Goal: Transaction & Acquisition: Book appointment/travel/reservation

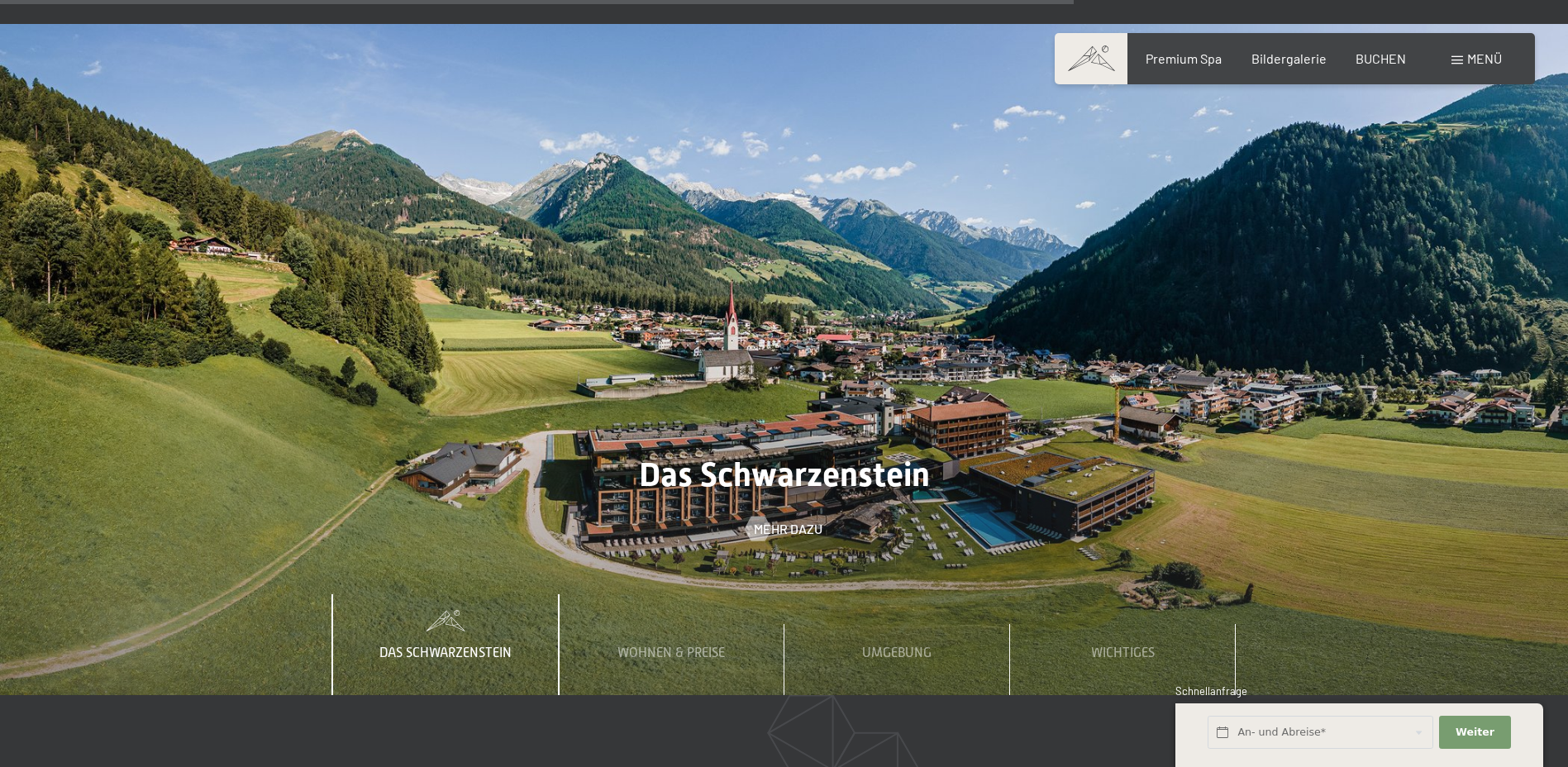
scroll to position [5752, 0]
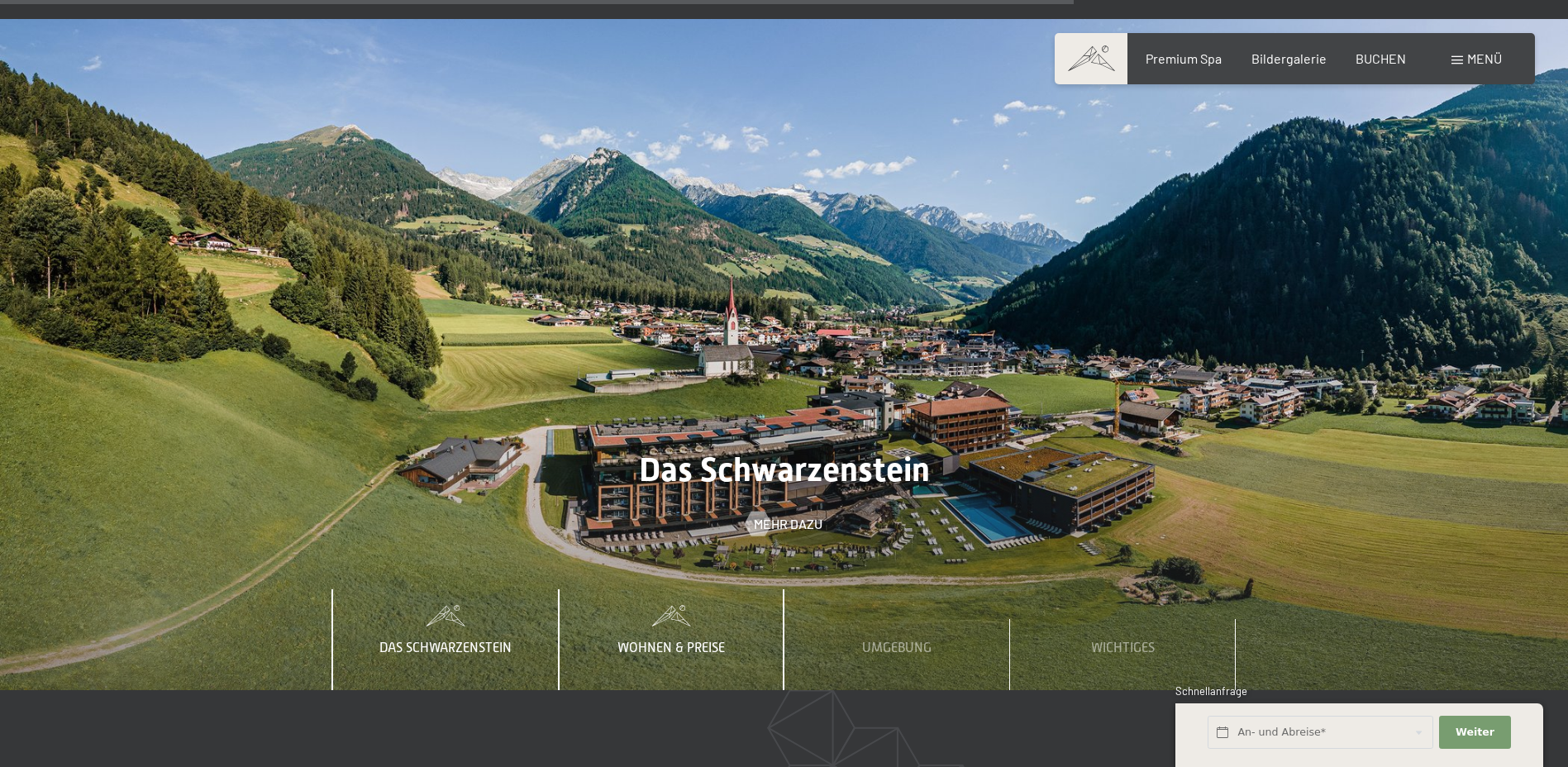
click at [661, 589] on div "Wohnen & Preise" at bounding box center [672, 640] width 133 height 101
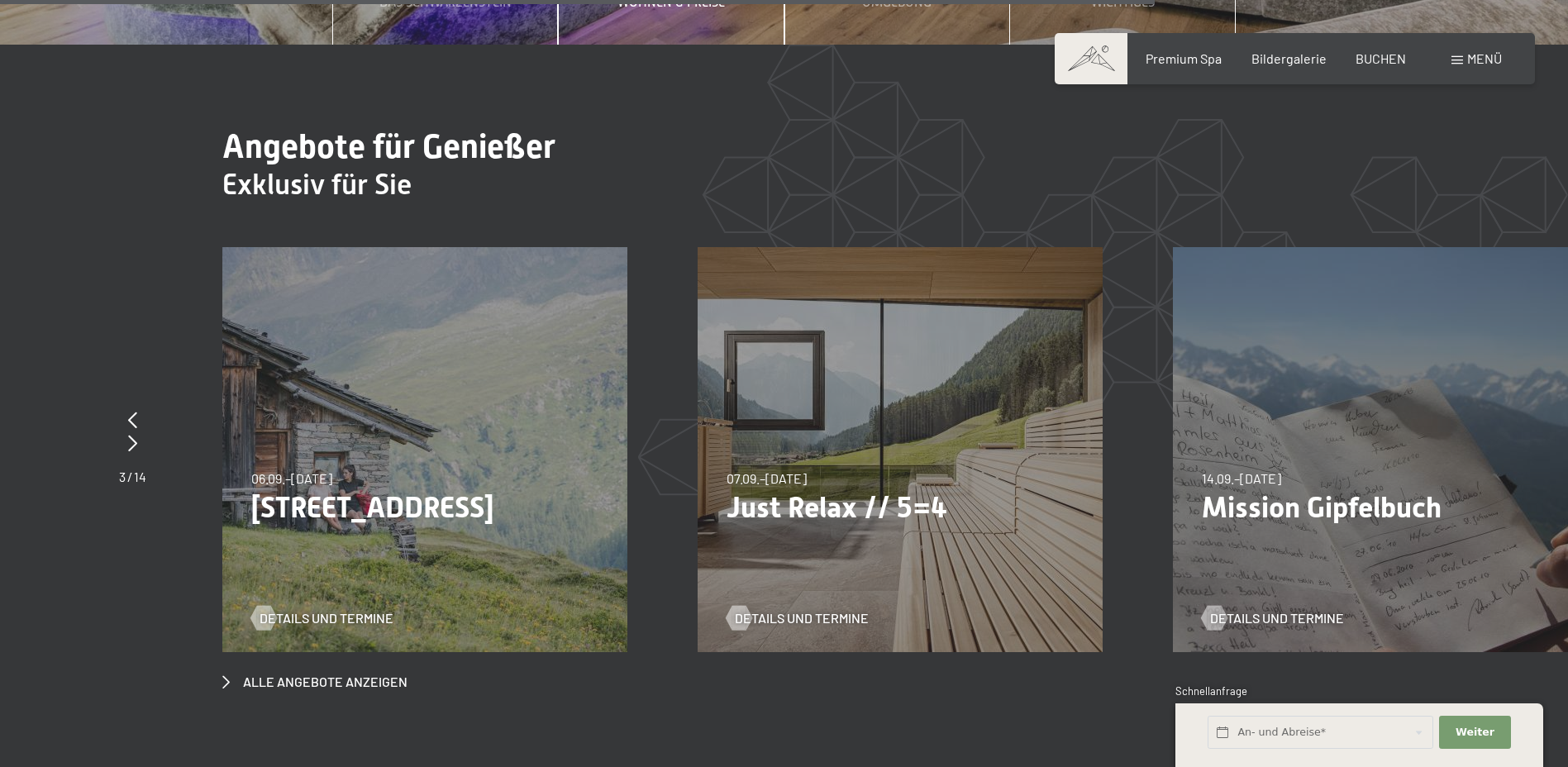
scroll to position [6414, 0]
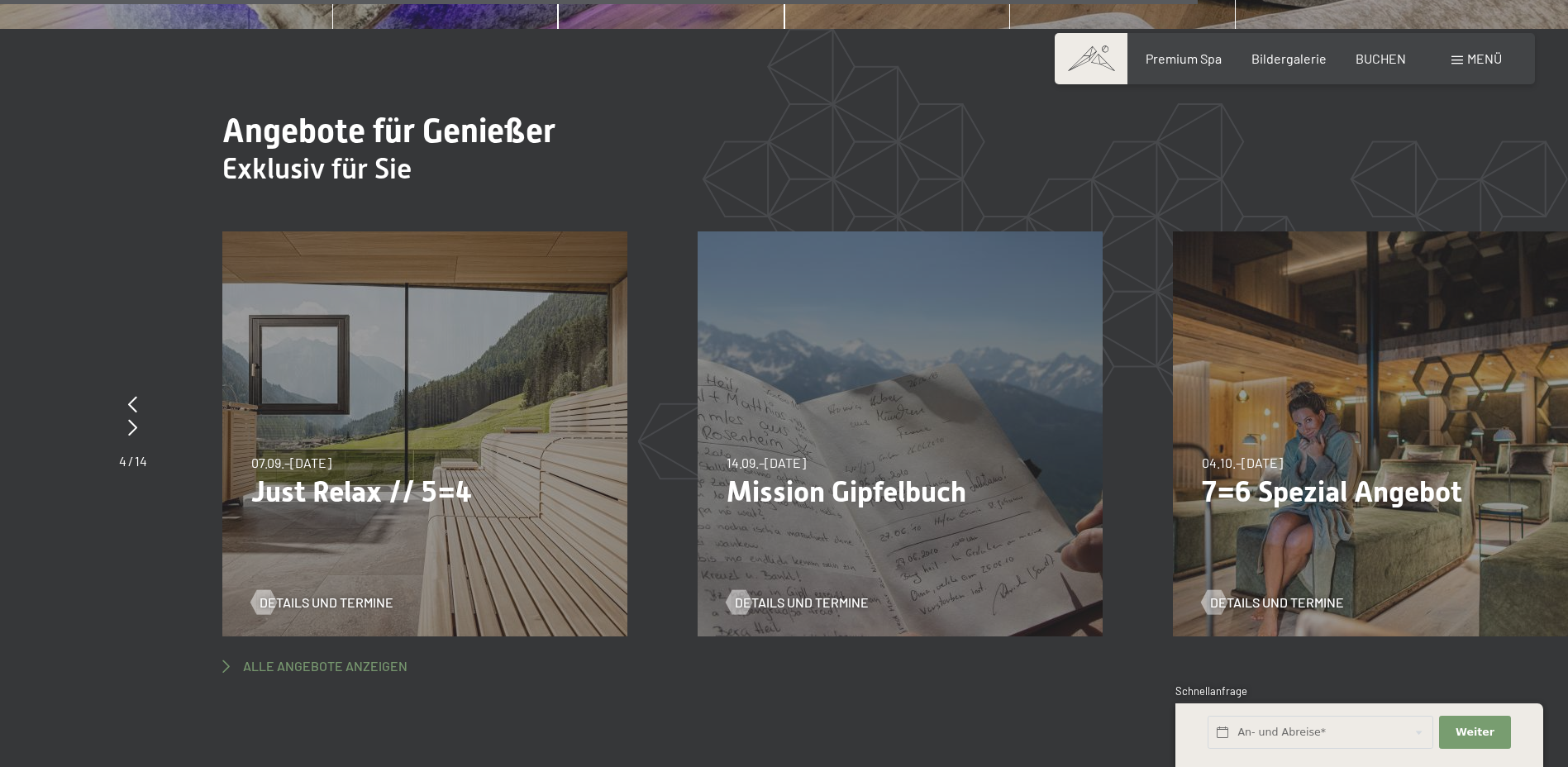
click at [362, 657] on span "Alle Angebote anzeigen" at bounding box center [325, 665] width 164 height 19
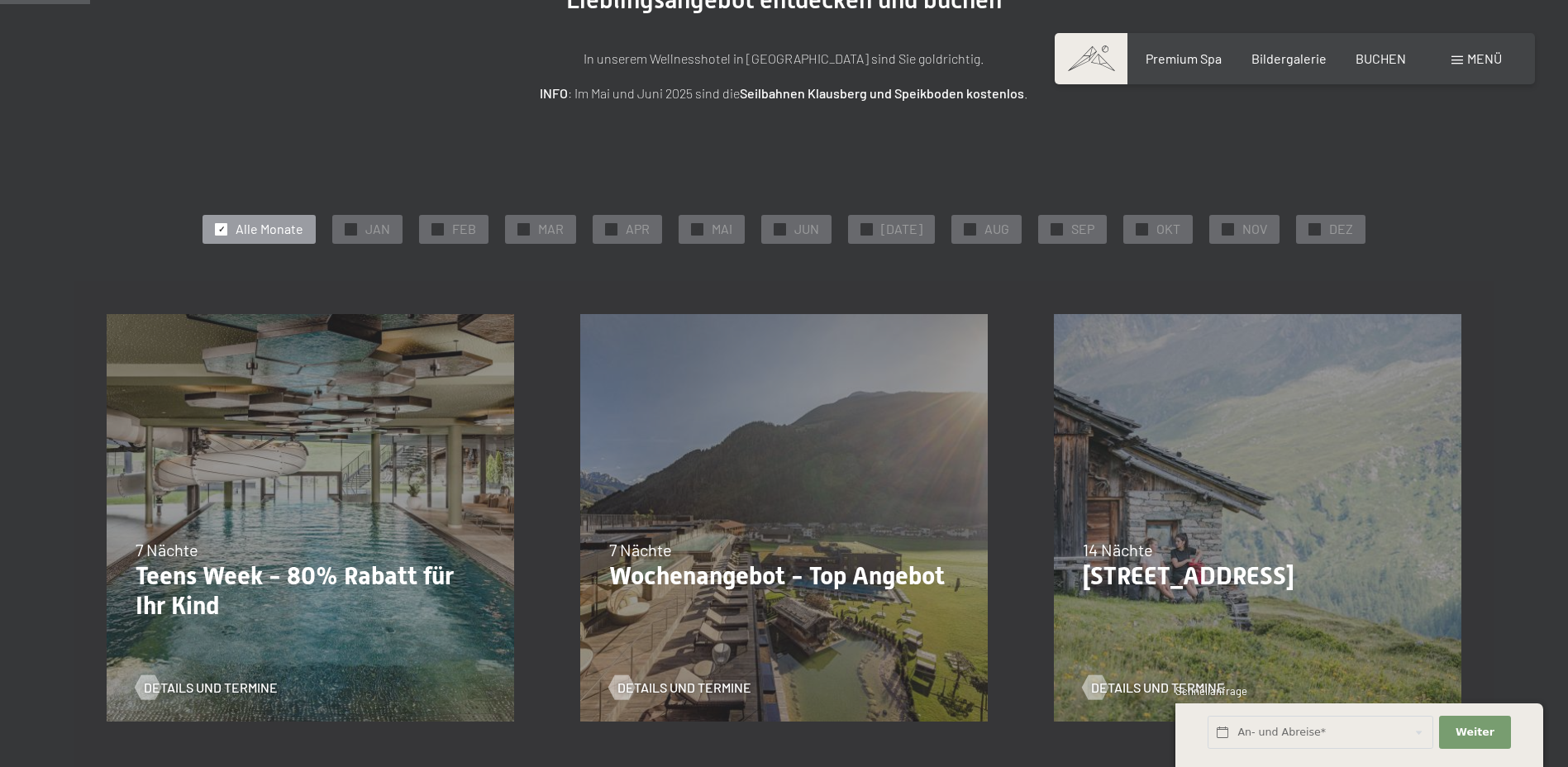
scroll to position [221, 0]
click at [1288, 721] on input "text" at bounding box center [1320, 733] width 225 height 34
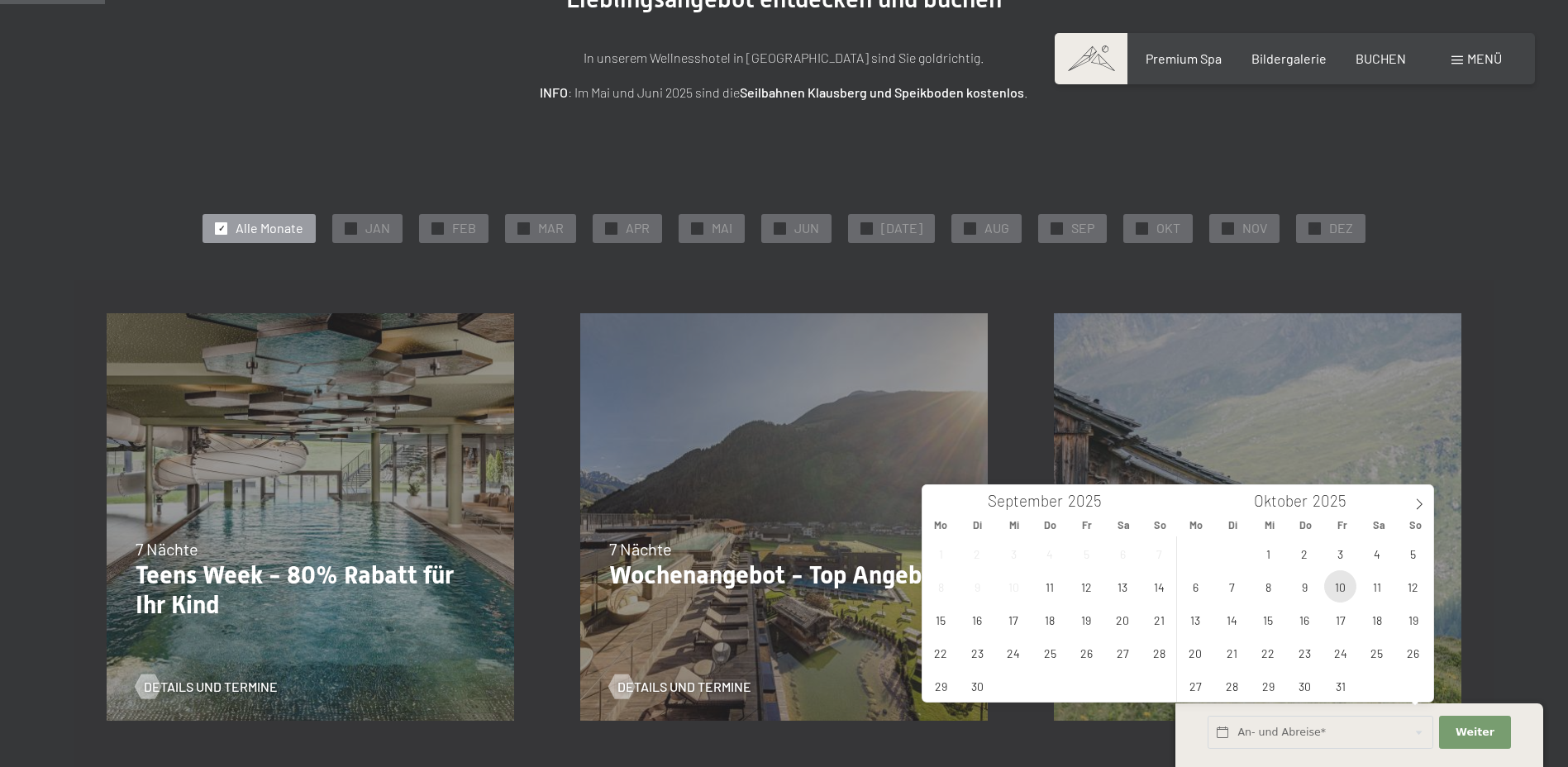
click at [1331, 593] on span "10" at bounding box center [1340, 586] width 32 height 32
click at [1408, 592] on span "12" at bounding box center [1412, 586] width 32 height 32
type input "Fr. 10.10.2025 - So. 12.10.2025"
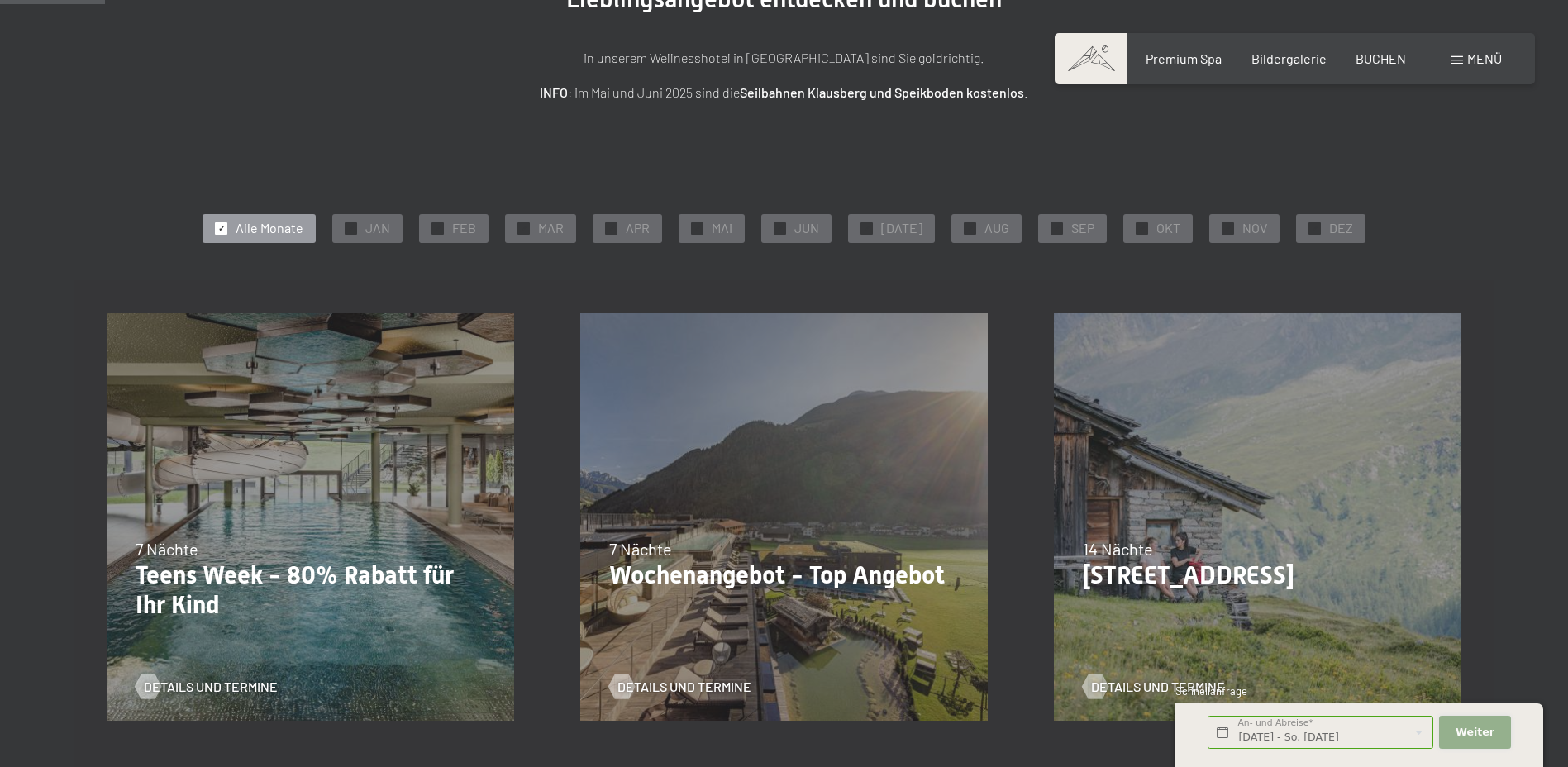
click at [1479, 726] on span "Weiter" at bounding box center [1475, 732] width 39 height 15
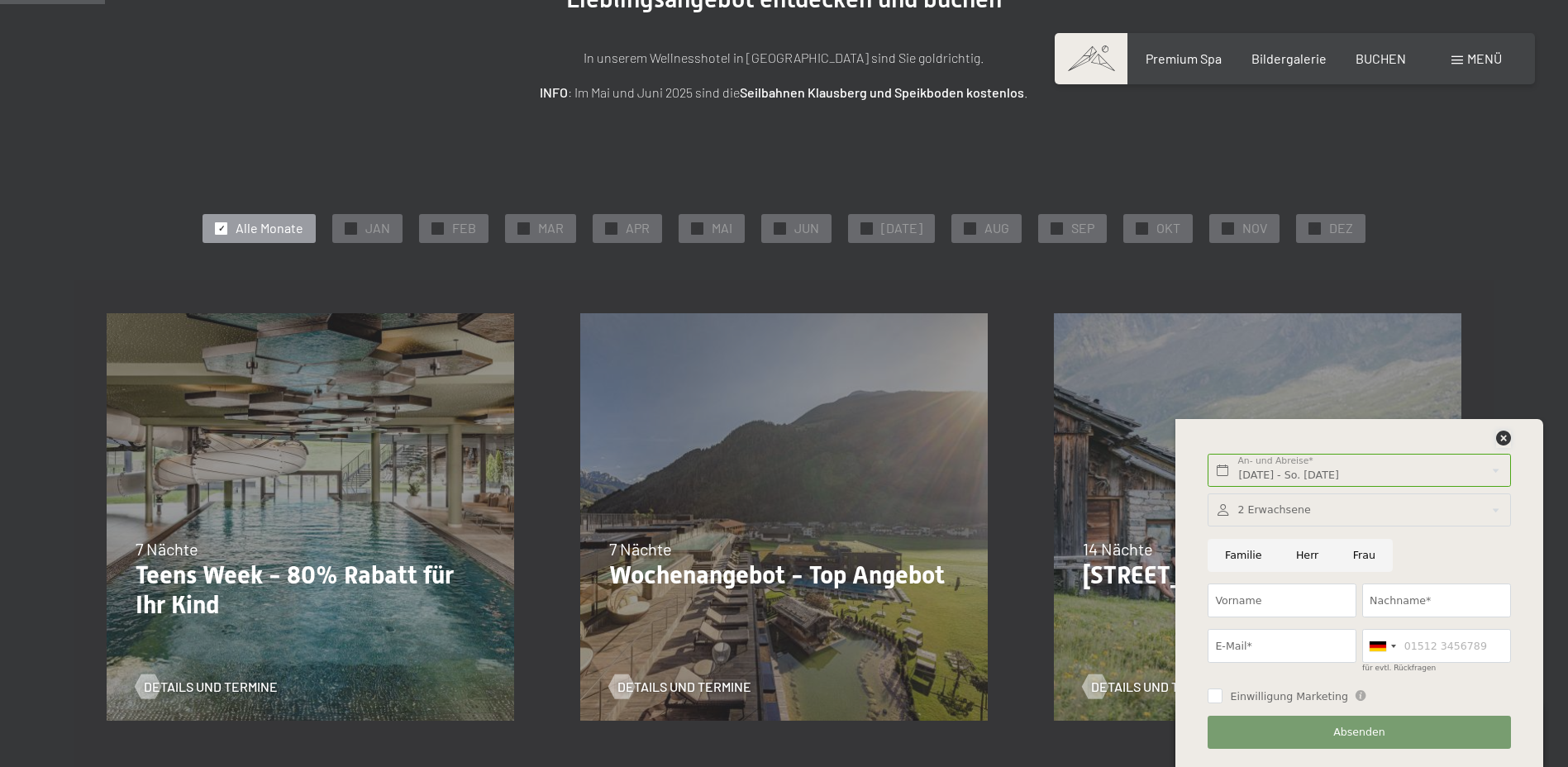
click at [1507, 436] on icon at bounding box center [1503, 437] width 15 height 15
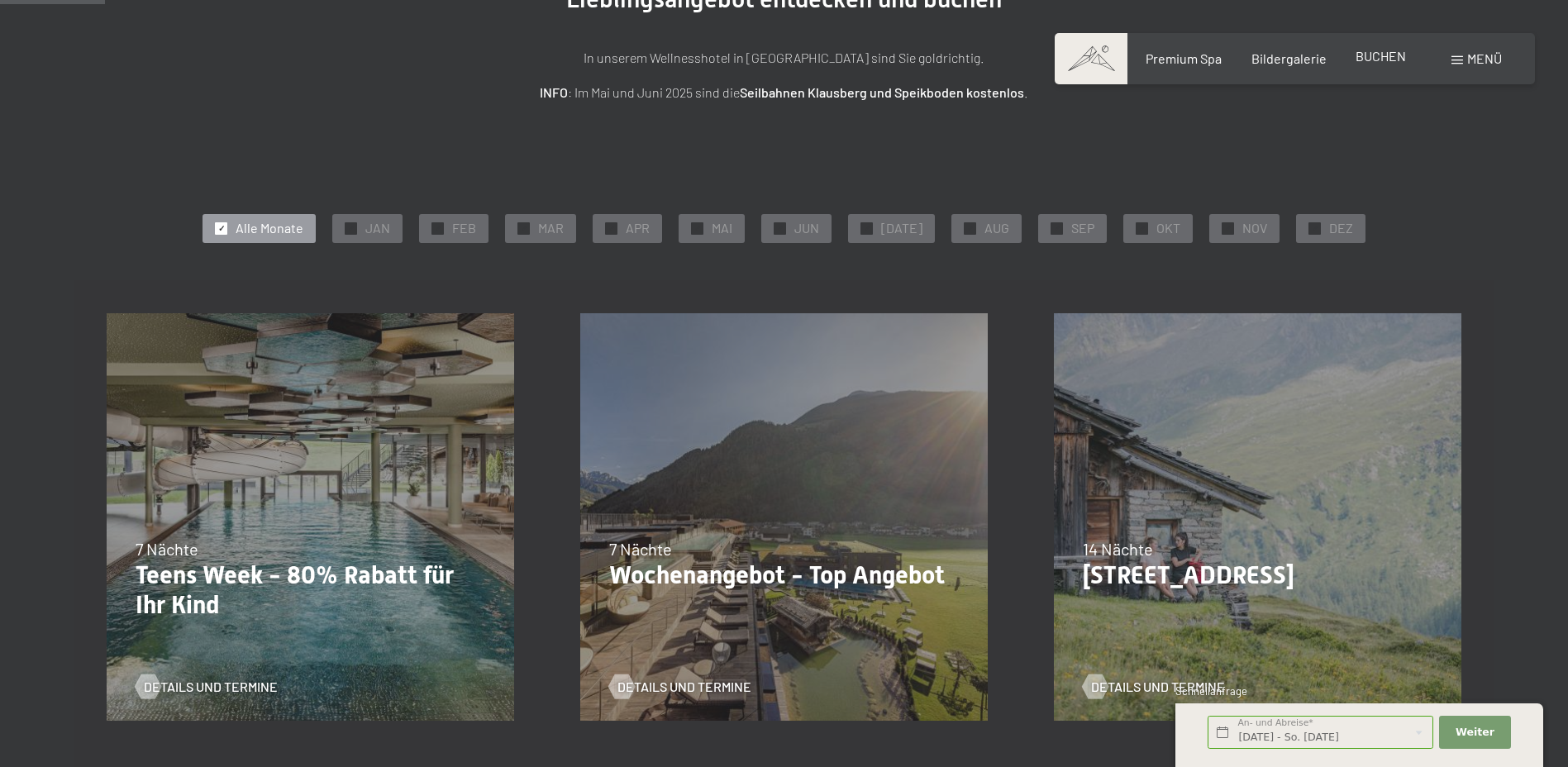
drag, startPoint x: 1375, startPoint y: 45, endPoint x: 1384, endPoint y: 57, distance: 15.0
click at [1376, 49] on div "Buchen Anfragen Premium Spa Bildergalerie BUCHEN Menü DE IT EN Gutschein Bilder…" at bounding box center [1295, 58] width 415 height 19
click at [1384, 63] on span "BUCHEN" at bounding box center [1381, 56] width 50 height 16
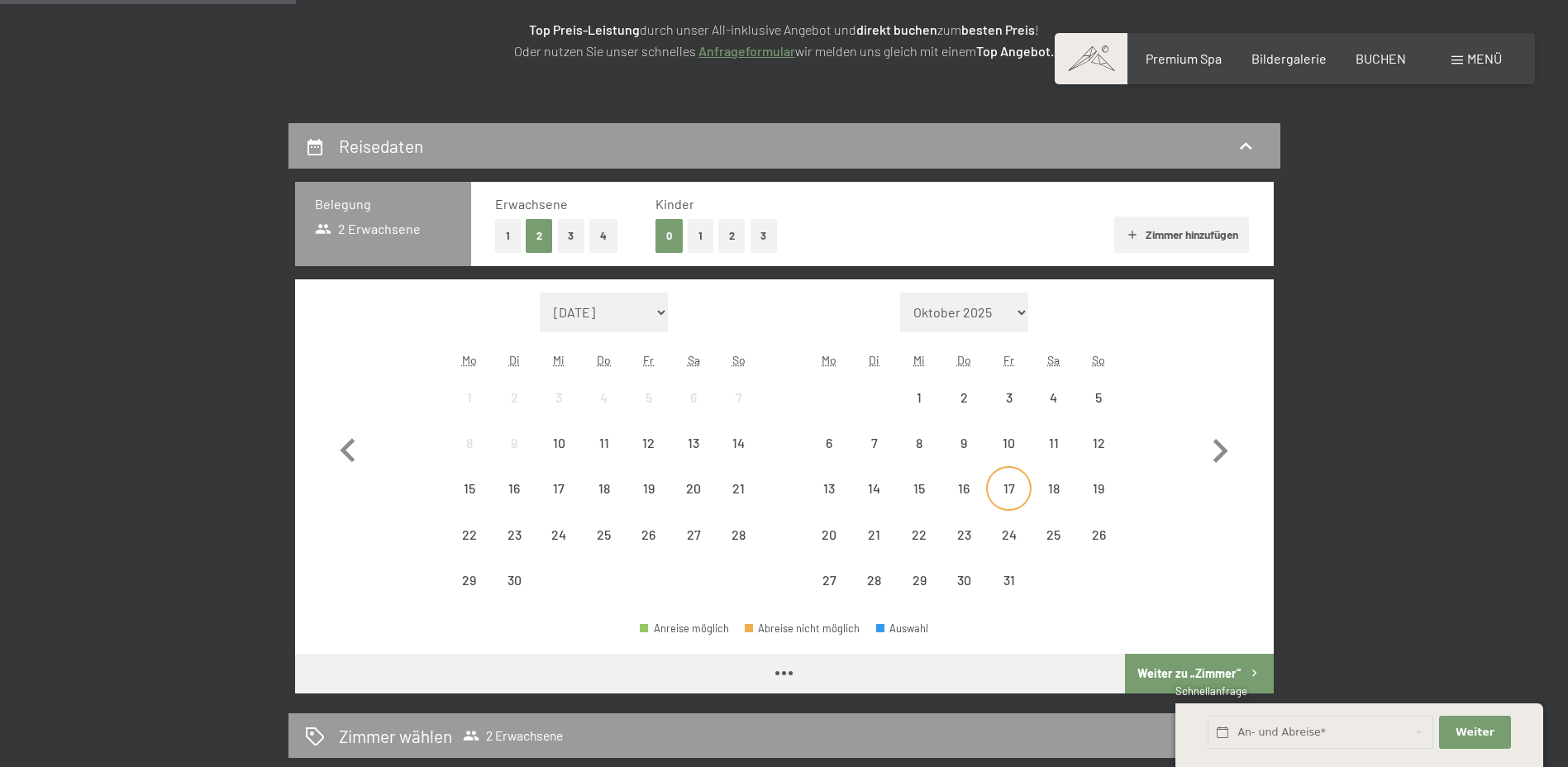
scroll to position [386, 0]
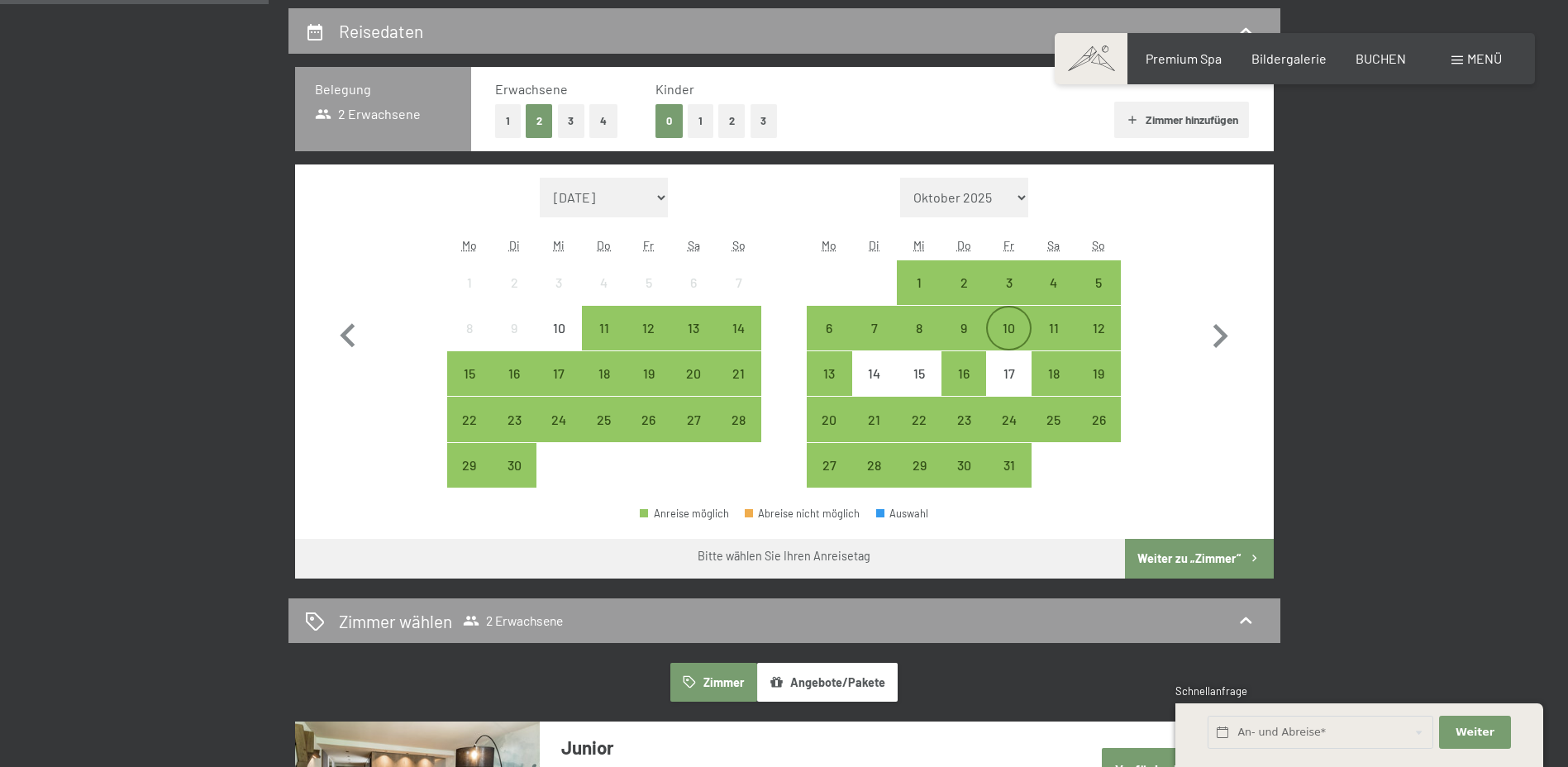
click at [1004, 327] on div "10" at bounding box center [1008, 342] width 42 height 42
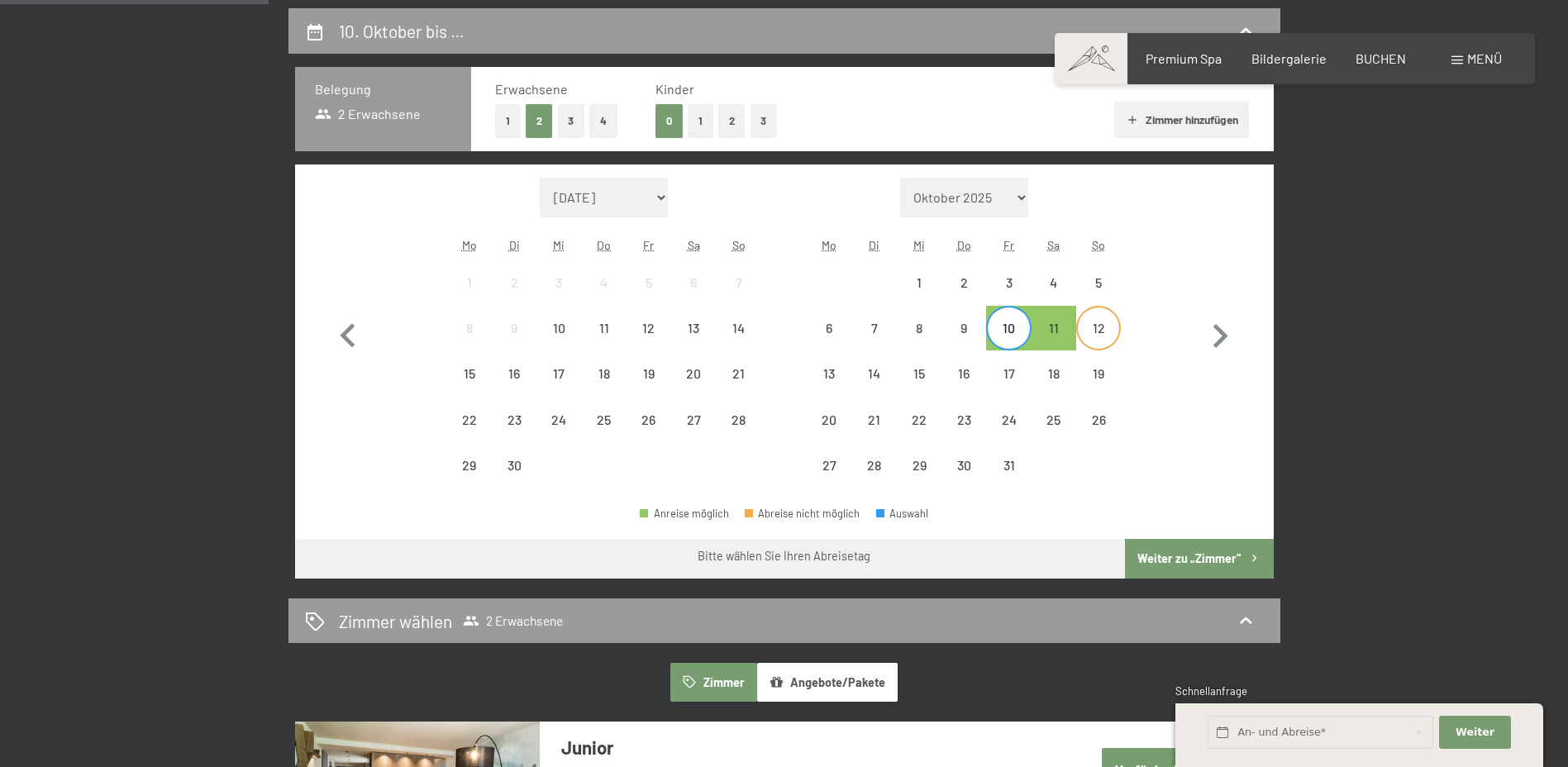
click at [1098, 325] on div "12" at bounding box center [1098, 342] width 42 height 42
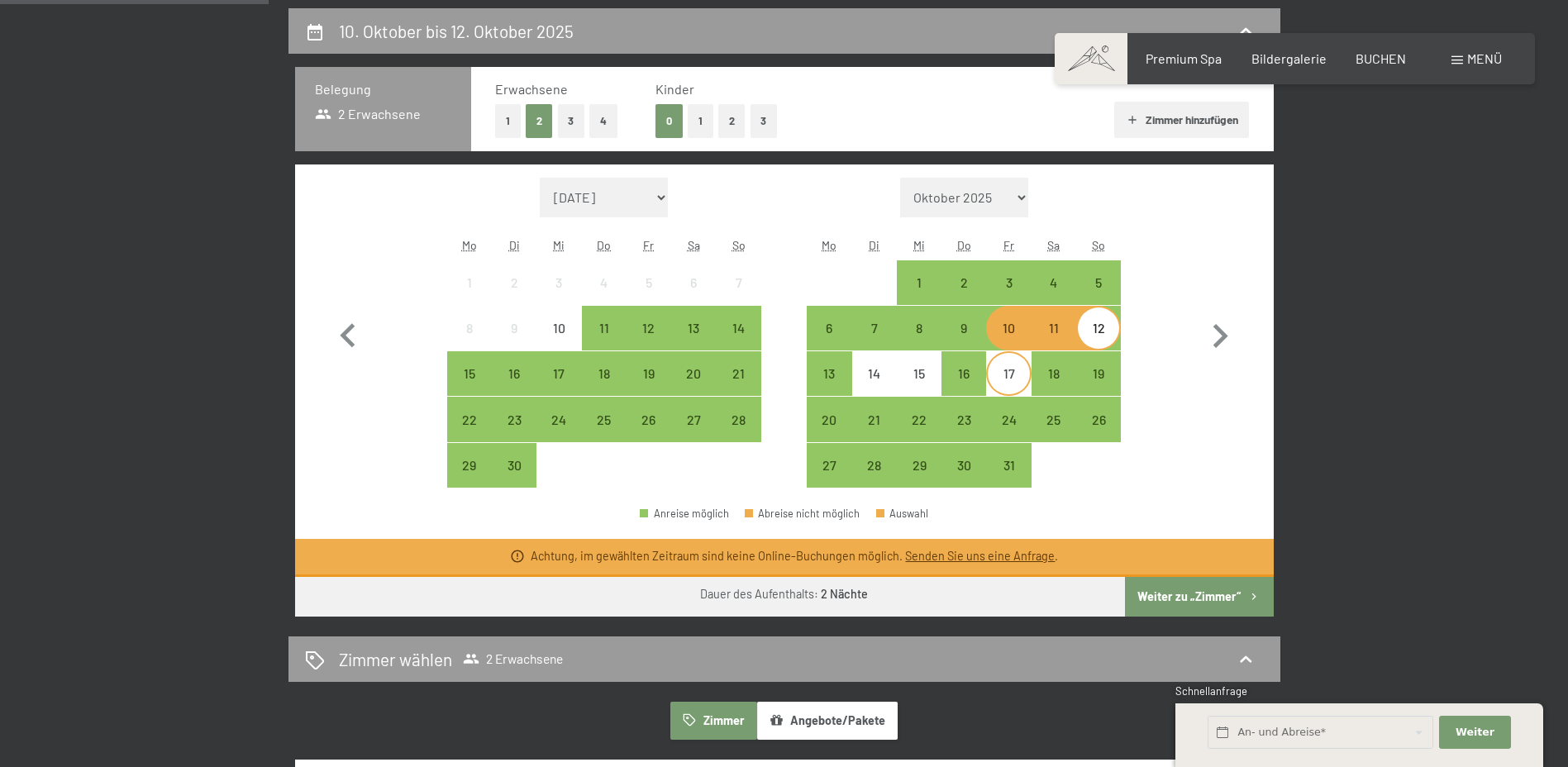
click at [1014, 376] on div "17" at bounding box center [1008, 387] width 42 height 42
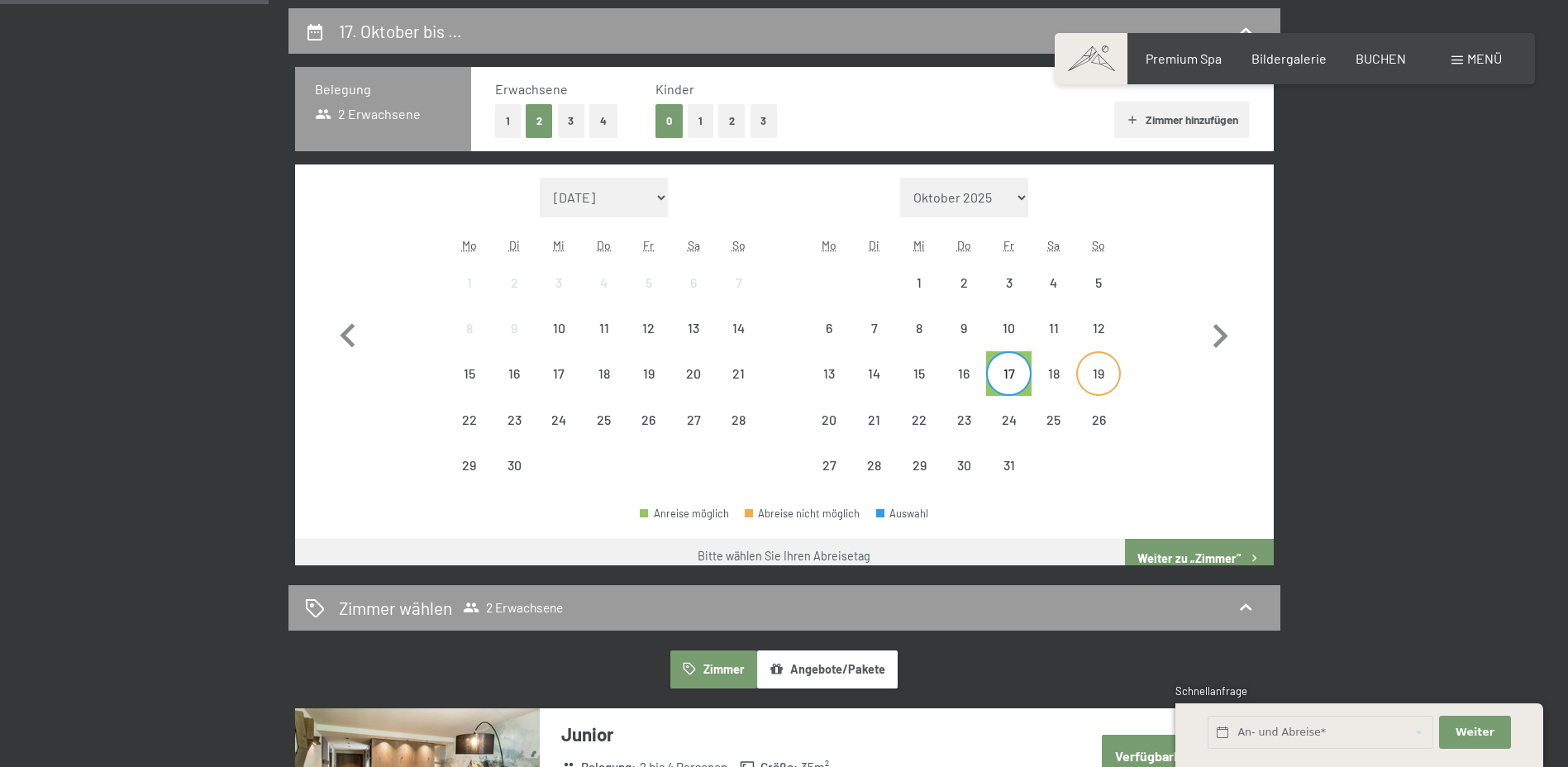
click at [1096, 376] on div "19" at bounding box center [1098, 387] width 42 height 42
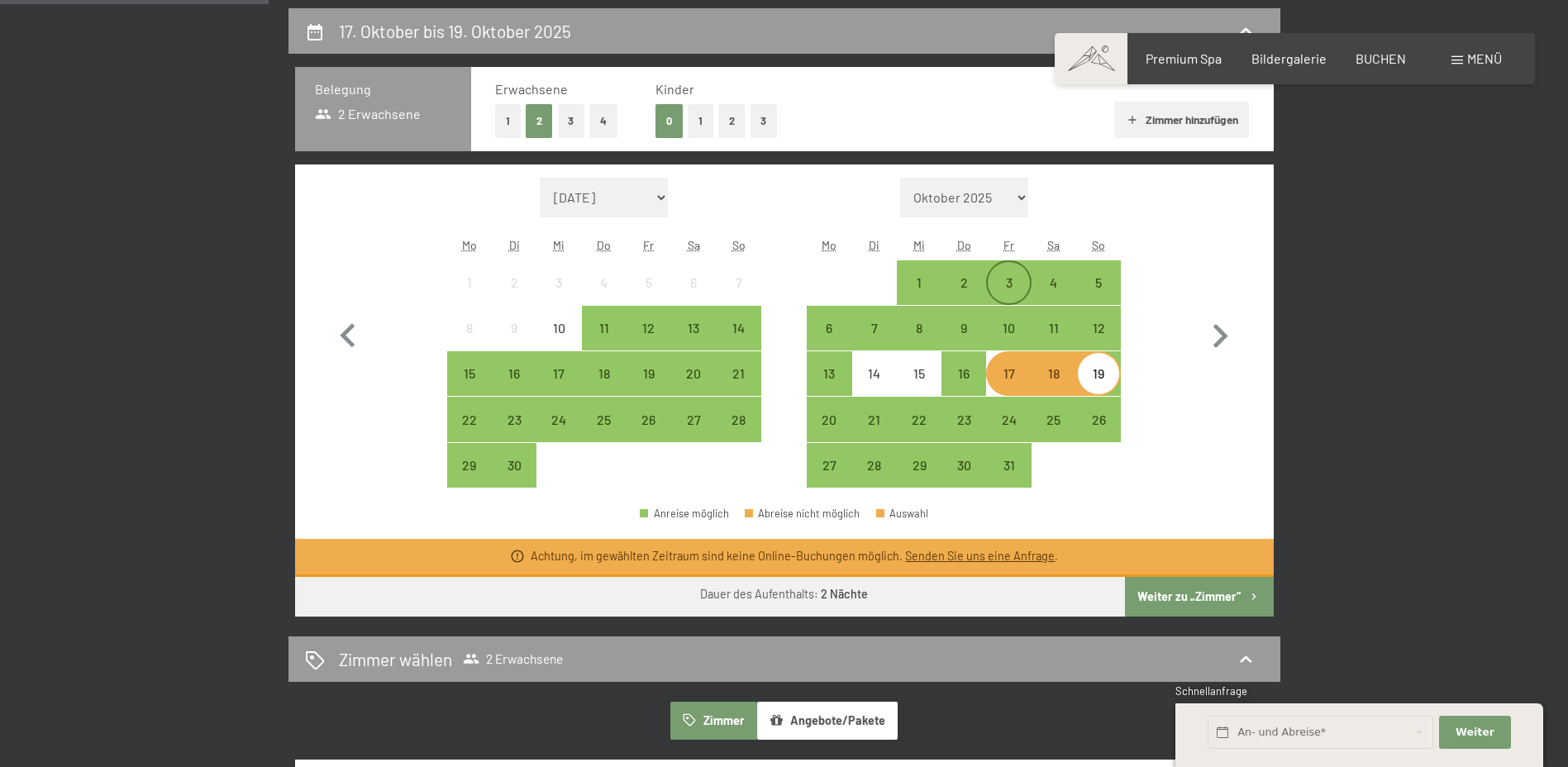
click at [1001, 277] on div "3" at bounding box center [1008, 296] width 42 height 42
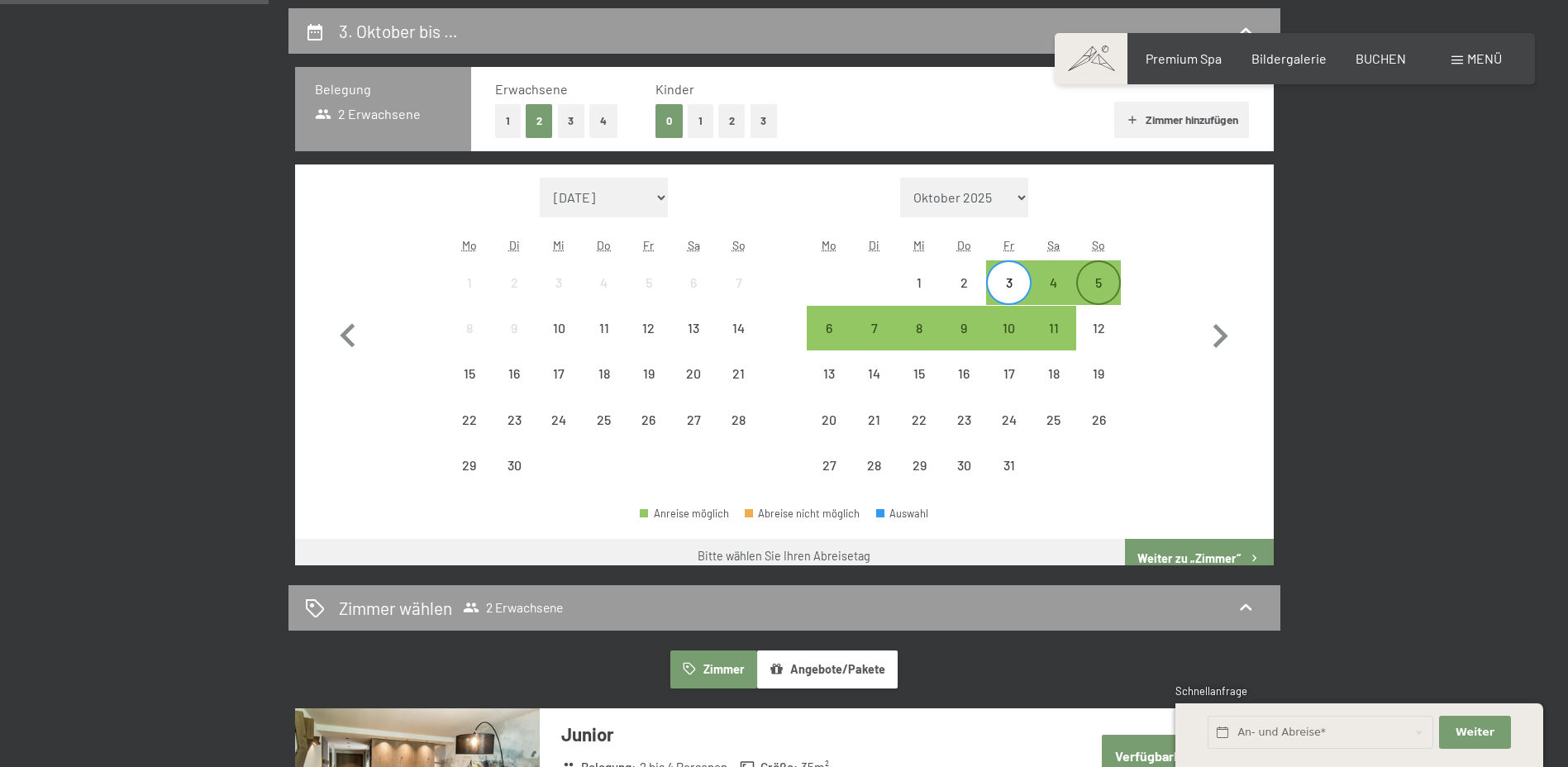
click at [1094, 279] on div "5" at bounding box center [1098, 296] width 42 height 42
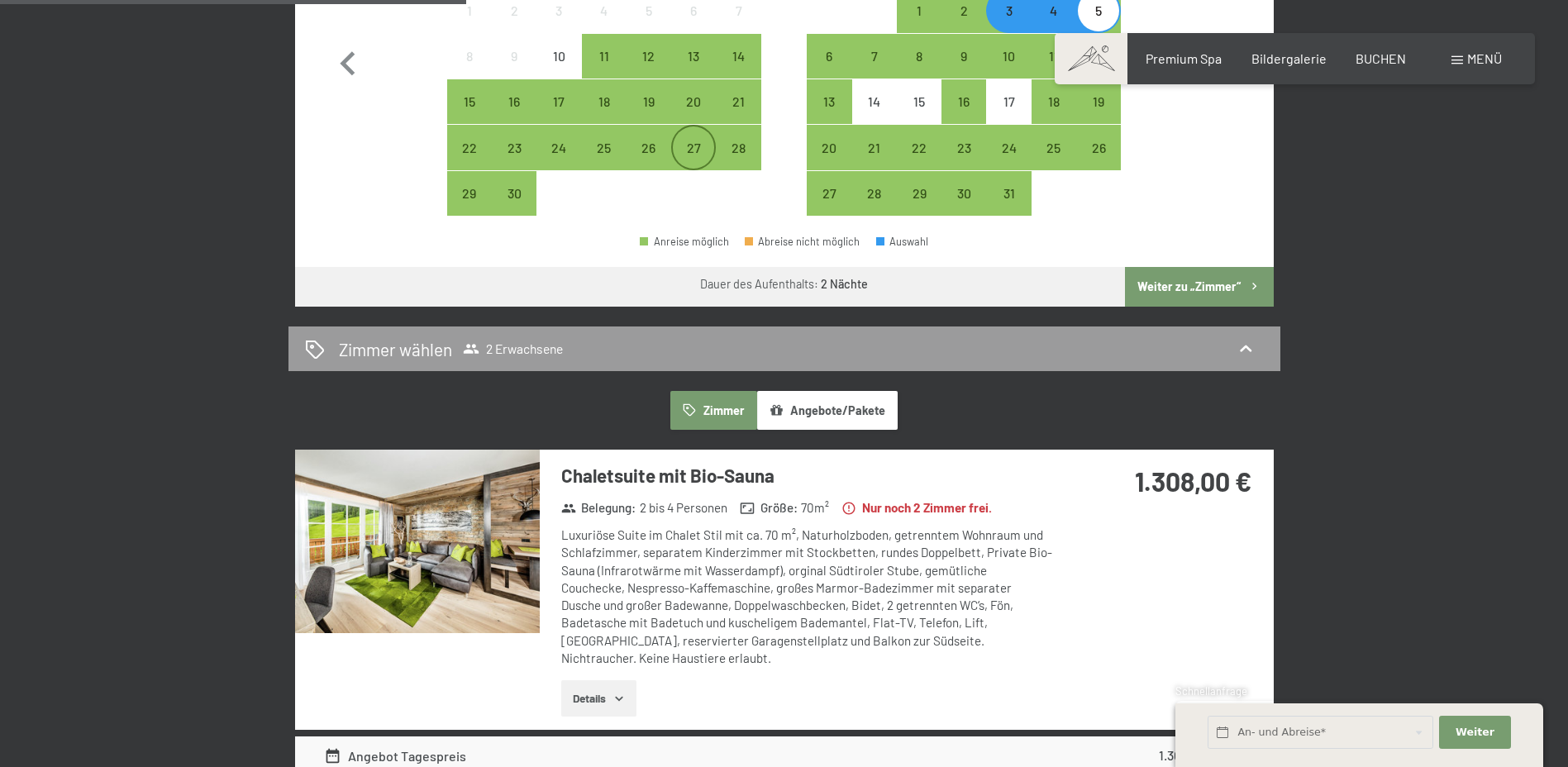
scroll to position [440, 0]
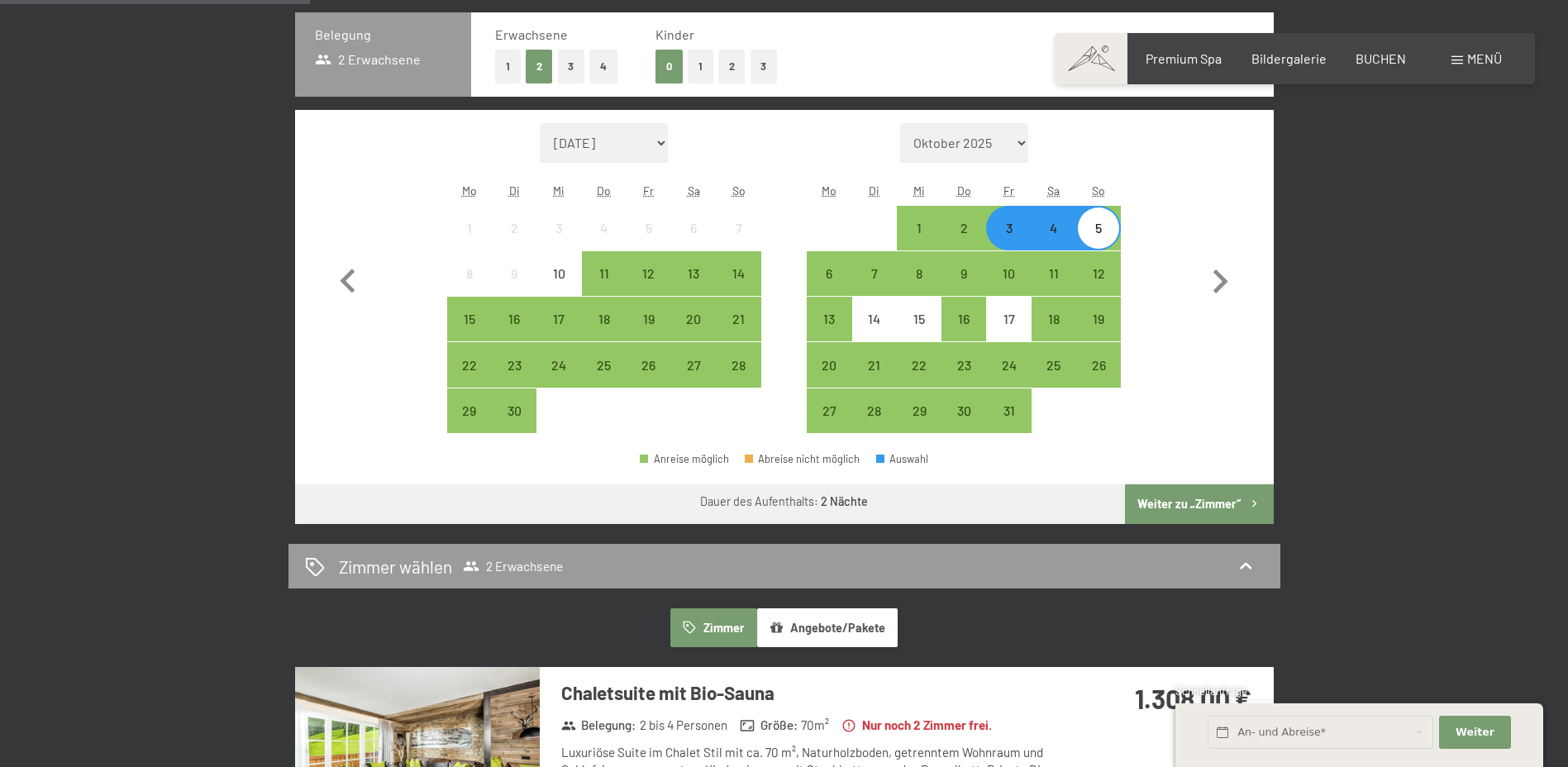
click at [1016, 230] on div "3" at bounding box center [1008, 242] width 42 height 42
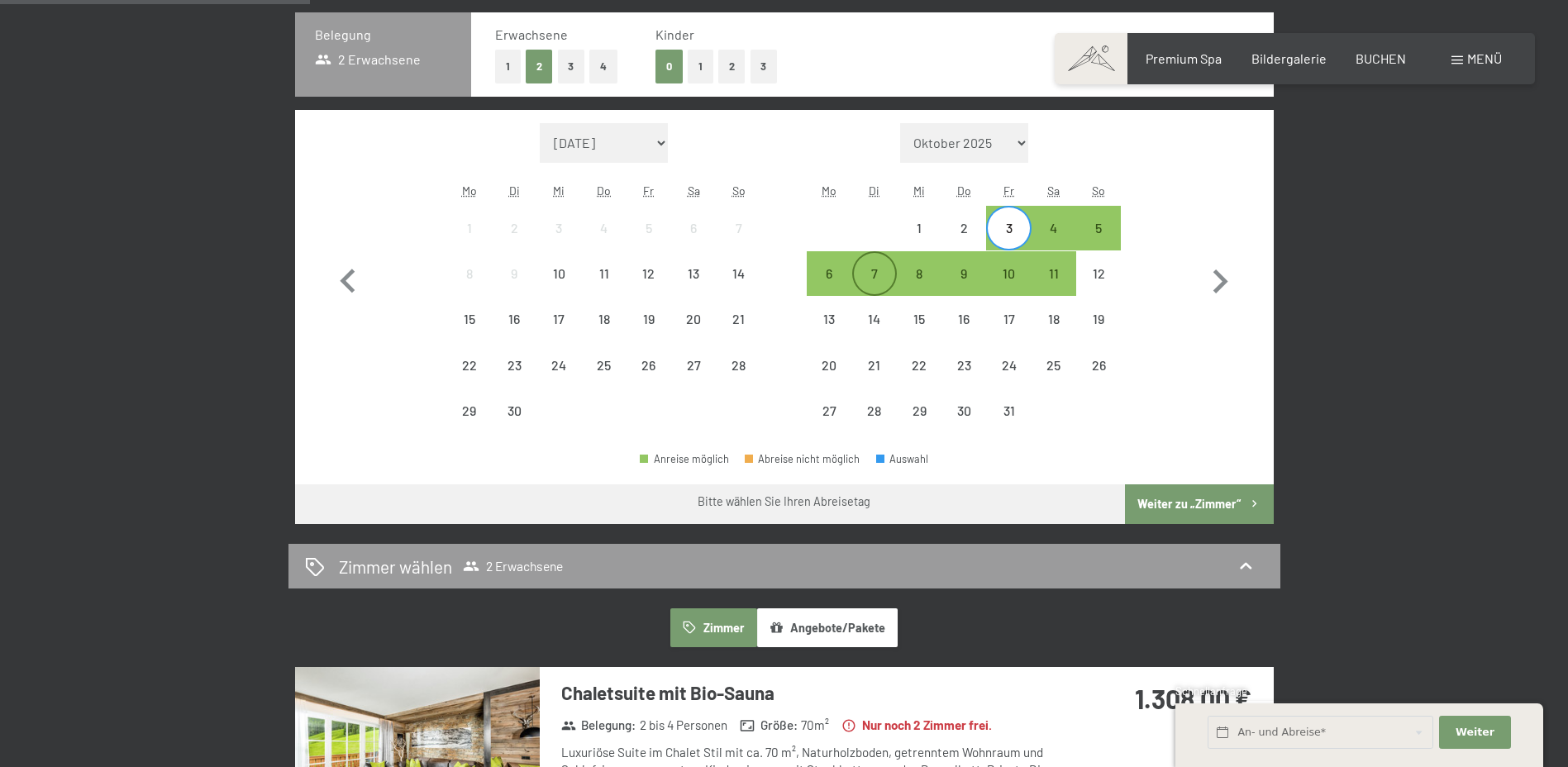
click at [864, 269] on div "7" at bounding box center [874, 287] width 42 height 42
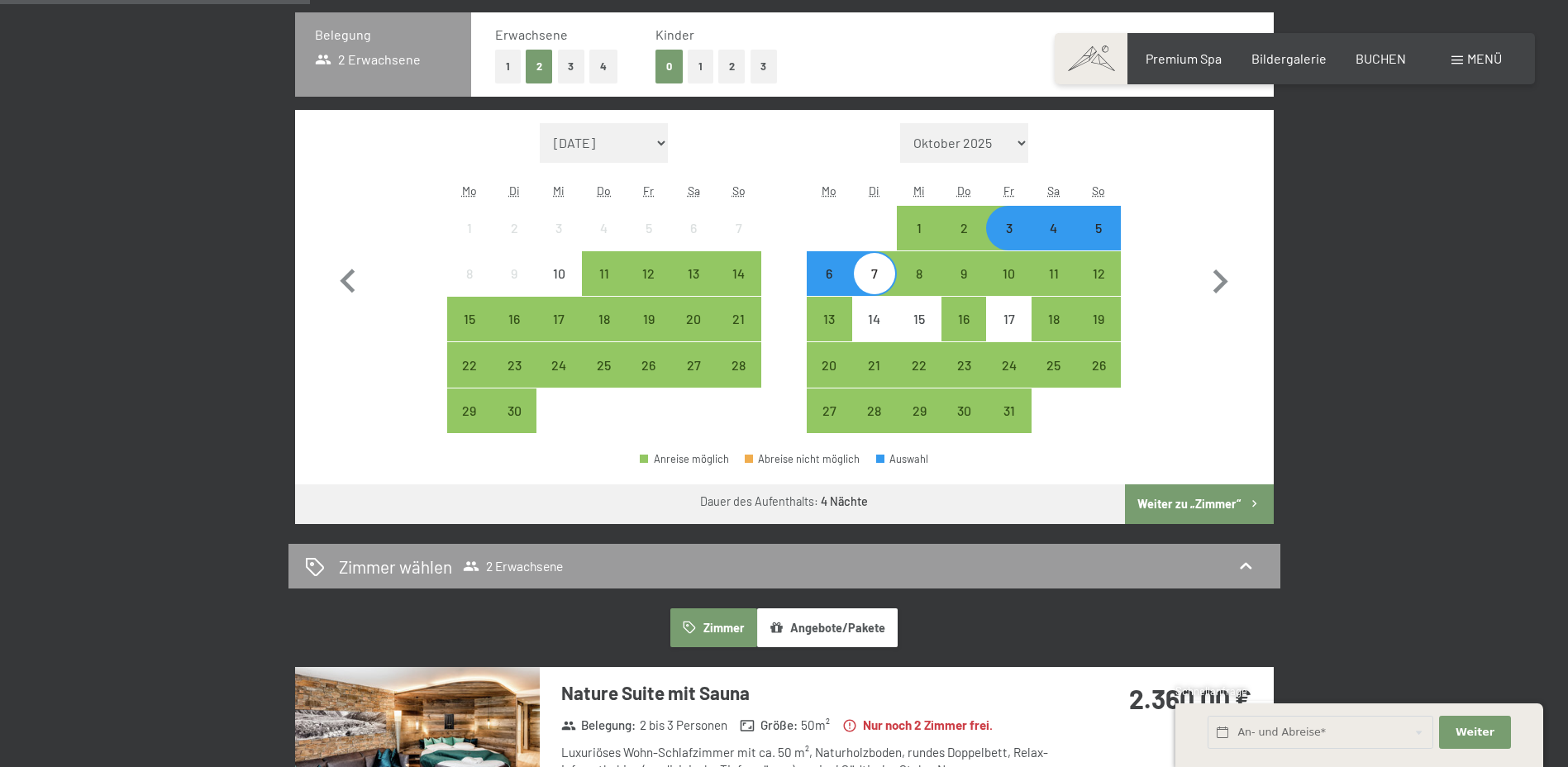
click at [1197, 501] on button "Weiter zu „Zimmer“" at bounding box center [1199, 504] width 148 height 40
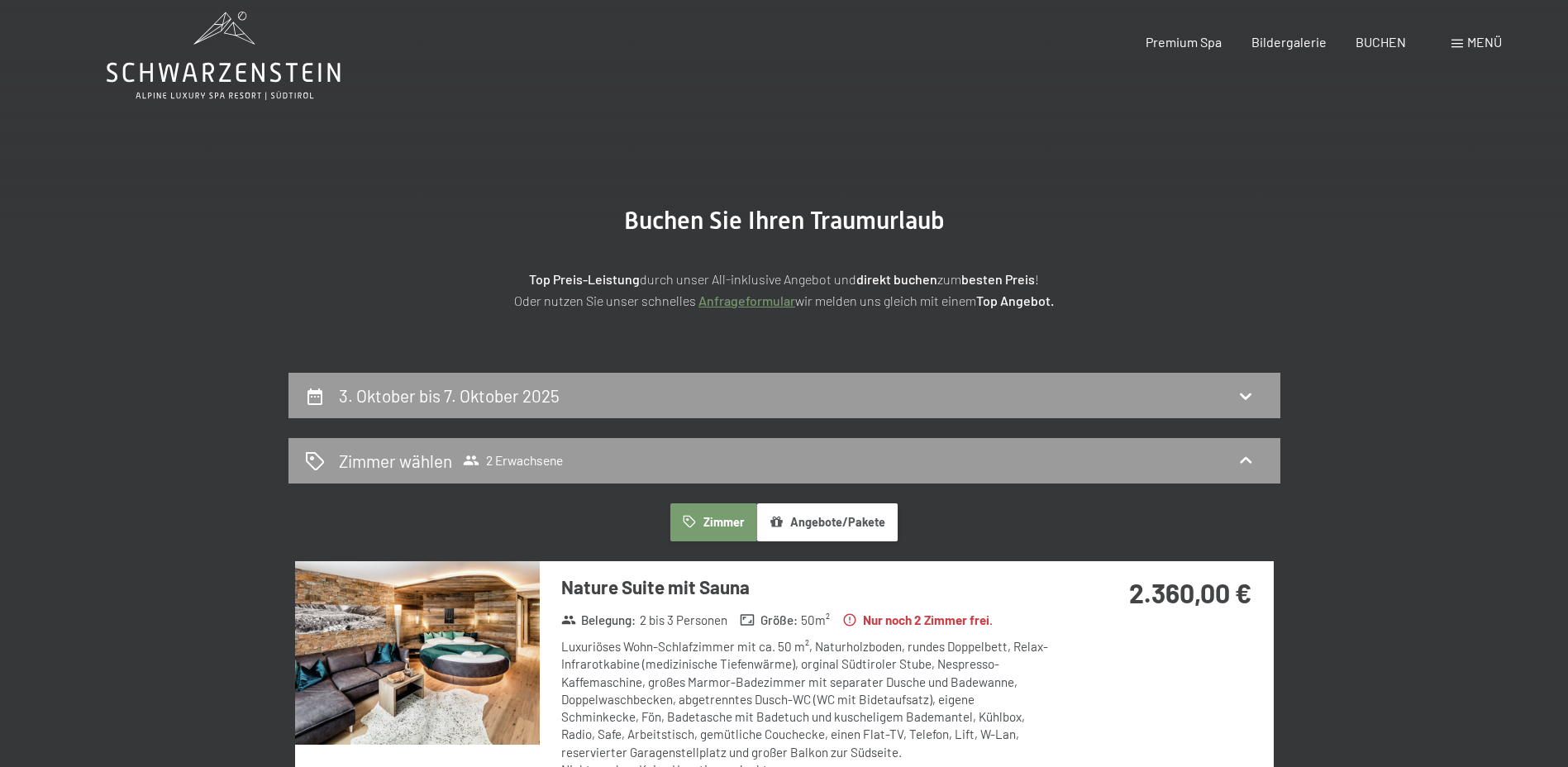
scroll to position [0, 0]
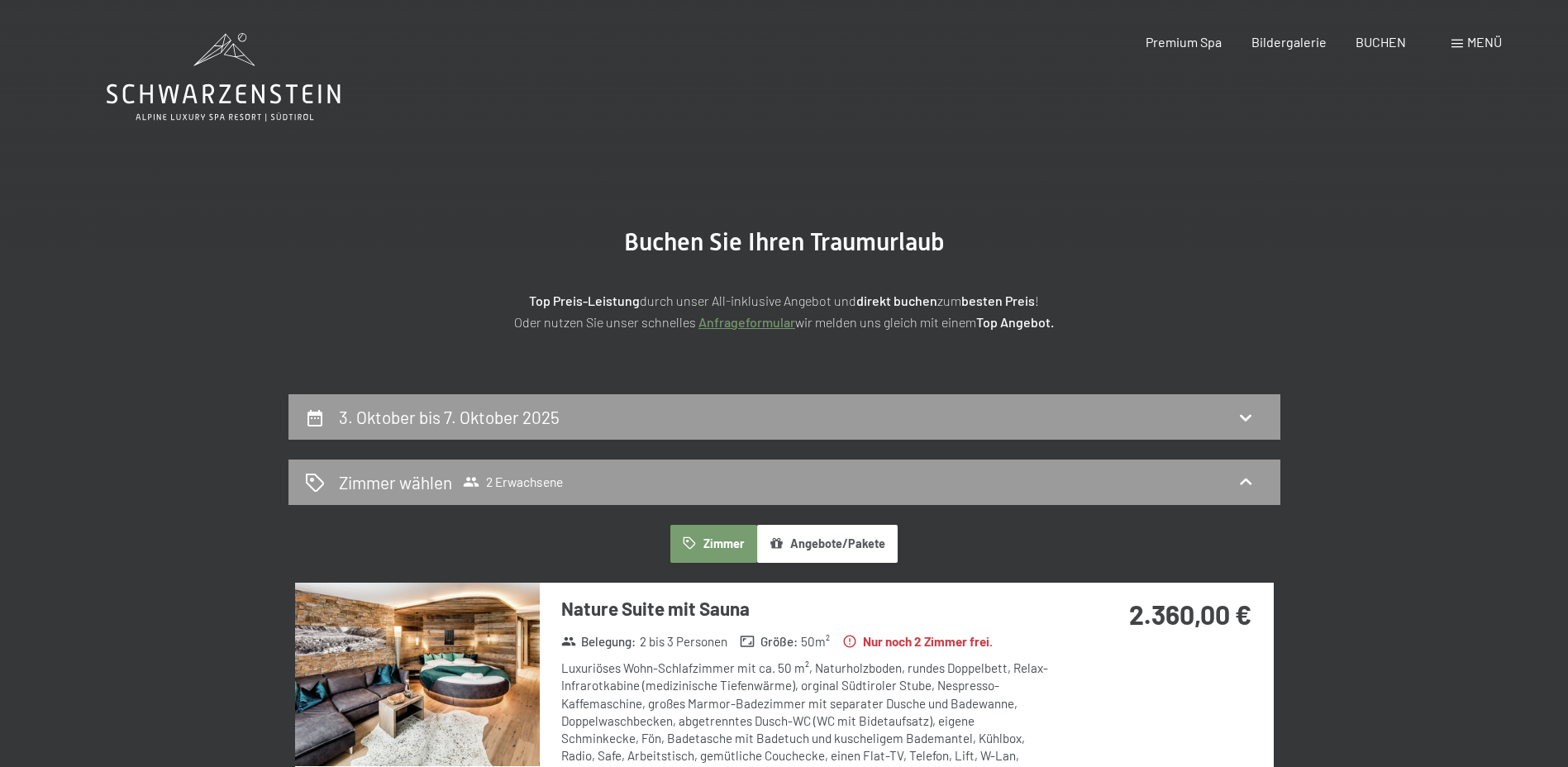
click at [204, 92] on icon at bounding box center [224, 94] width 234 height 19
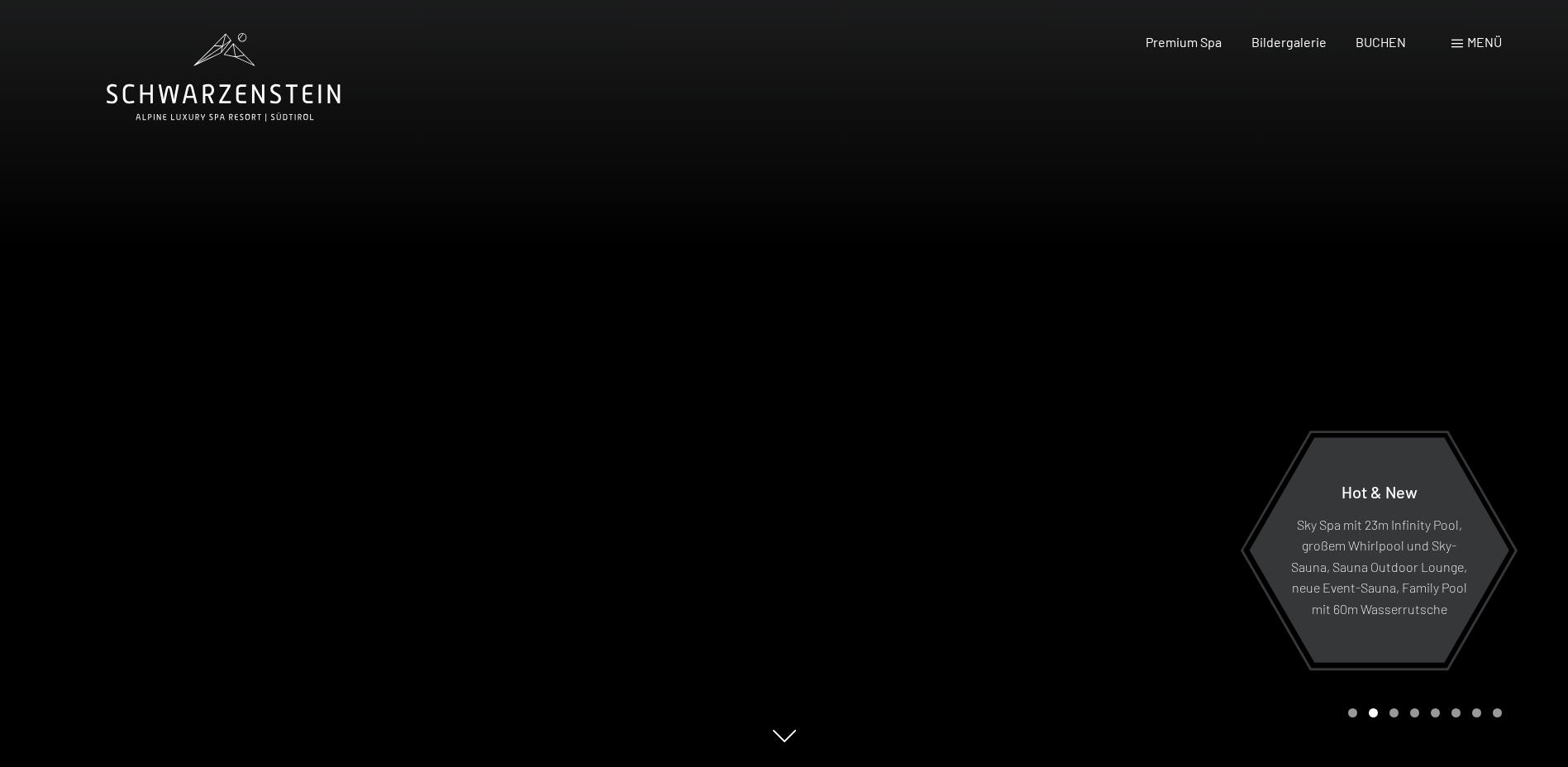
click at [1443, 322] on div at bounding box center [1176, 384] width 784 height 767
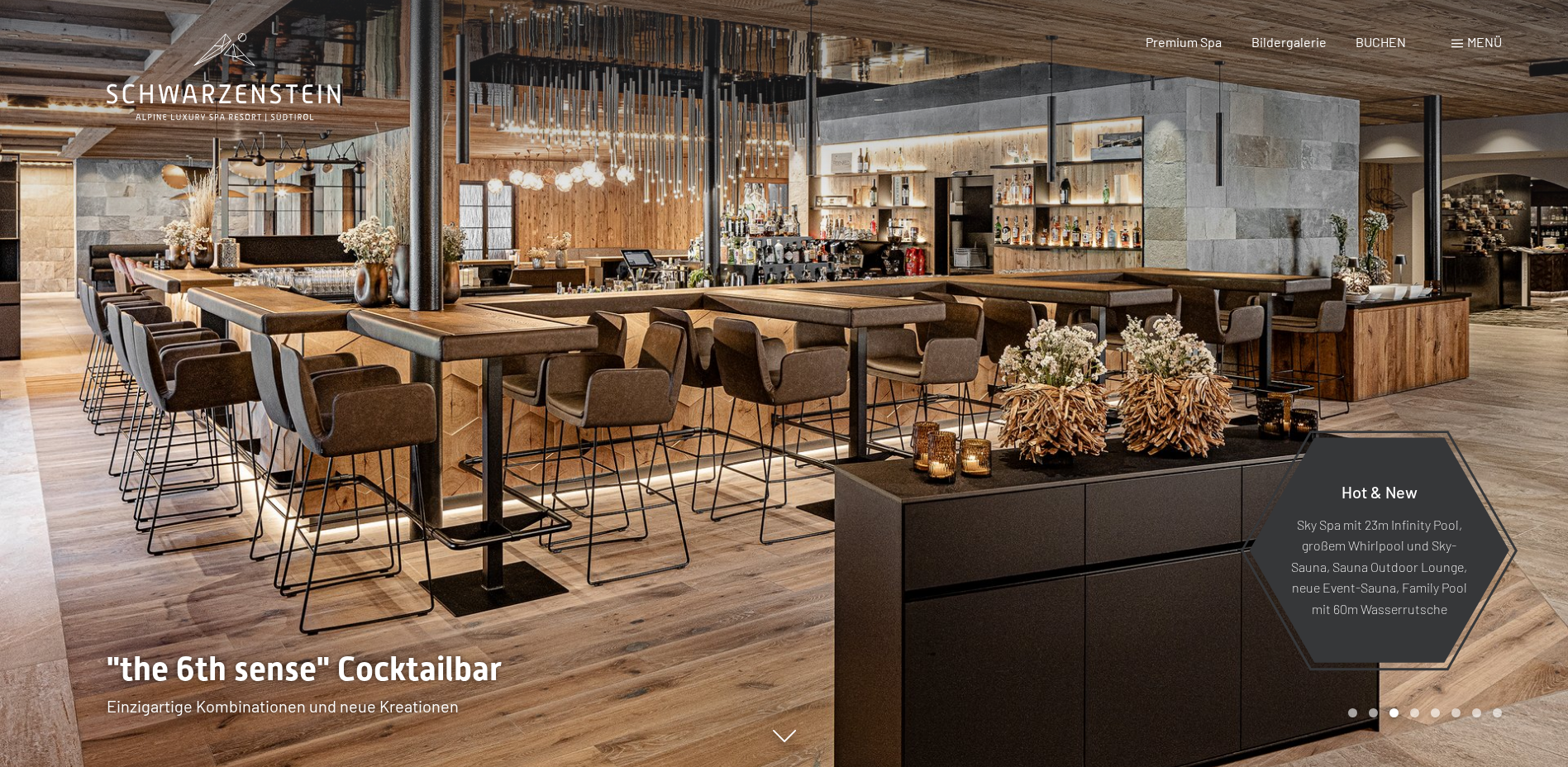
click at [1352, 342] on div at bounding box center [1176, 384] width 784 height 767
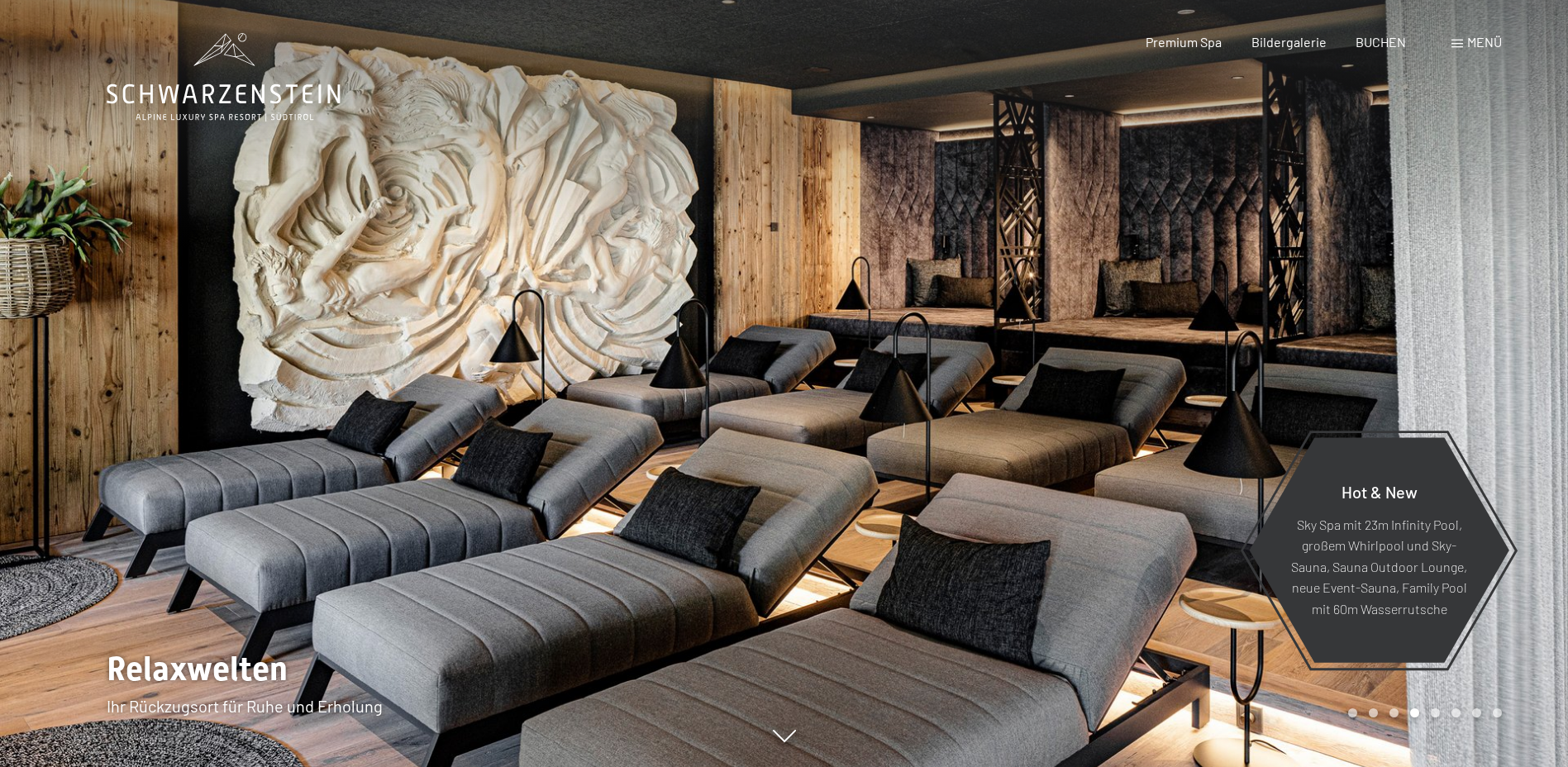
click at [1196, 348] on div at bounding box center [1176, 384] width 784 height 767
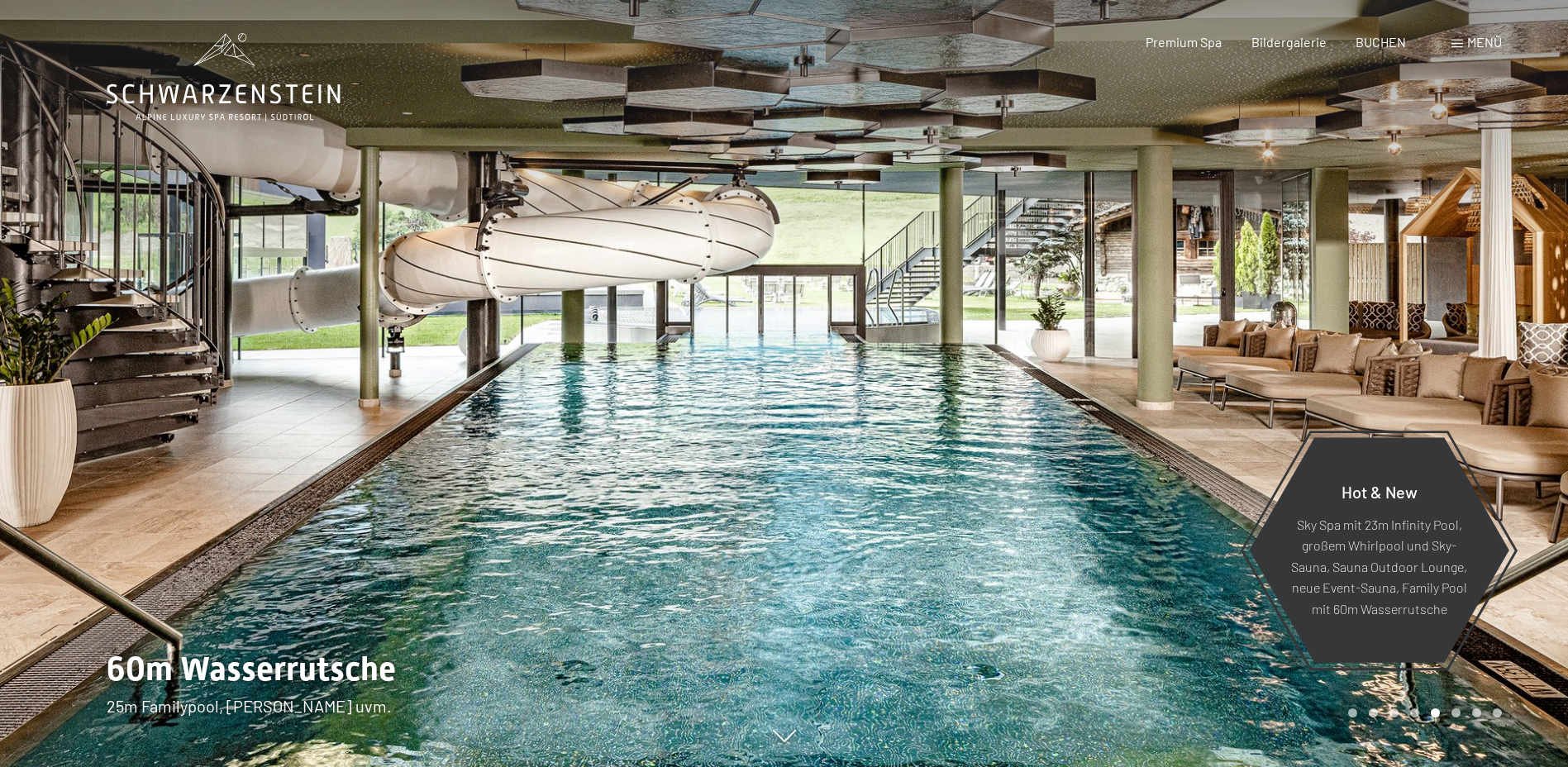
click at [1335, 313] on div at bounding box center [1176, 384] width 784 height 767
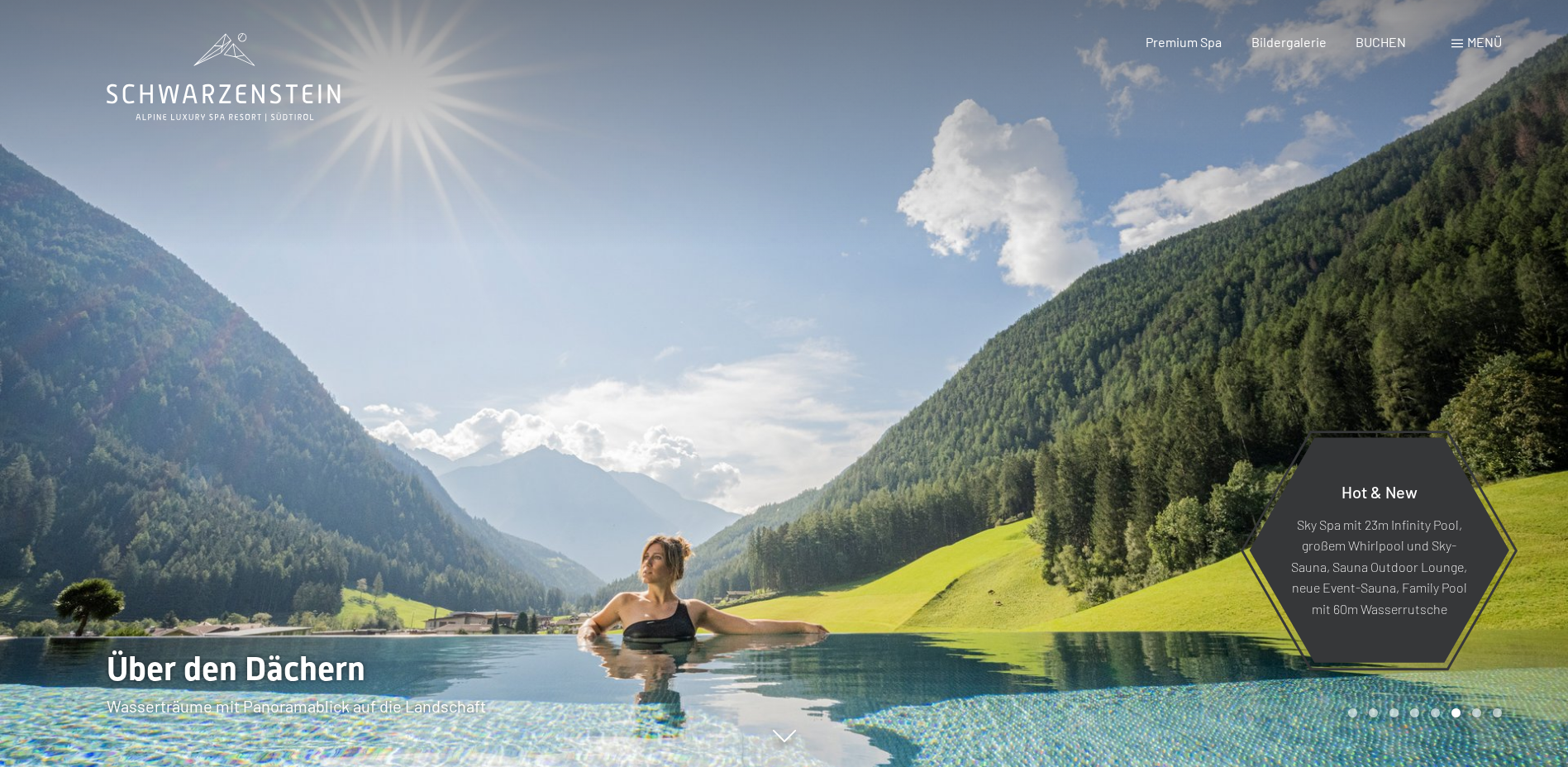
click at [1335, 313] on div at bounding box center [1176, 384] width 784 height 767
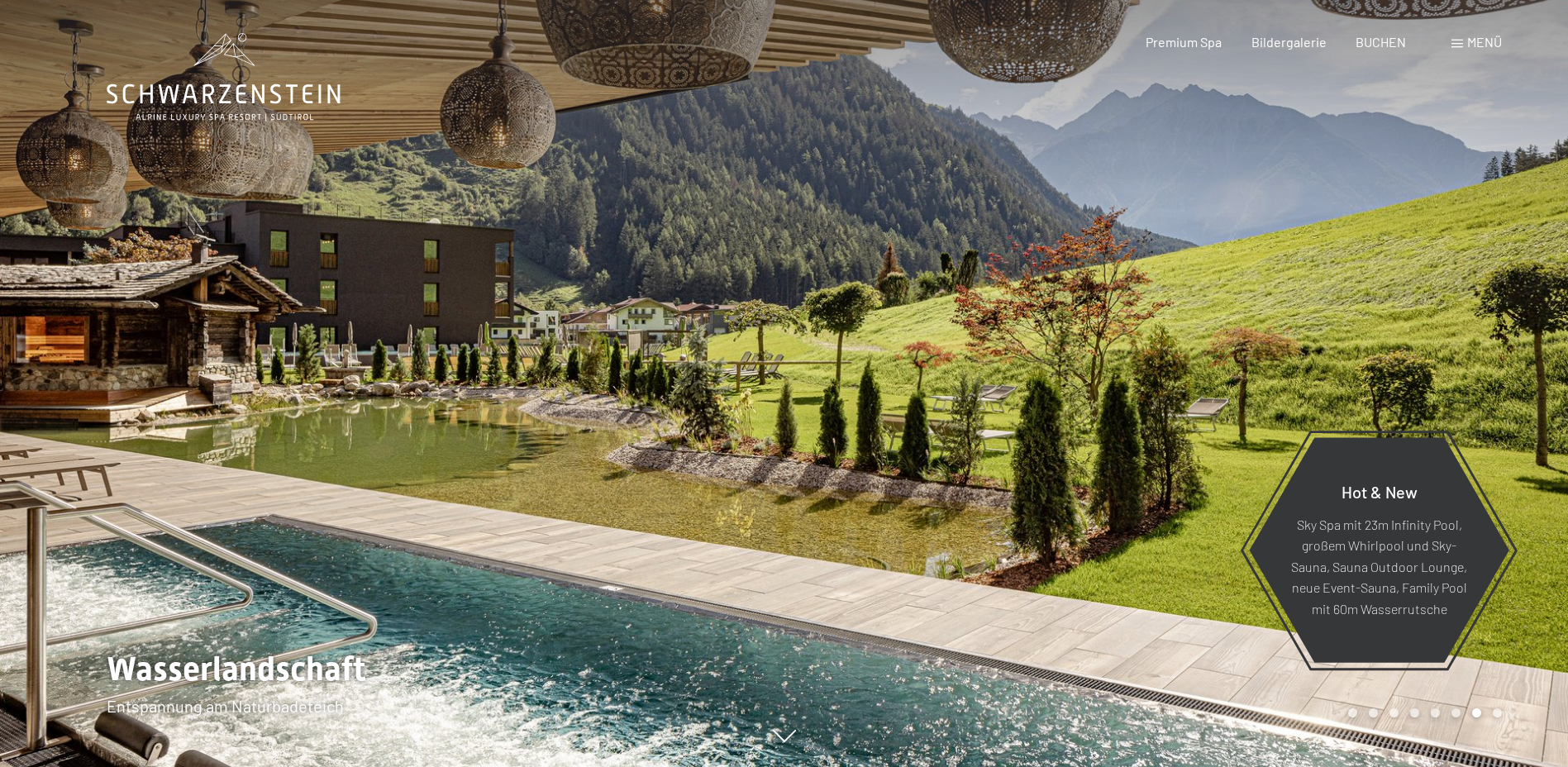
click at [1359, 312] on div at bounding box center [1176, 384] width 784 height 767
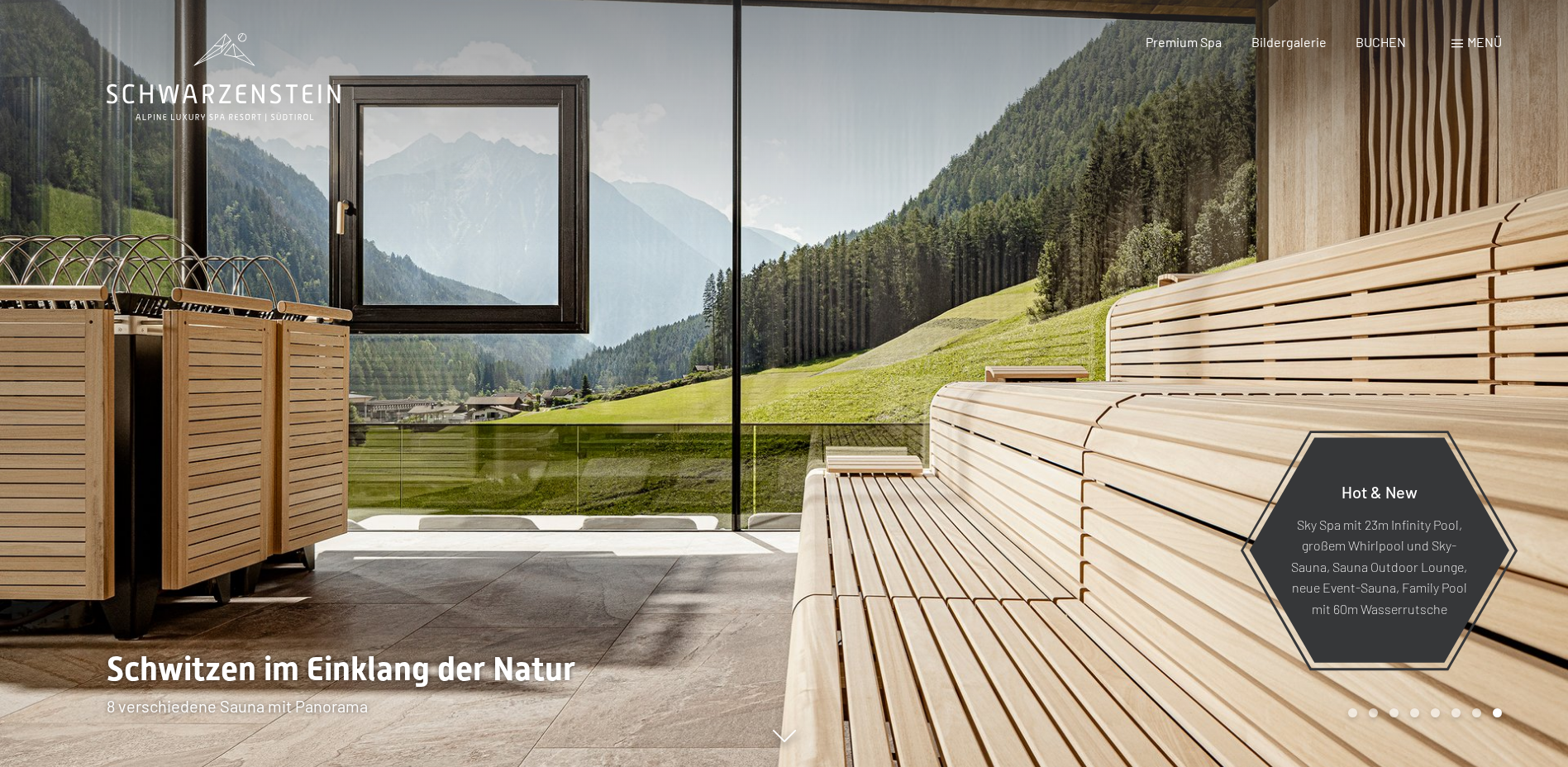
click at [1350, 307] on div at bounding box center [1176, 384] width 784 height 767
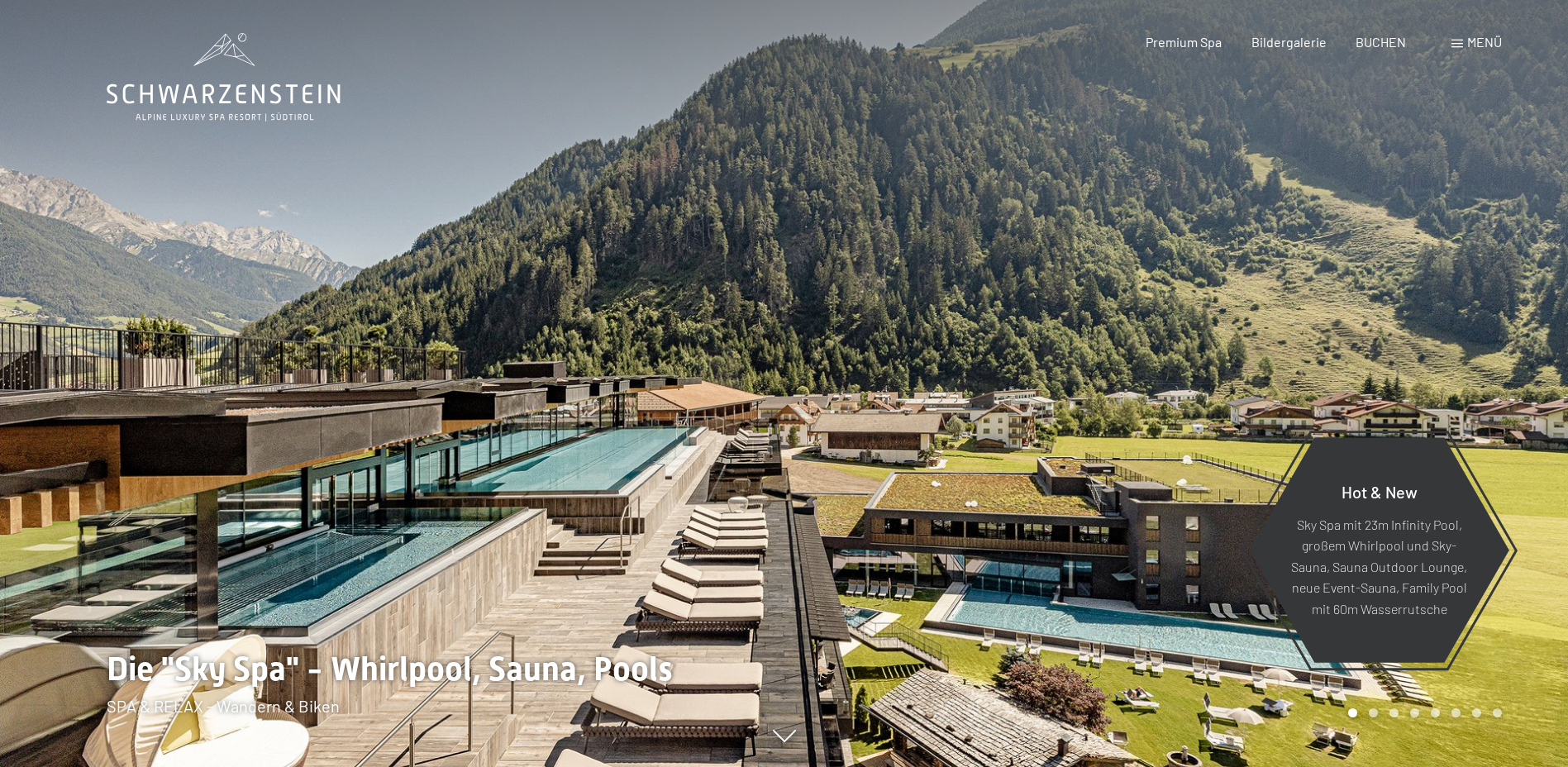
click at [1233, 388] on div at bounding box center [1176, 384] width 784 height 767
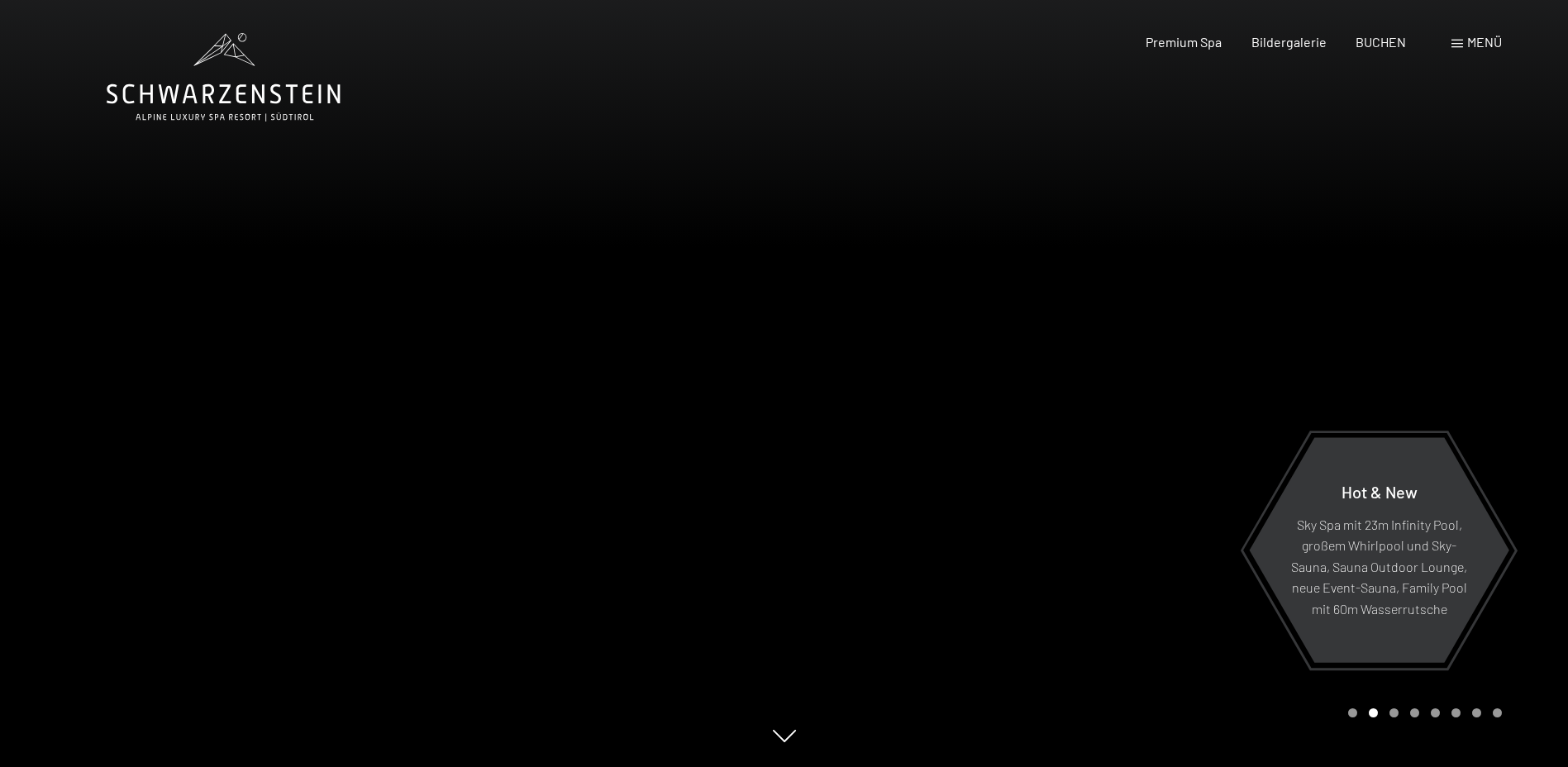
click at [1316, 360] on div at bounding box center [1176, 384] width 784 height 767
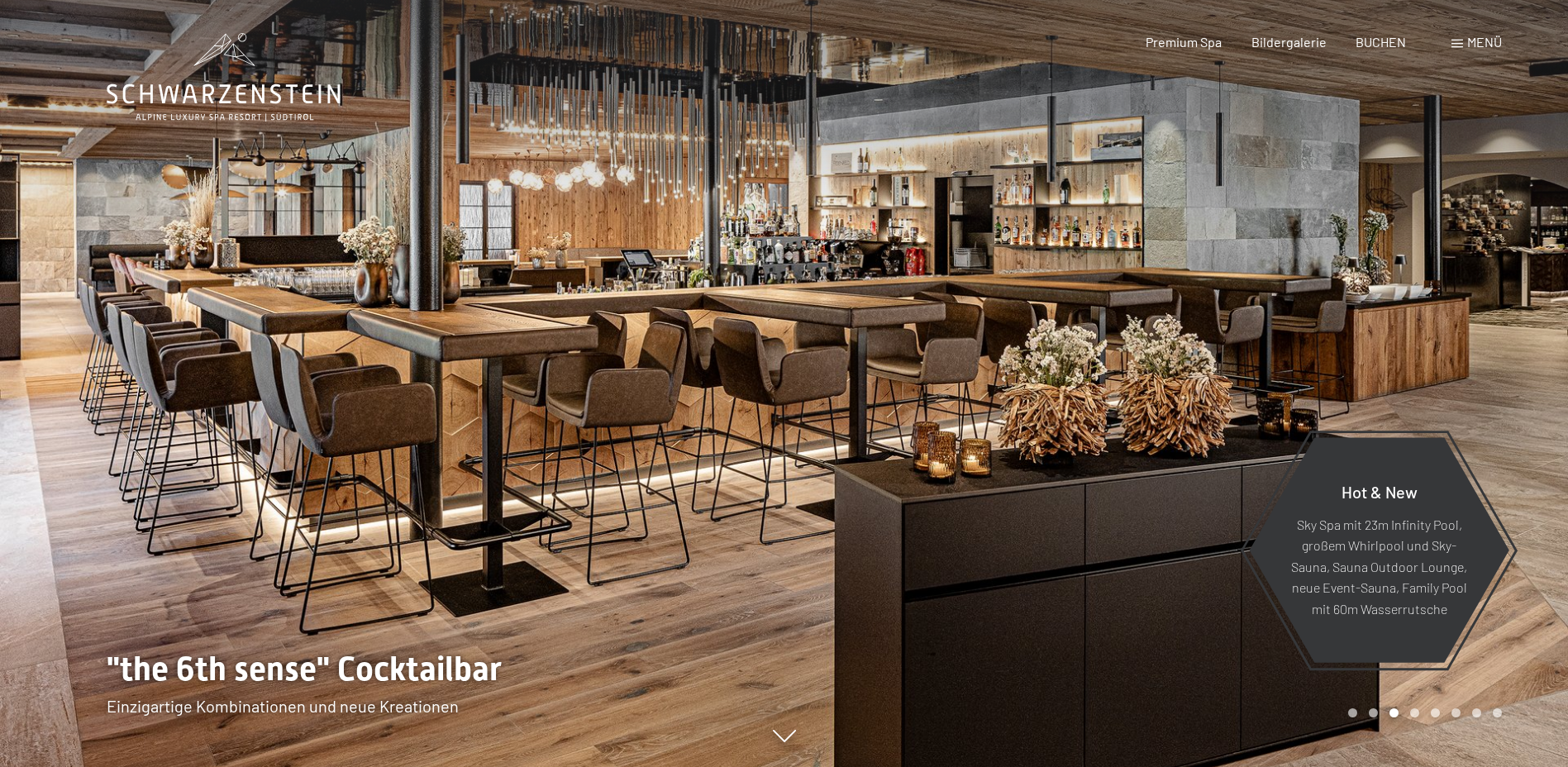
click at [320, 350] on div at bounding box center [392, 384] width 784 height 767
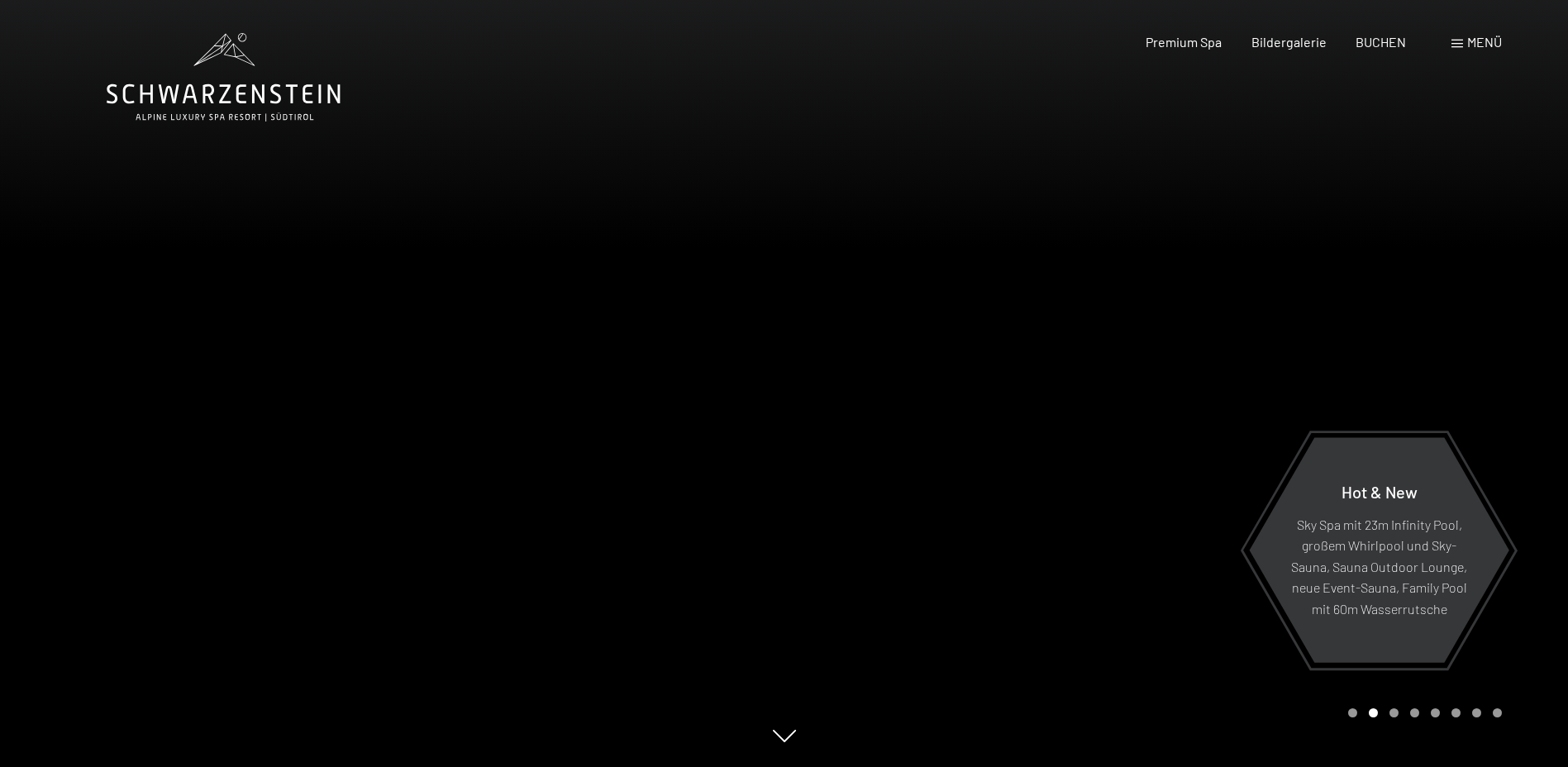
click at [1493, 323] on div at bounding box center [1176, 384] width 784 height 767
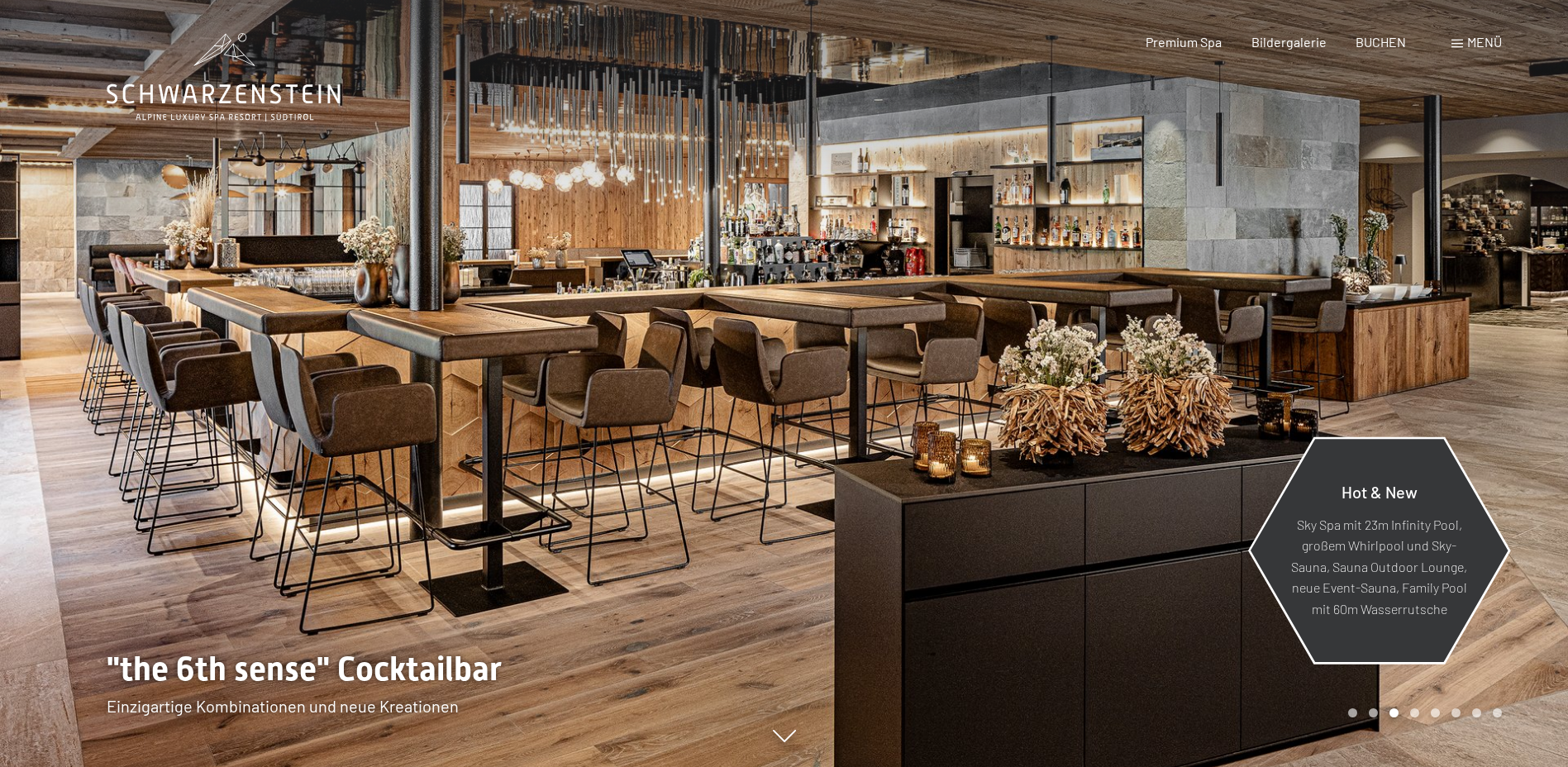
click at [1403, 542] on p "Sky Spa mit 23m Infinity Pool, großem Whirlpool und Sky-Sauna, Sauna Outdoor Lo…" at bounding box center [1379, 566] width 179 height 106
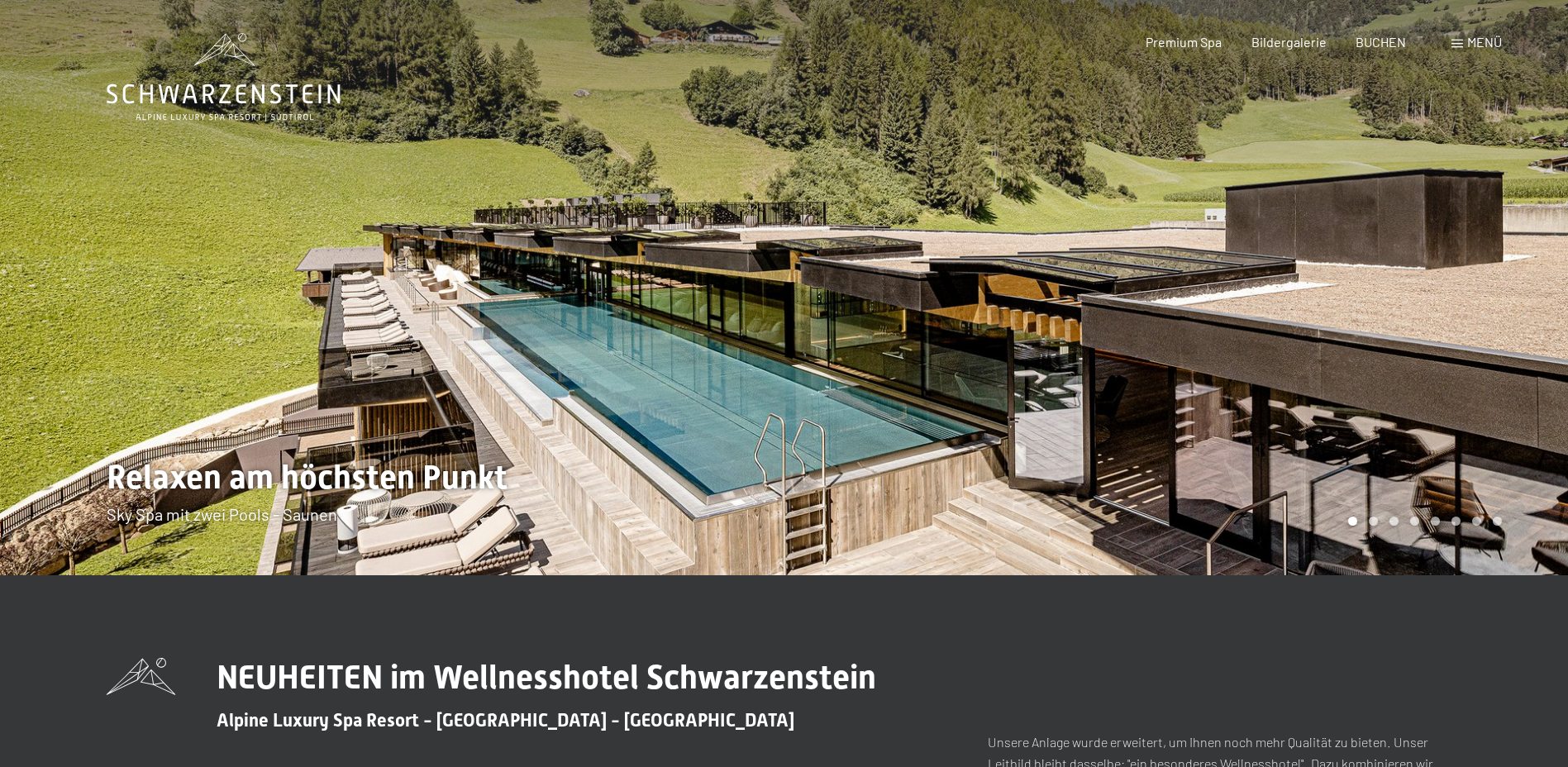
click at [1363, 302] on div at bounding box center [1176, 287] width 784 height 575
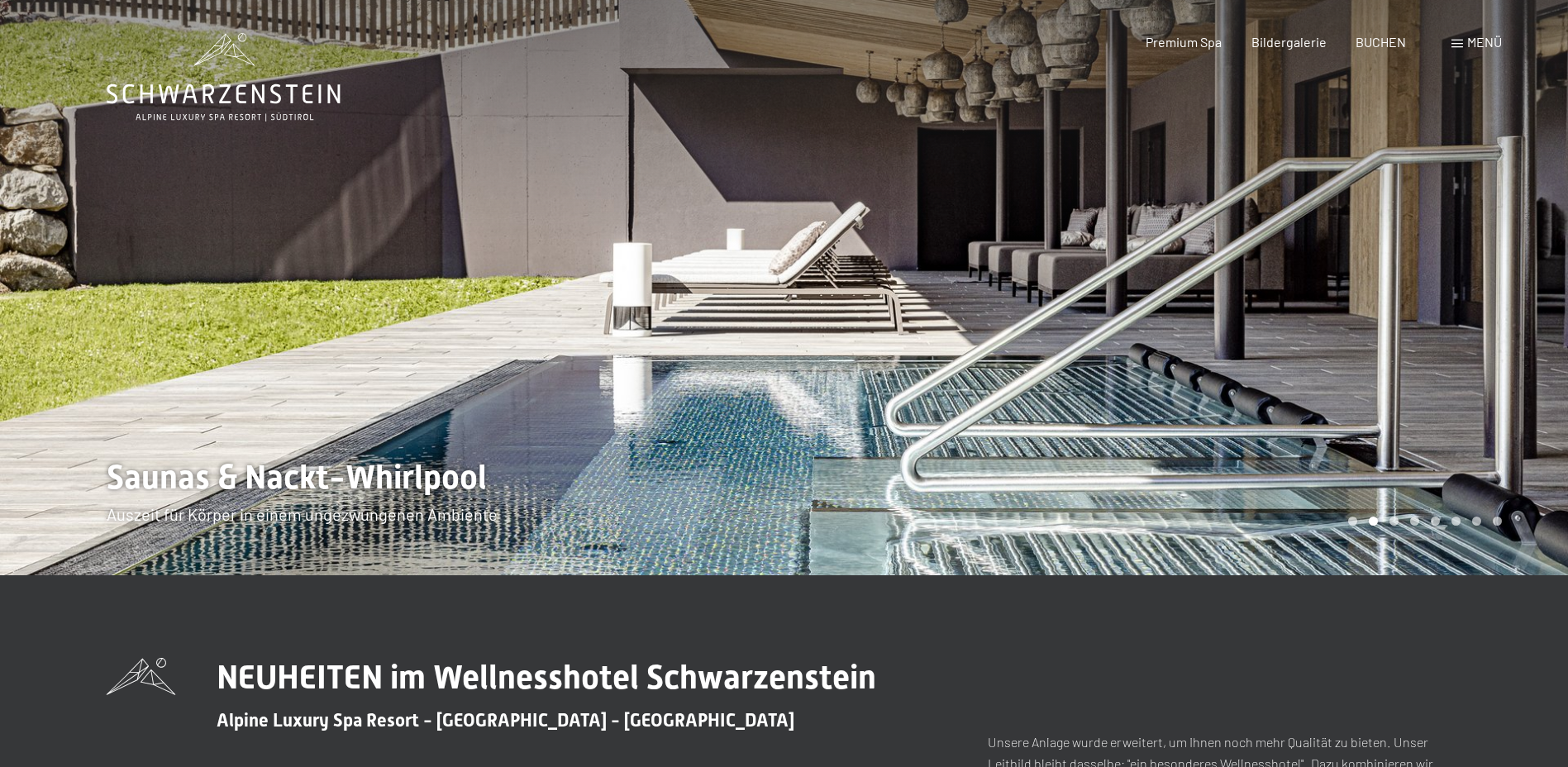
click at [1363, 302] on div at bounding box center [1176, 287] width 784 height 575
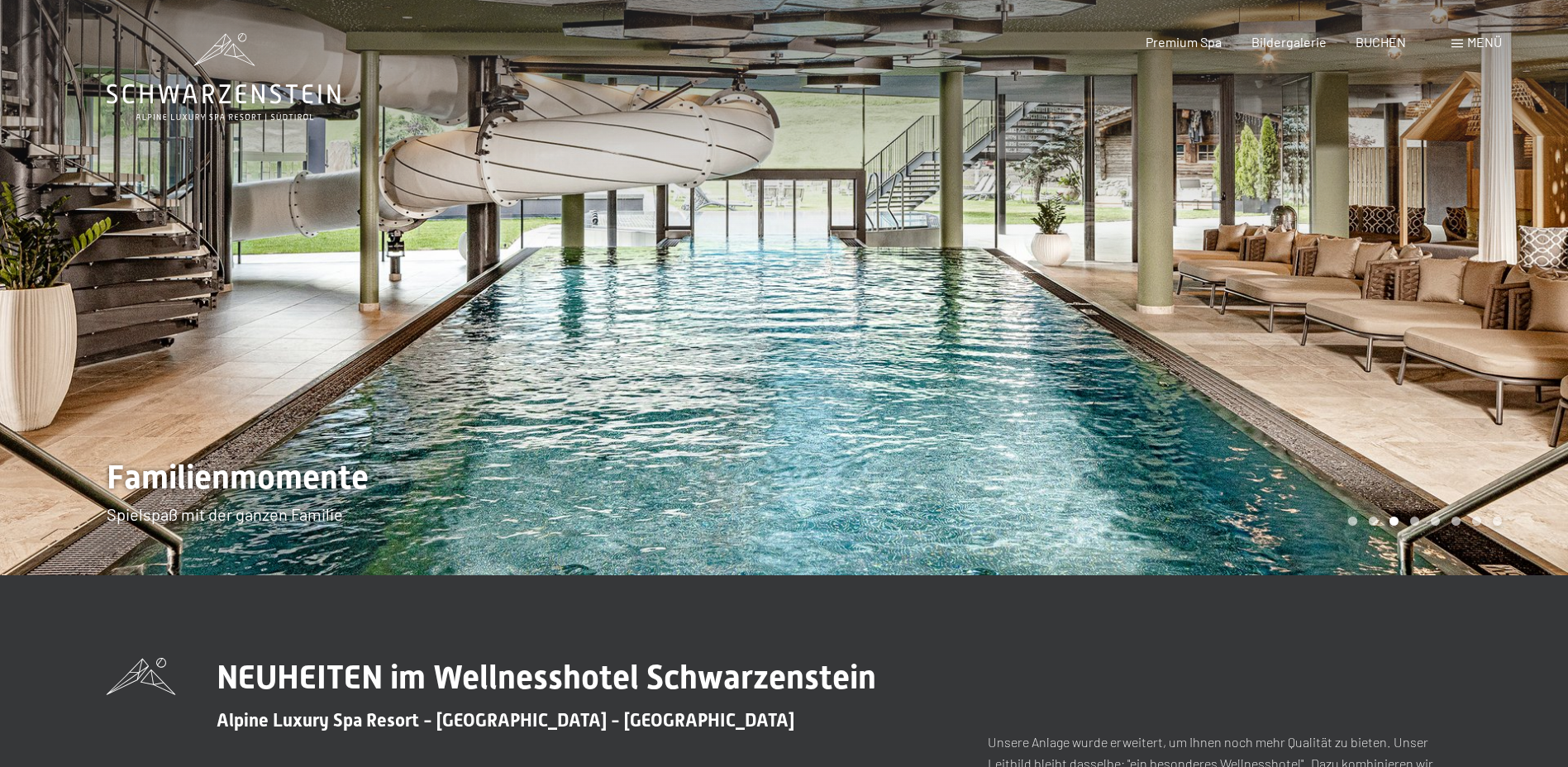
click at [1363, 302] on div at bounding box center [1176, 287] width 784 height 575
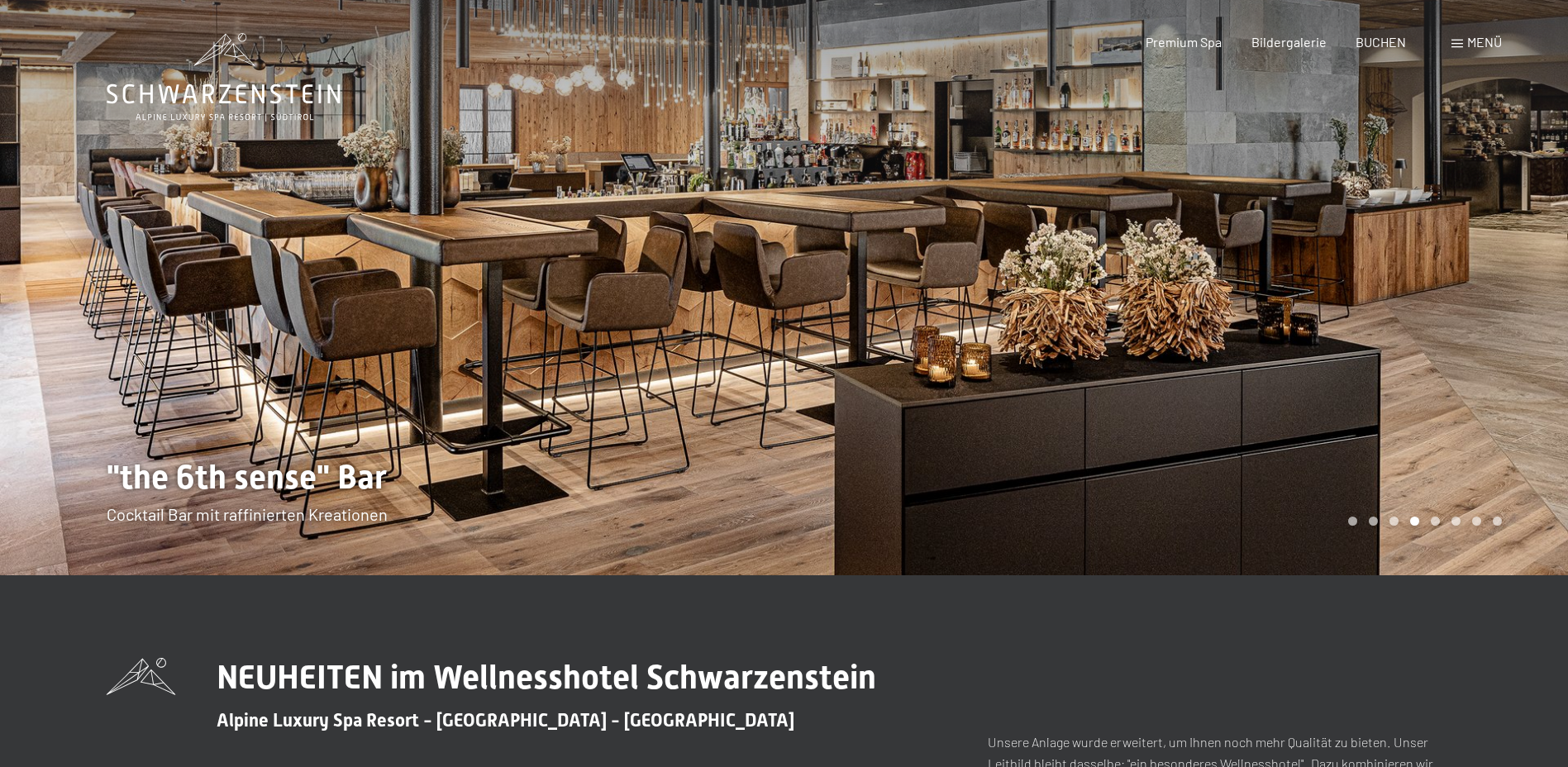
click at [1362, 448] on div at bounding box center [1176, 287] width 784 height 575
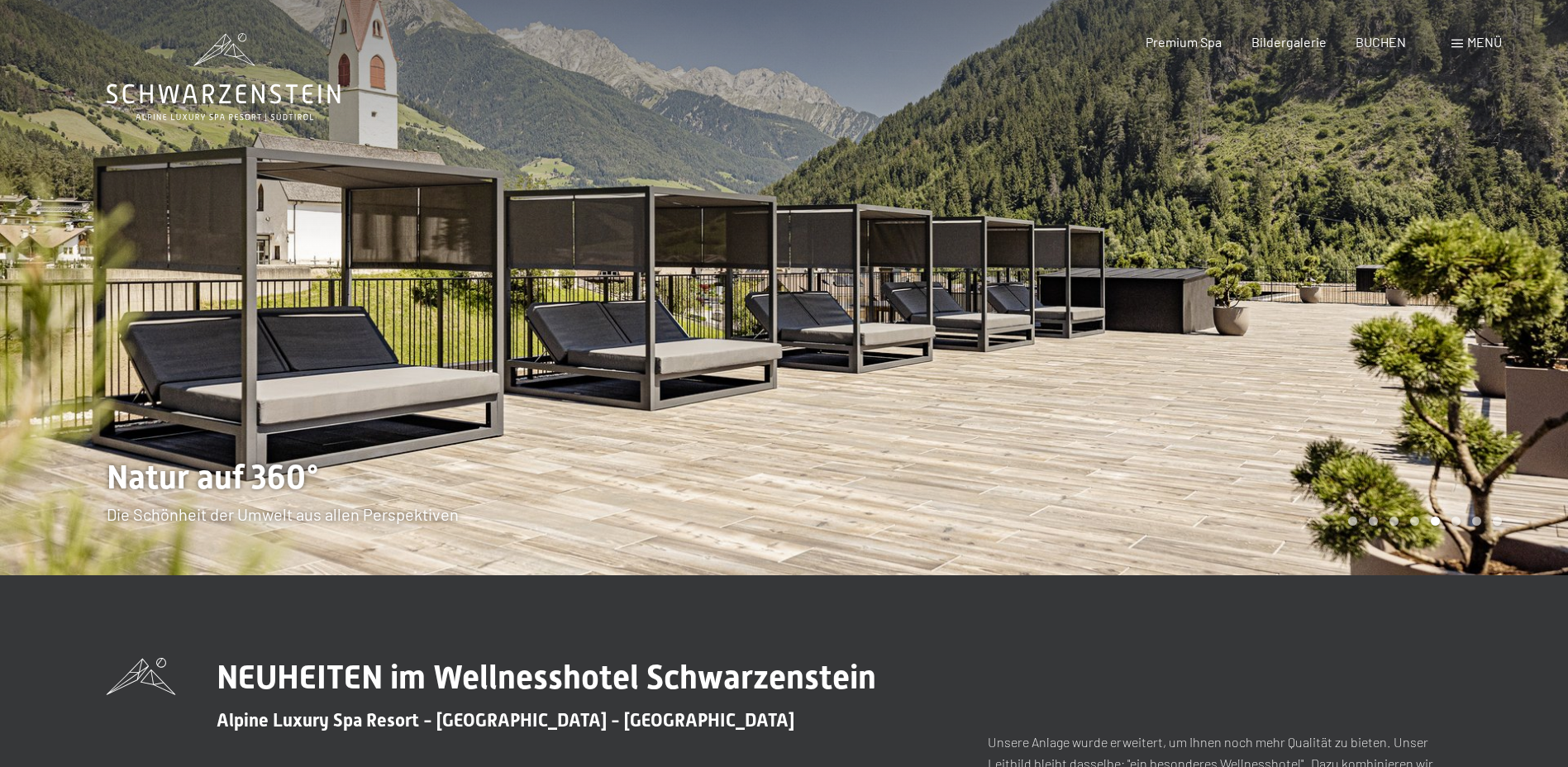
click at [1427, 276] on div at bounding box center [1176, 287] width 784 height 575
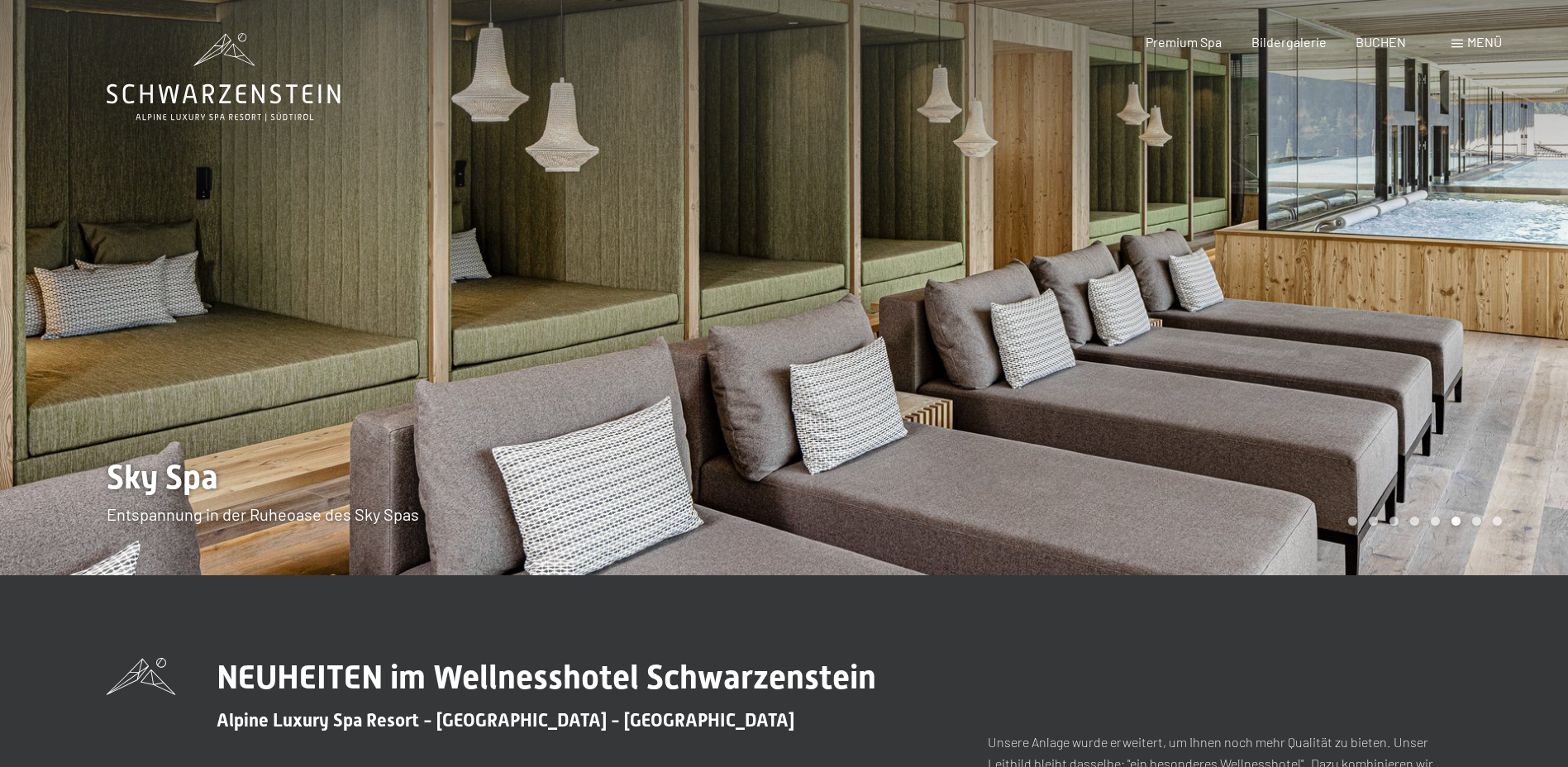
click at [1472, 341] on div at bounding box center [1176, 287] width 784 height 575
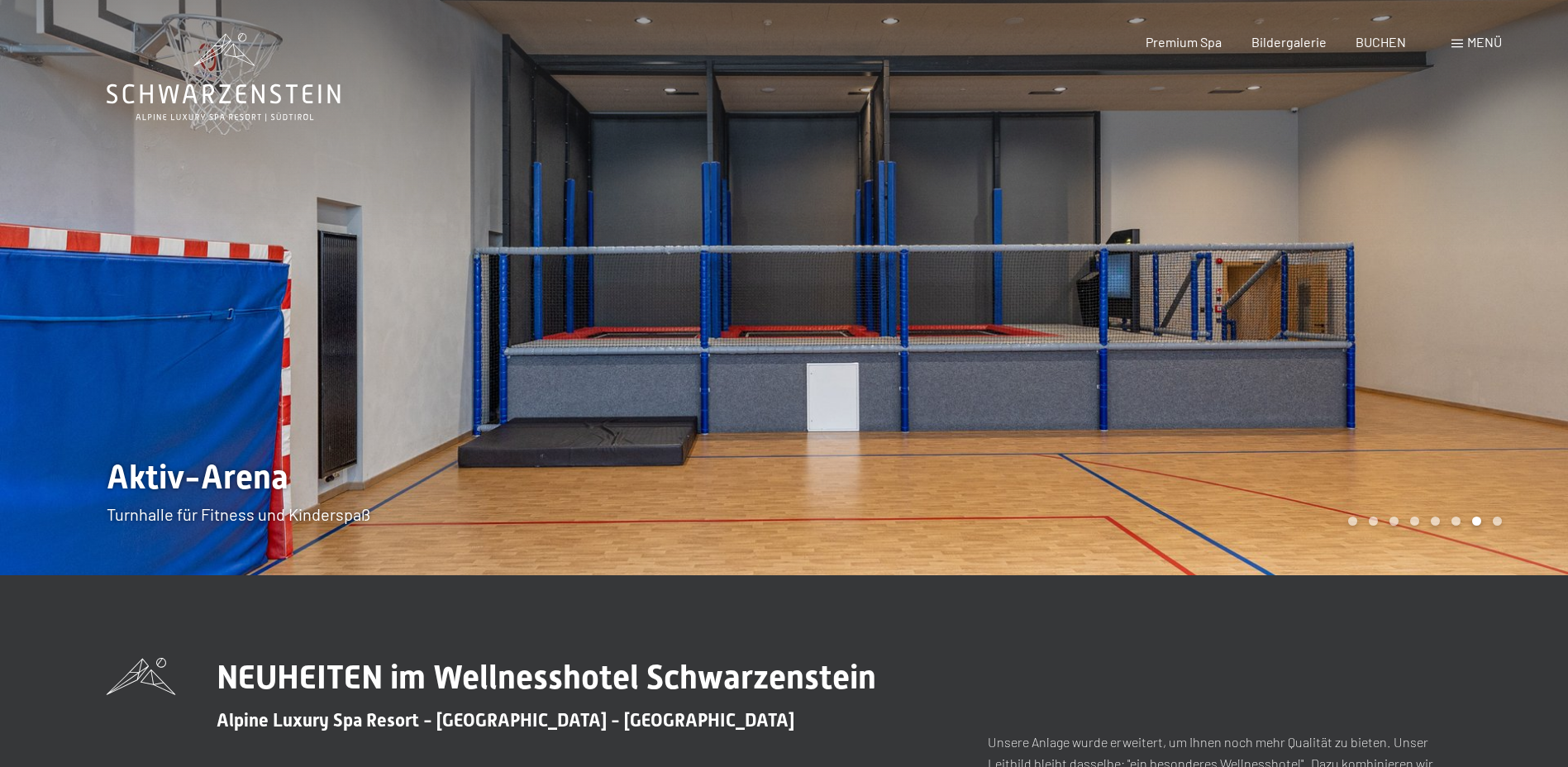
click at [1476, 392] on div at bounding box center [1176, 287] width 784 height 575
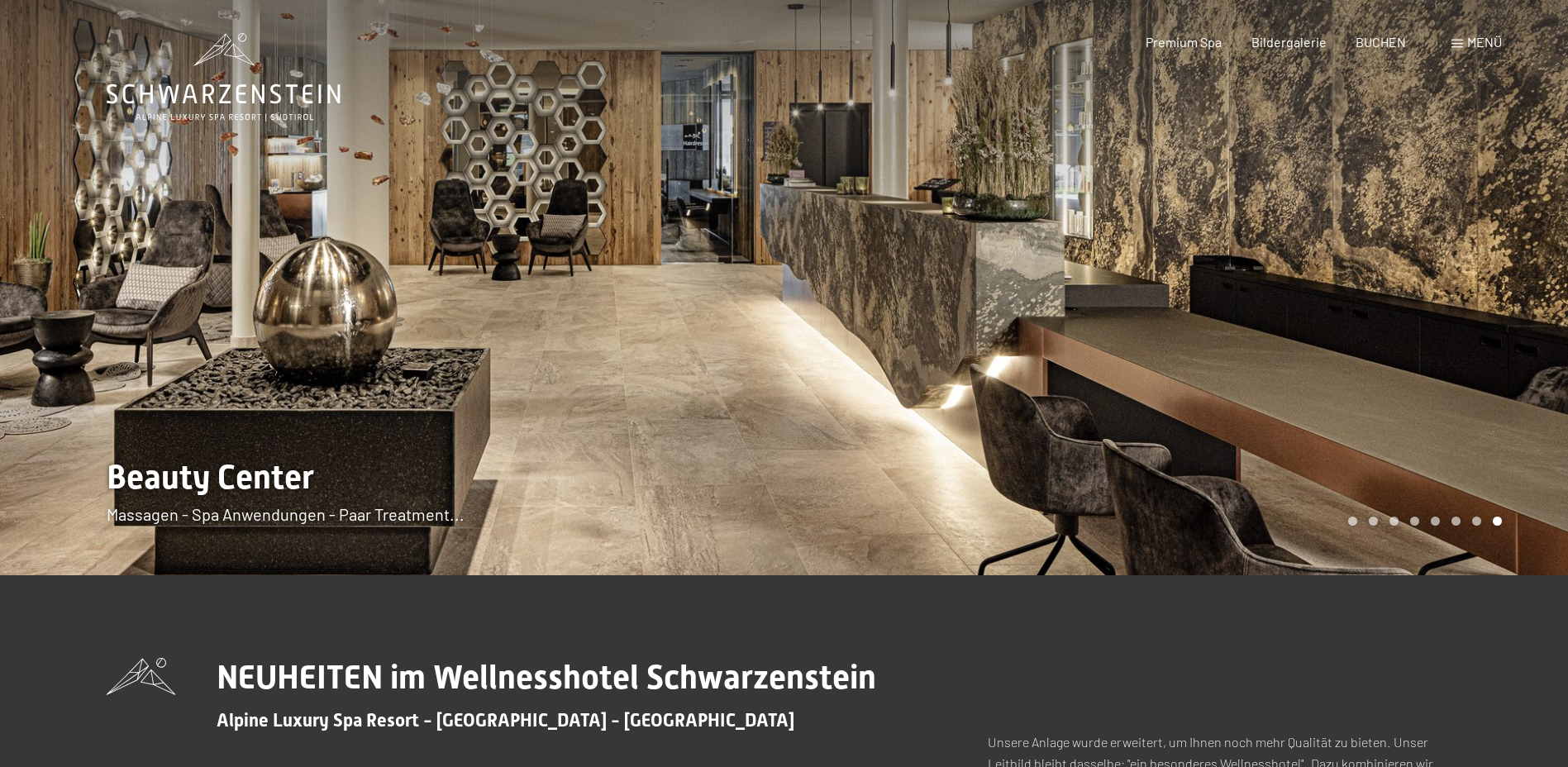
click at [1453, 402] on div at bounding box center [1176, 287] width 784 height 575
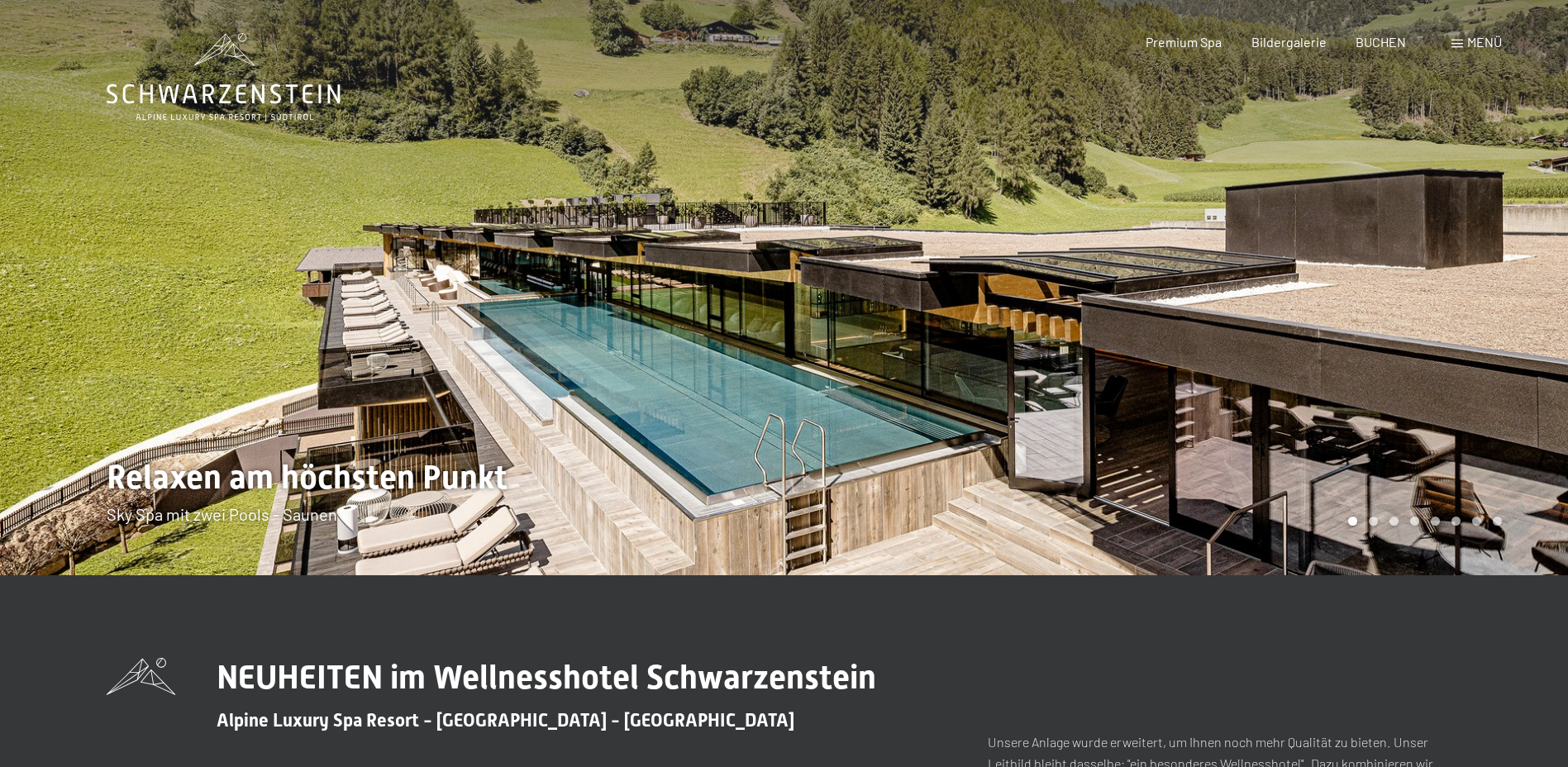
click at [1441, 403] on div at bounding box center [1176, 287] width 784 height 575
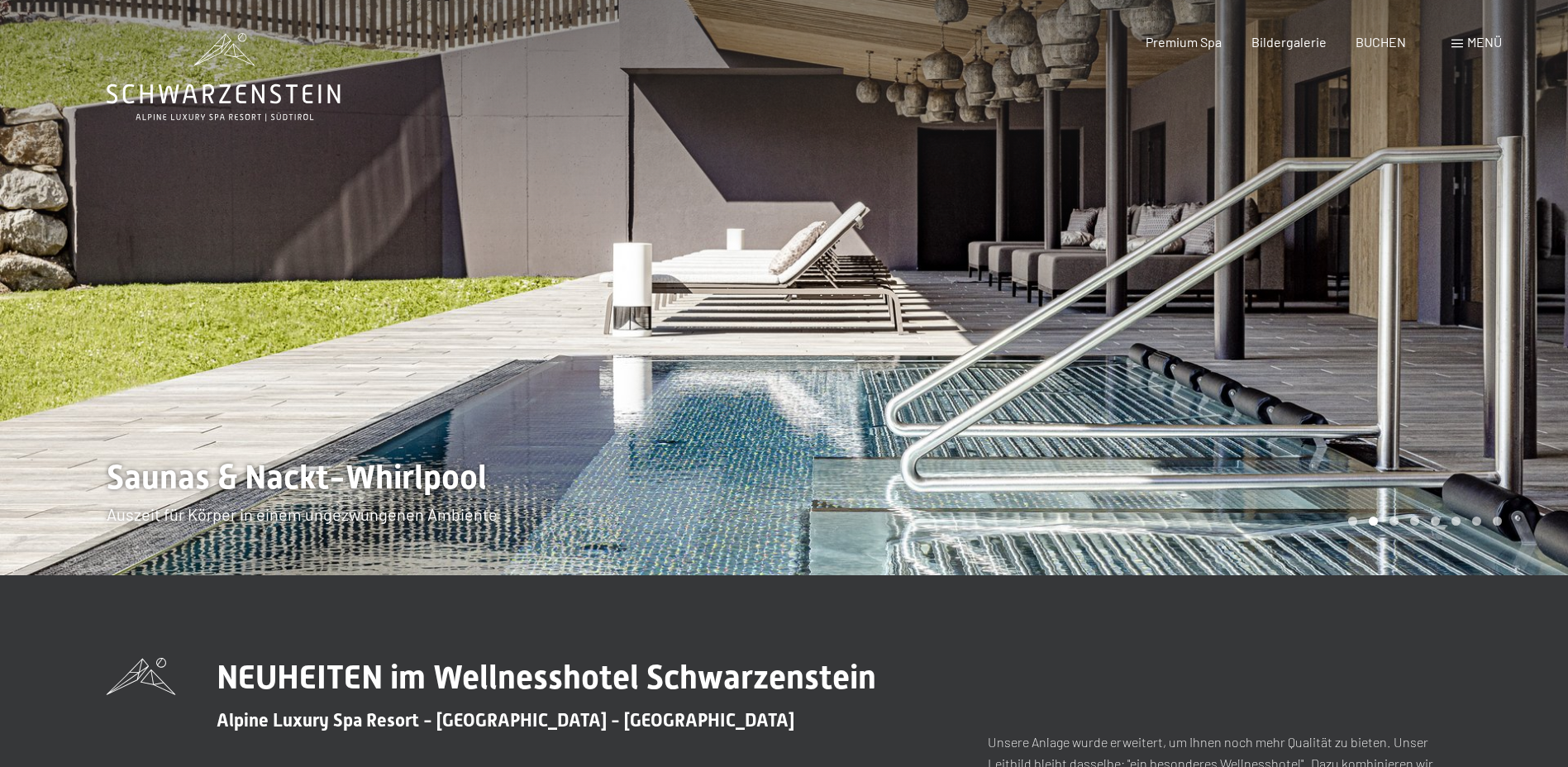
click at [1472, 38] on span "Menü" at bounding box center [1484, 42] width 34 height 16
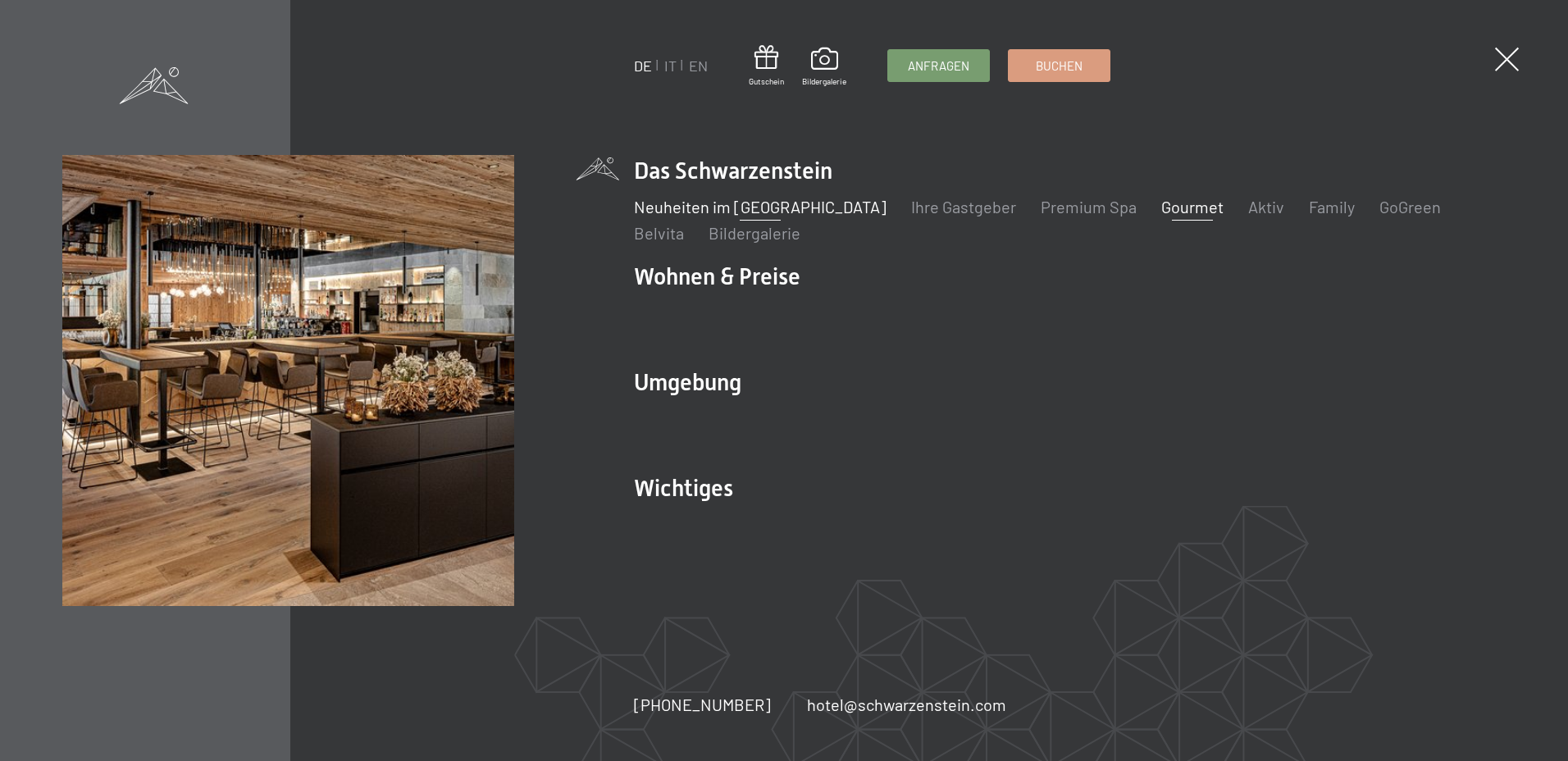
click at [1161, 206] on link "Gourmet" at bounding box center [1192, 206] width 62 height 19
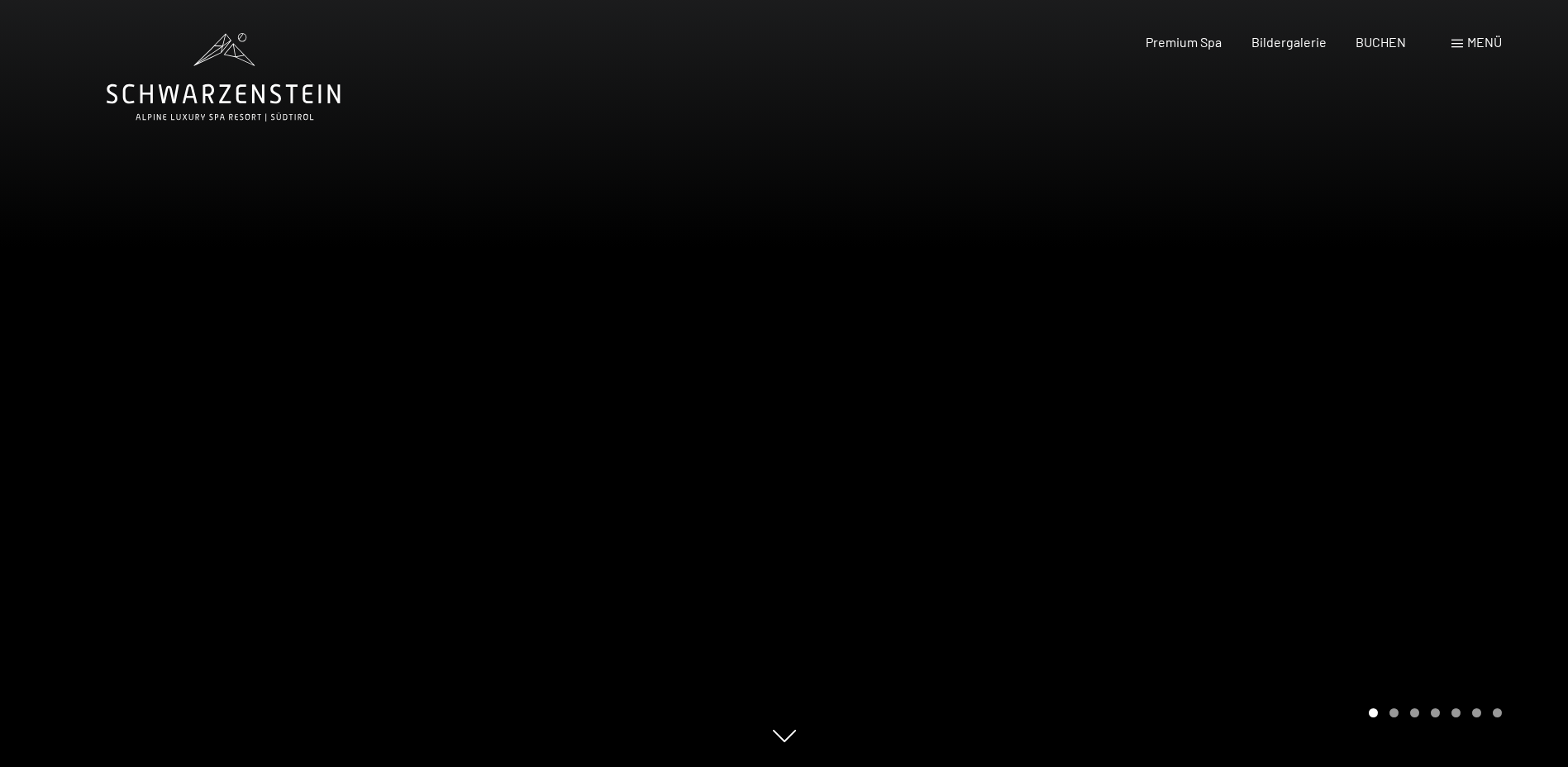
click at [1387, 391] on div at bounding box center [1176, 384] width 784 height 767
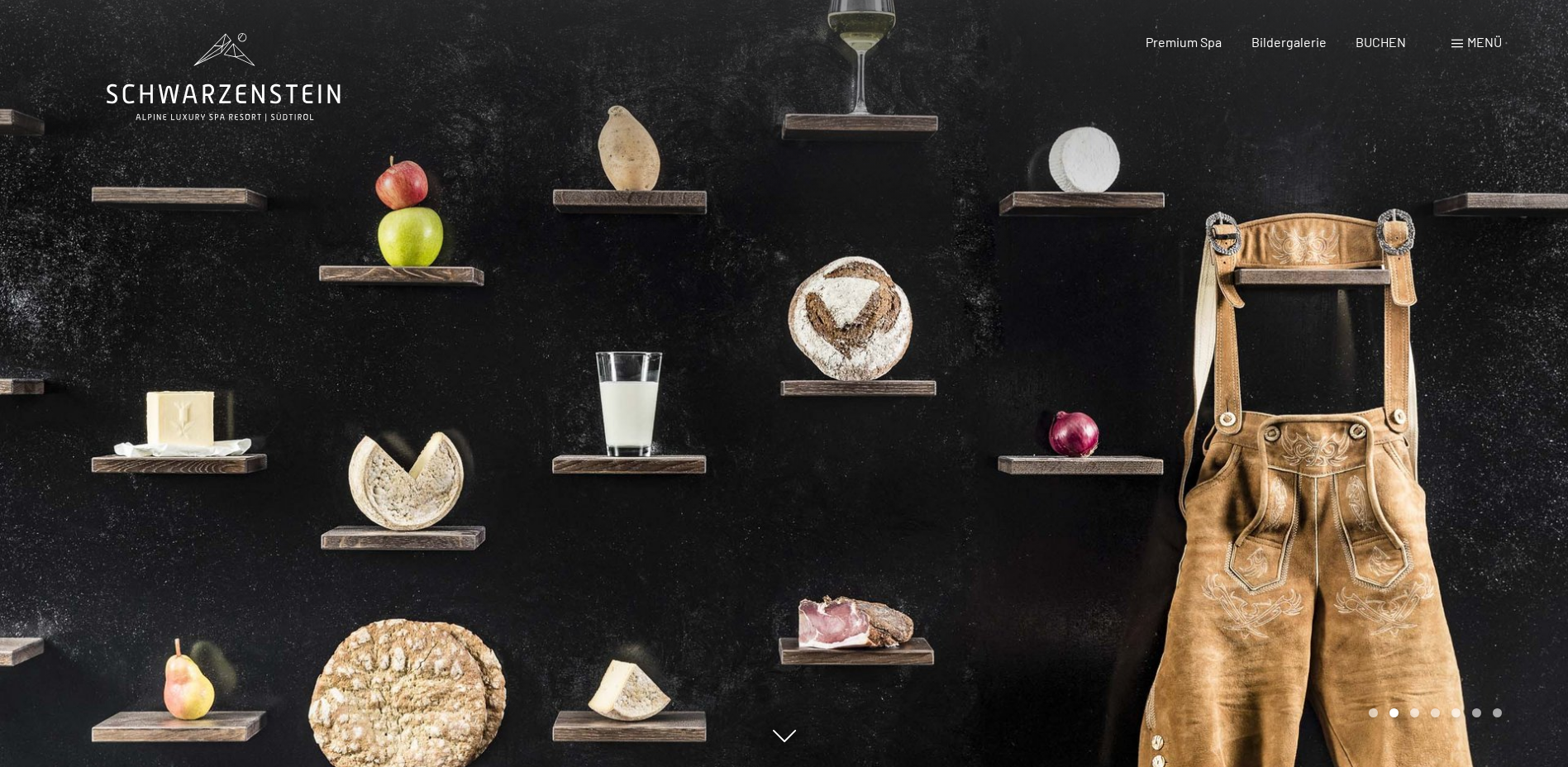
click at [1431, 386] on div at bounding box center [1176, 384] width 784 height 767
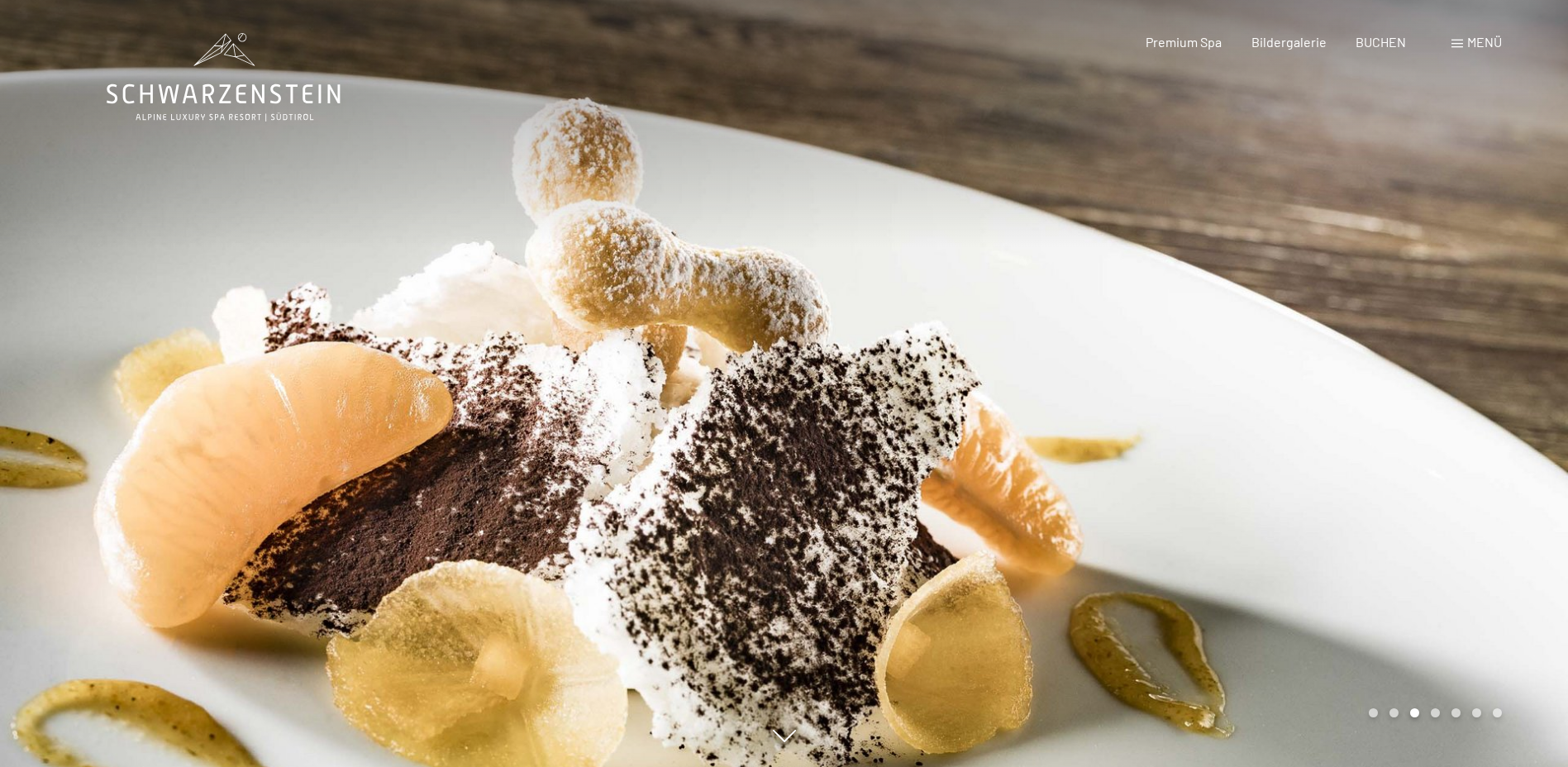
click at [1431, 386] on div at bounding box center [1176, 384] width 784 height 767
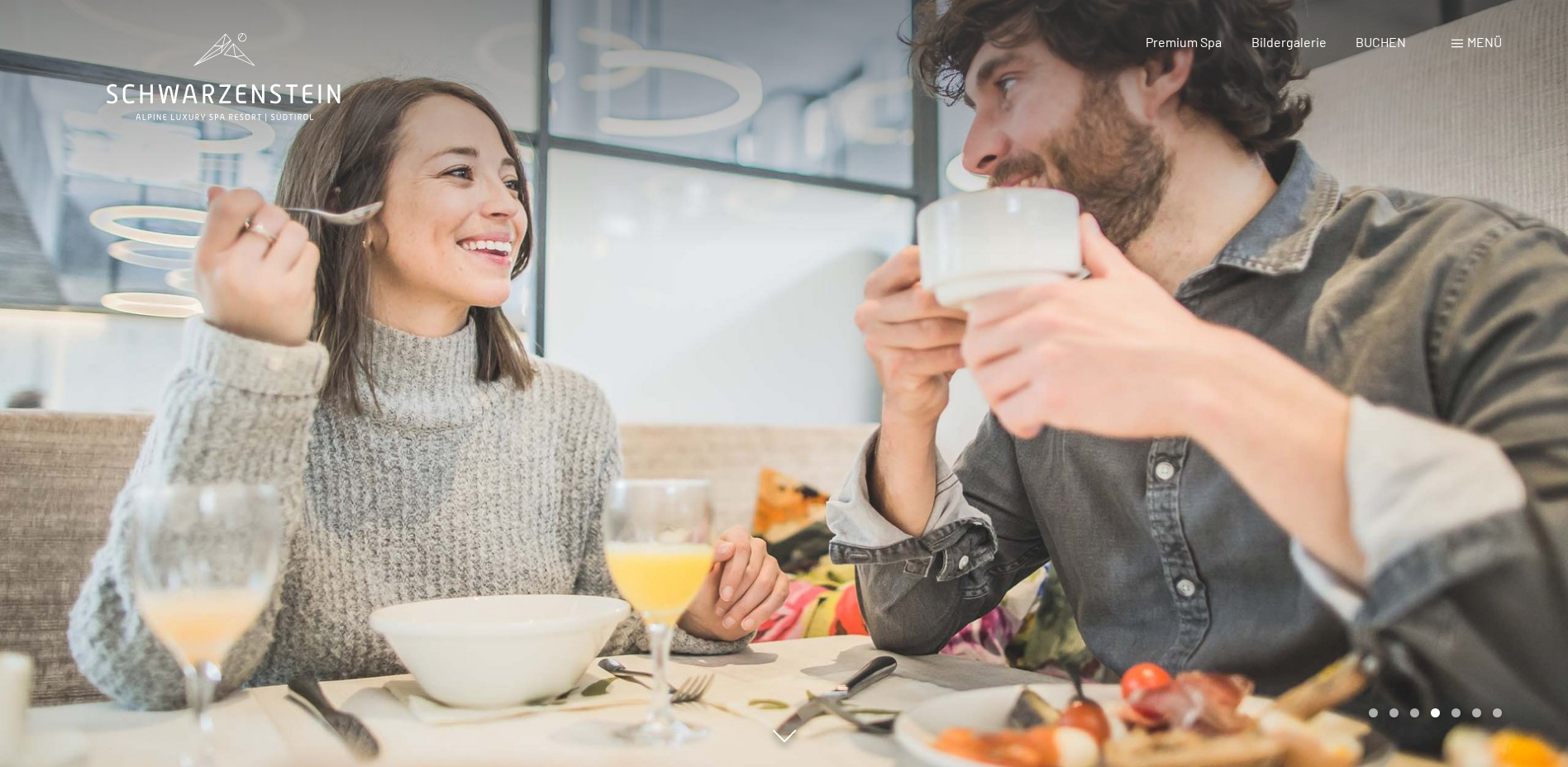
click at [1389, 382] on div at bounding box center [1176, 384] width 784 height 767
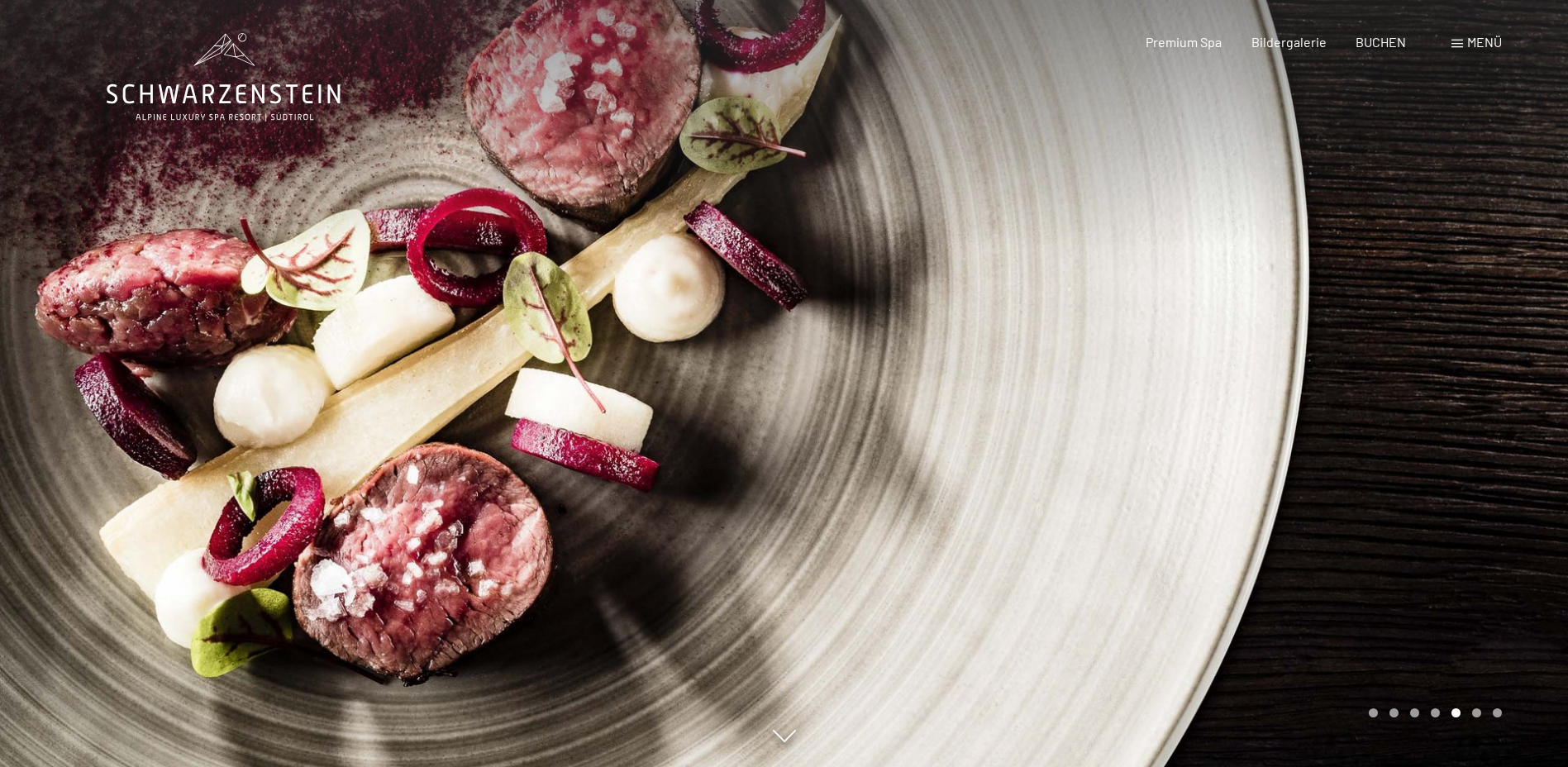
click at [1389, 382] on div at bounding box center [1176, 384] width 784 height 767
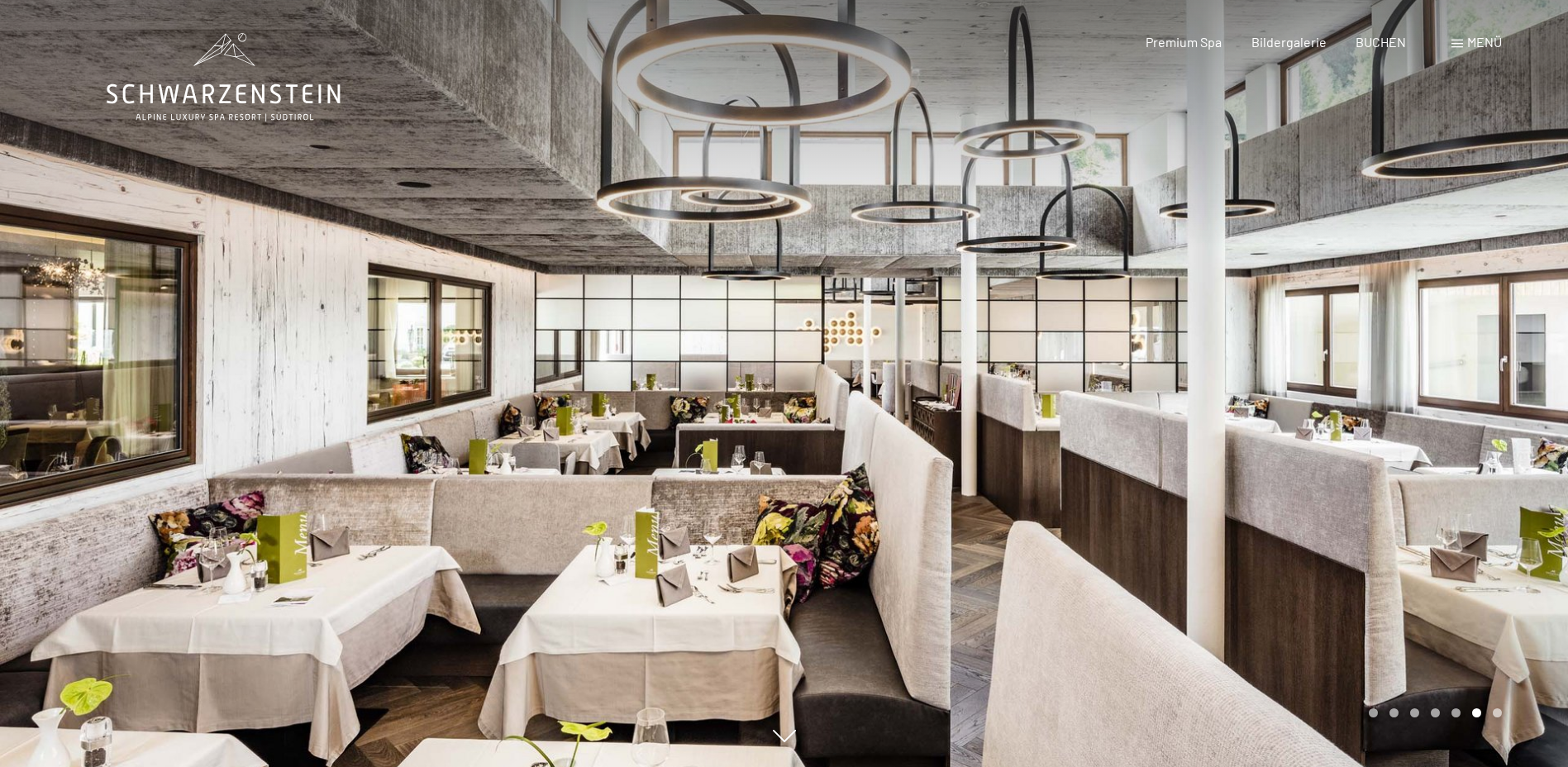
click at [1403, 414] on div at bounding box center [1176, 384] width 784 height 767
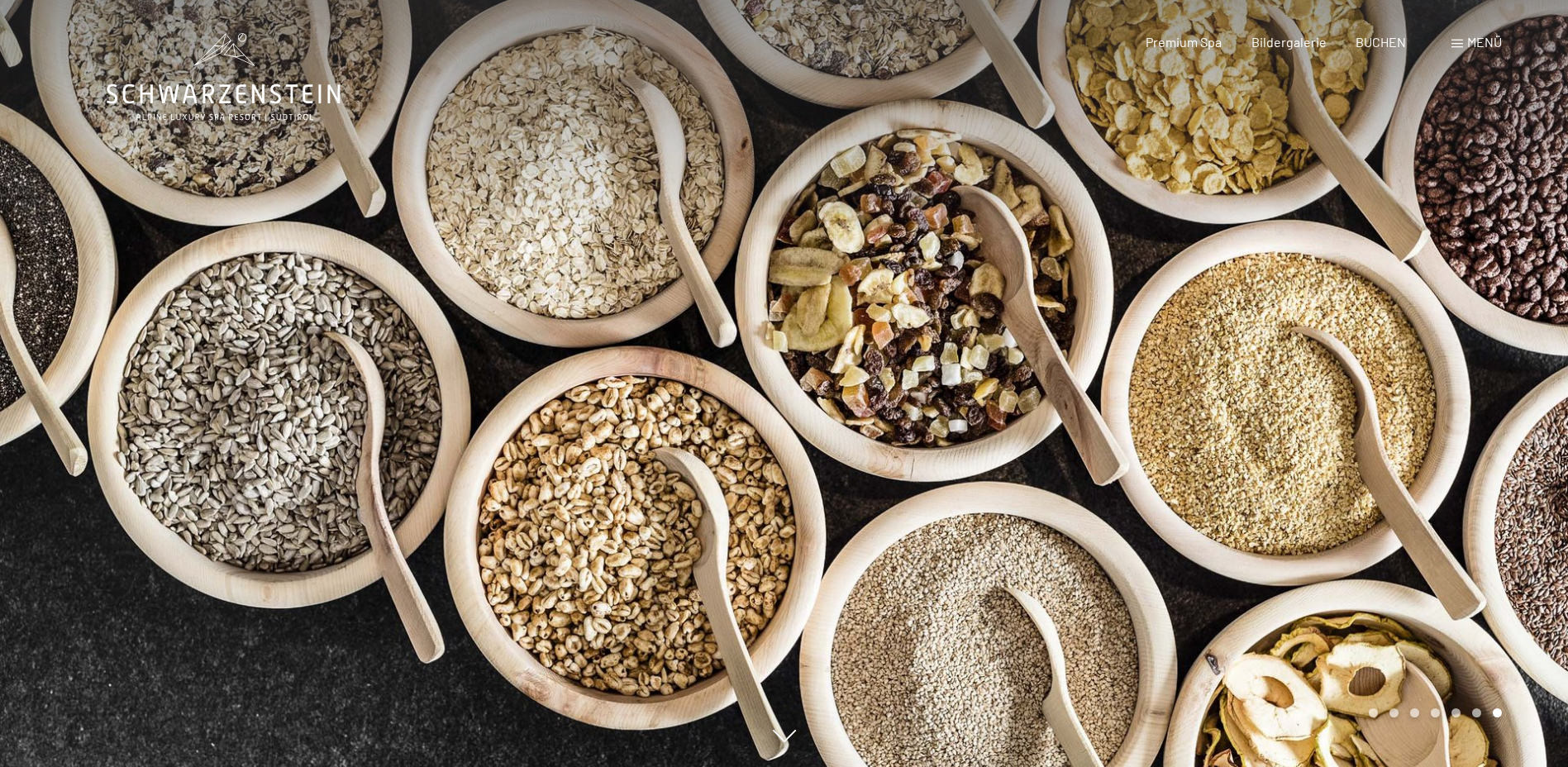
click at [1403, 414] on div at bounding box center [1176, 384] width 784 height 767
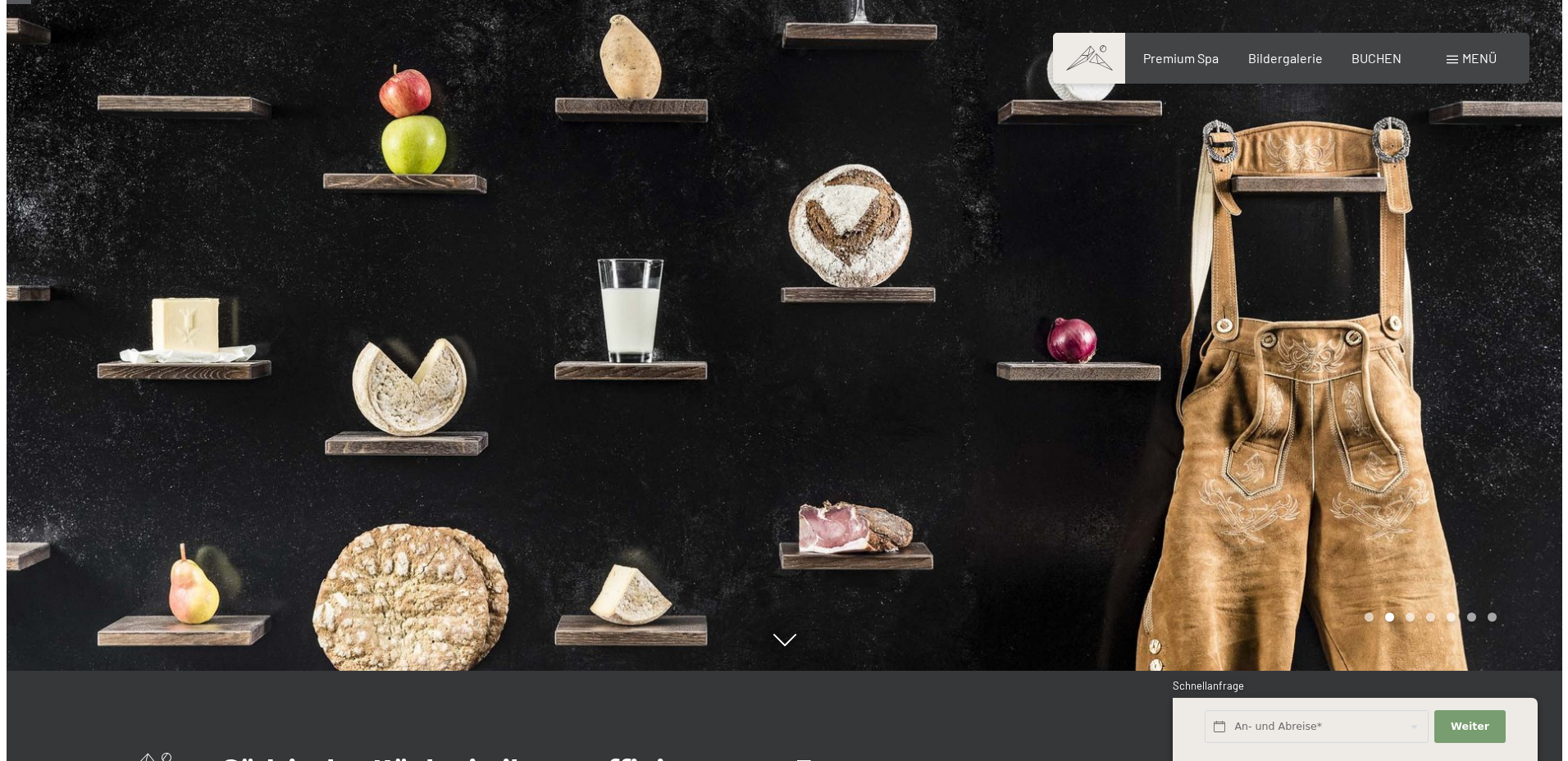
scroll to position [109, 0]
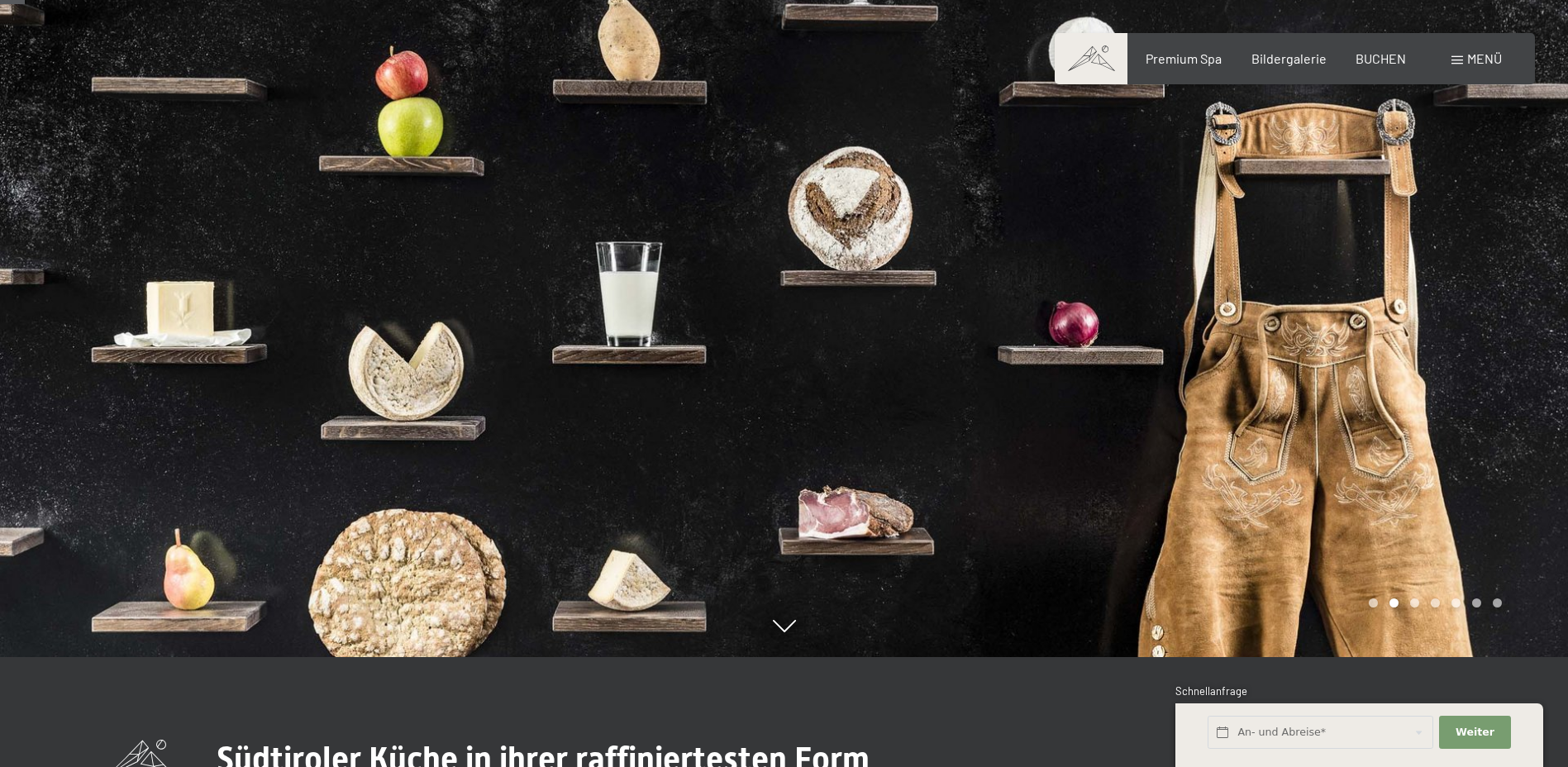
click at [1477, 60] on span "Menü" at bounding box center [1484, 58] width 34 height 16
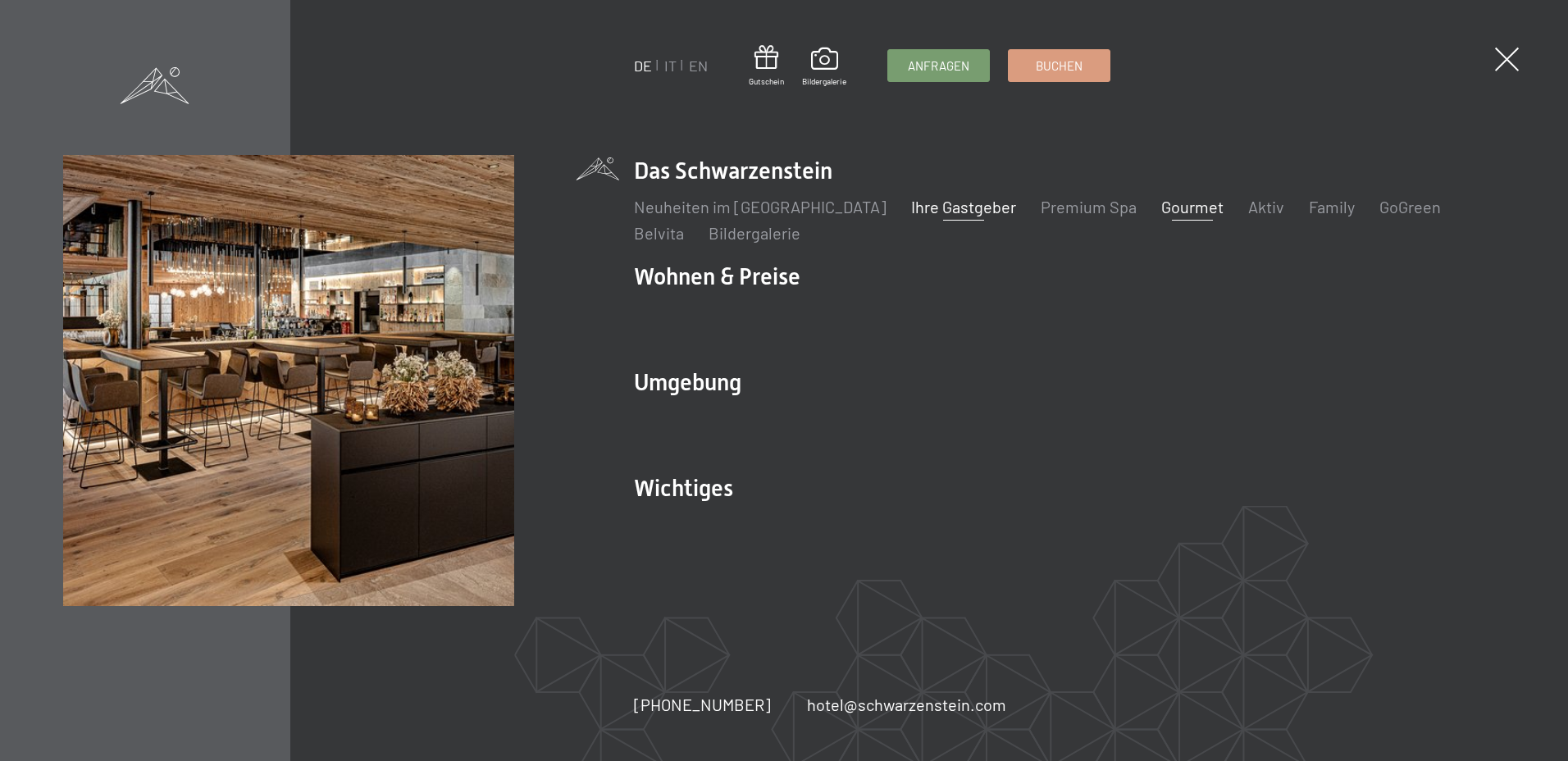
click at [911, 209] on link "Ihre Gastgeber" at bounding box center [964, 206] width 105 height 19
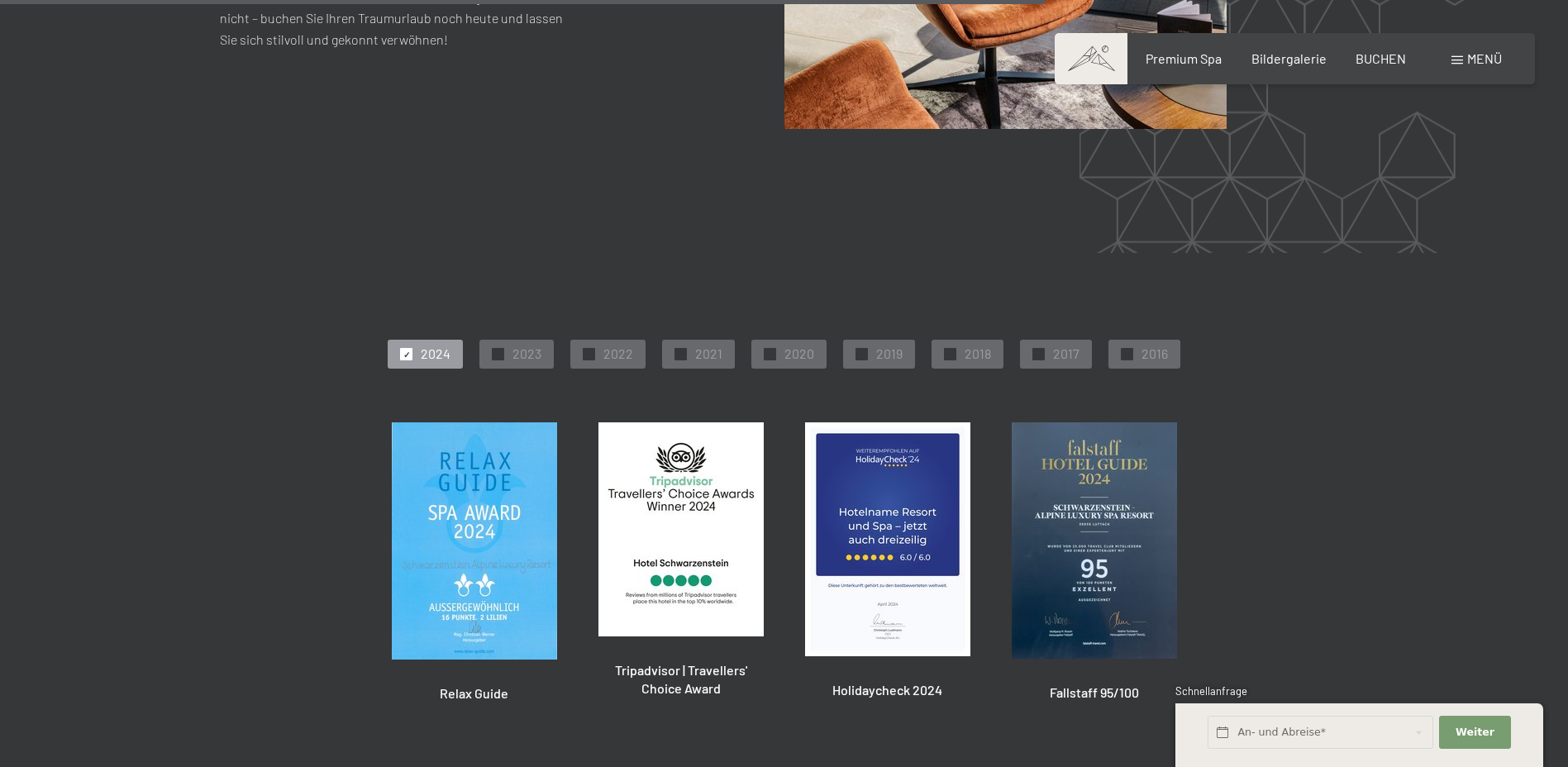
scroll to position [3884, 0]
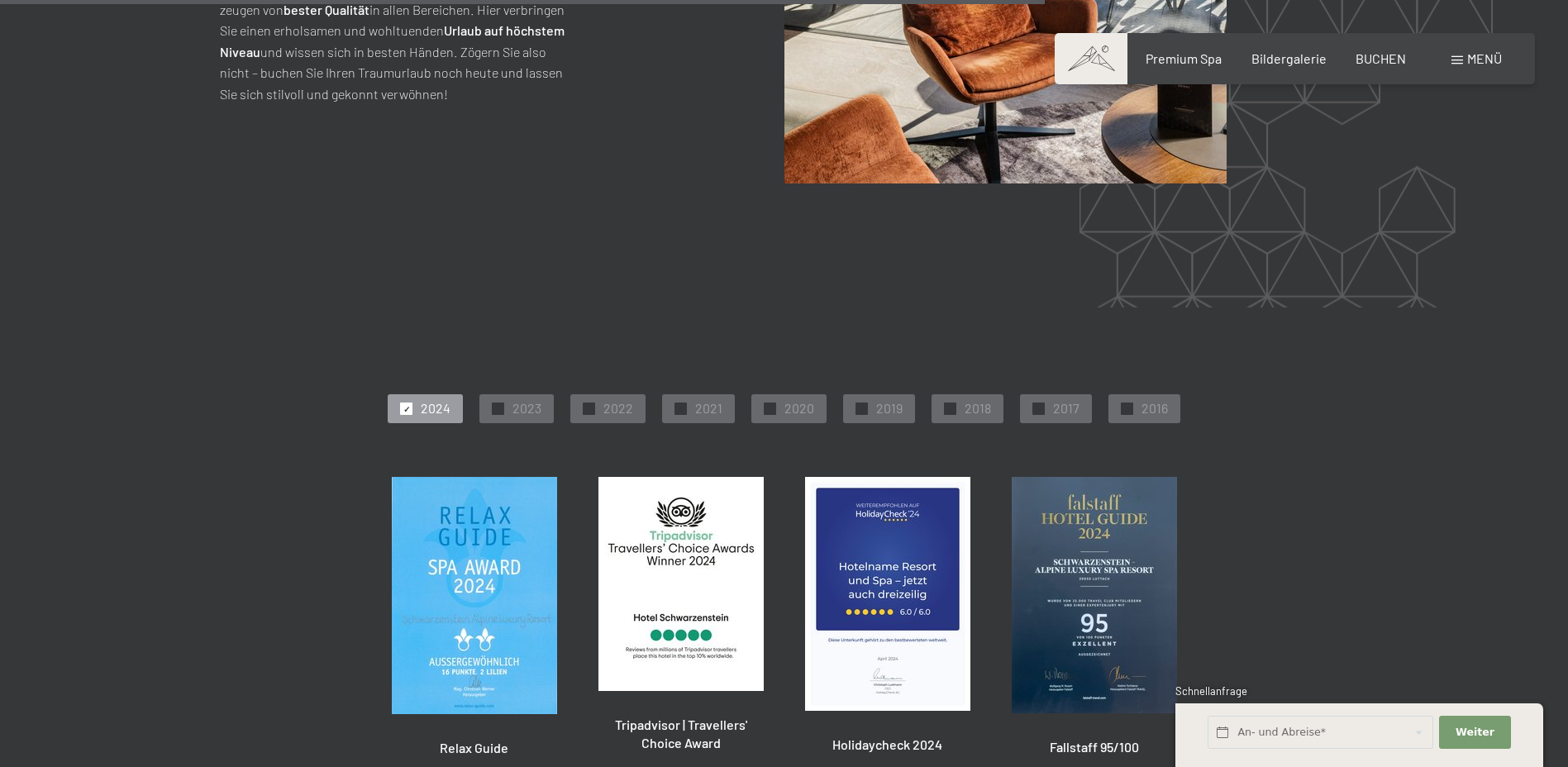
click at [1389, 68] on div "Buchen Anfragen Premium Spa Bildergalerie BUCHEN Menü DE IT EN Gutschein Bilder…" at bounding box center [1295, 58] width 415 height 19
click at [1371, 54] on span "BUCHEN" at bounding box center [1381, 56] width 50 height 16
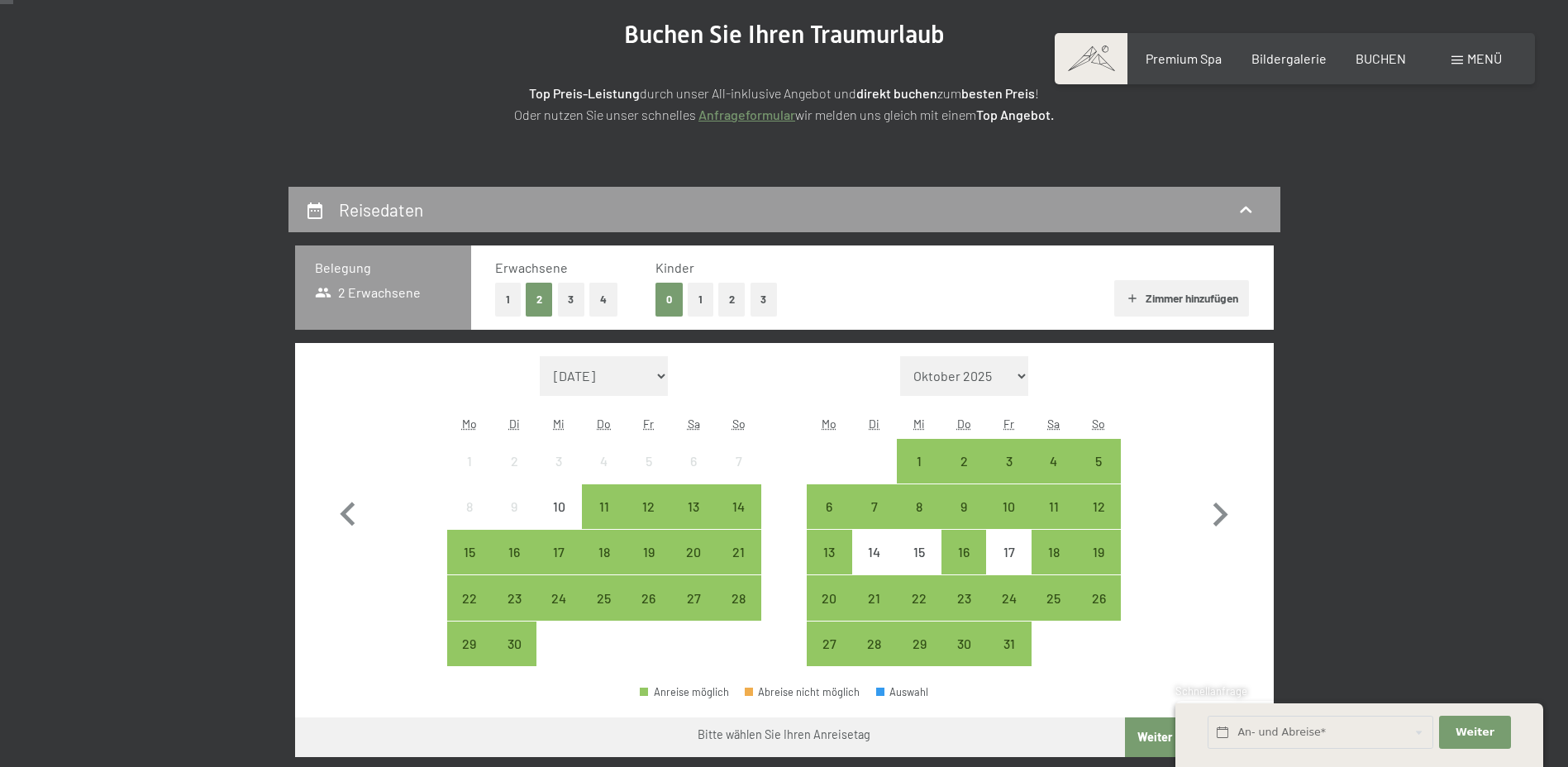
scroll to position [221, 0]
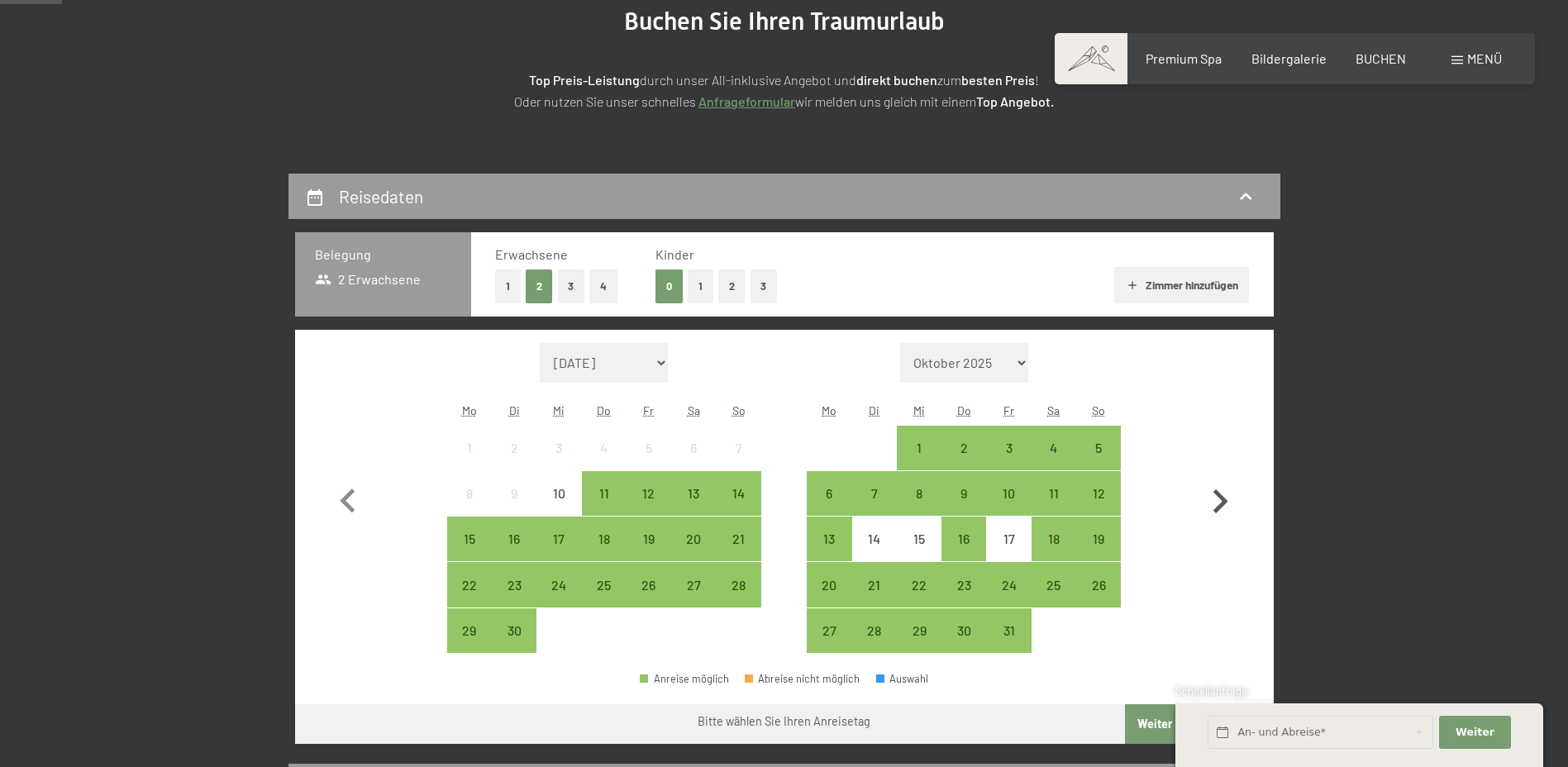
click at [1209, 504] on icon "button" at bounding box center [1220, 502] width 48 height 48
select select "2025-10-01"
select select "2025-11-01"
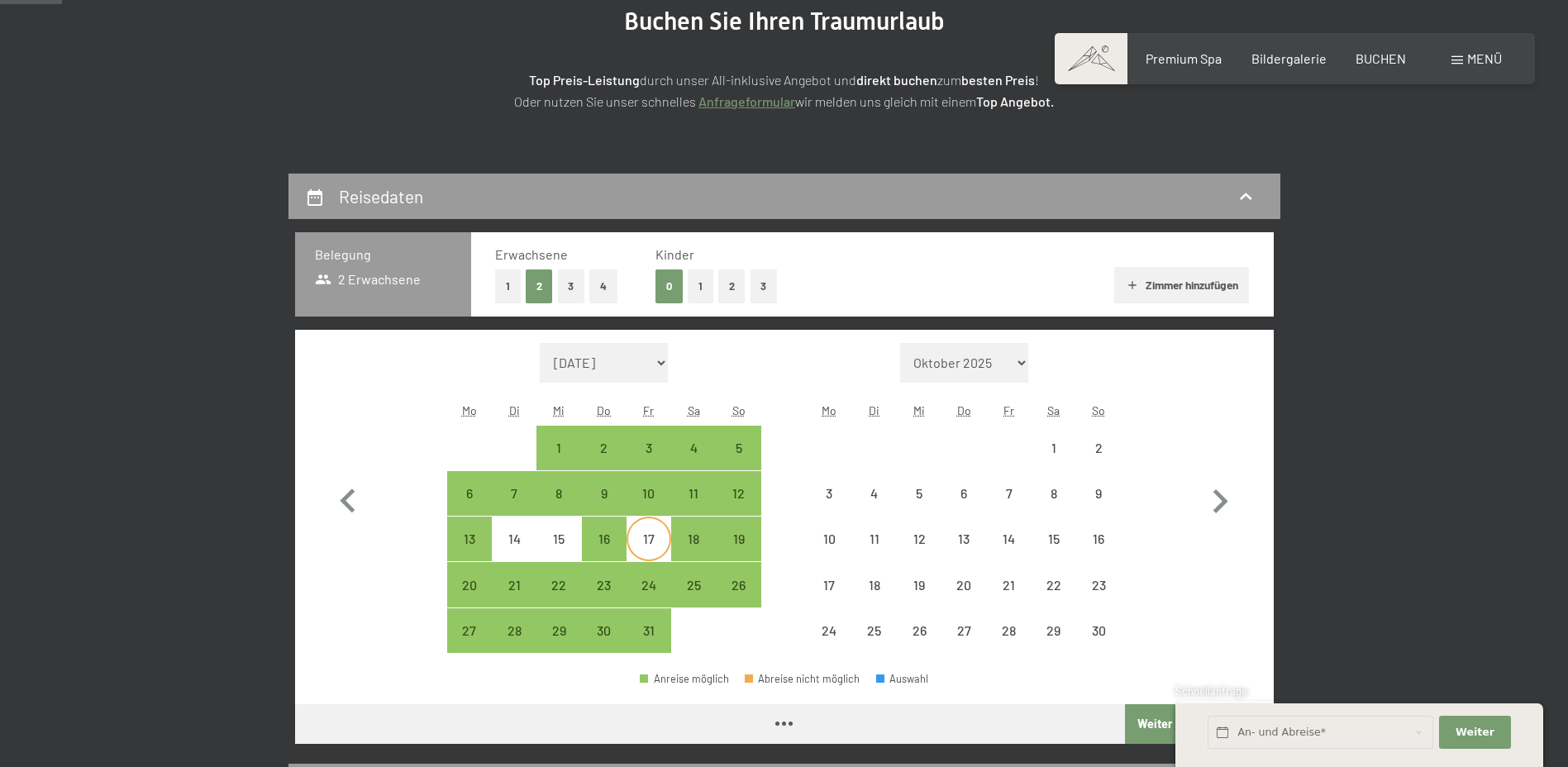
select select "2025-10-01"
select select "2025-11-01"
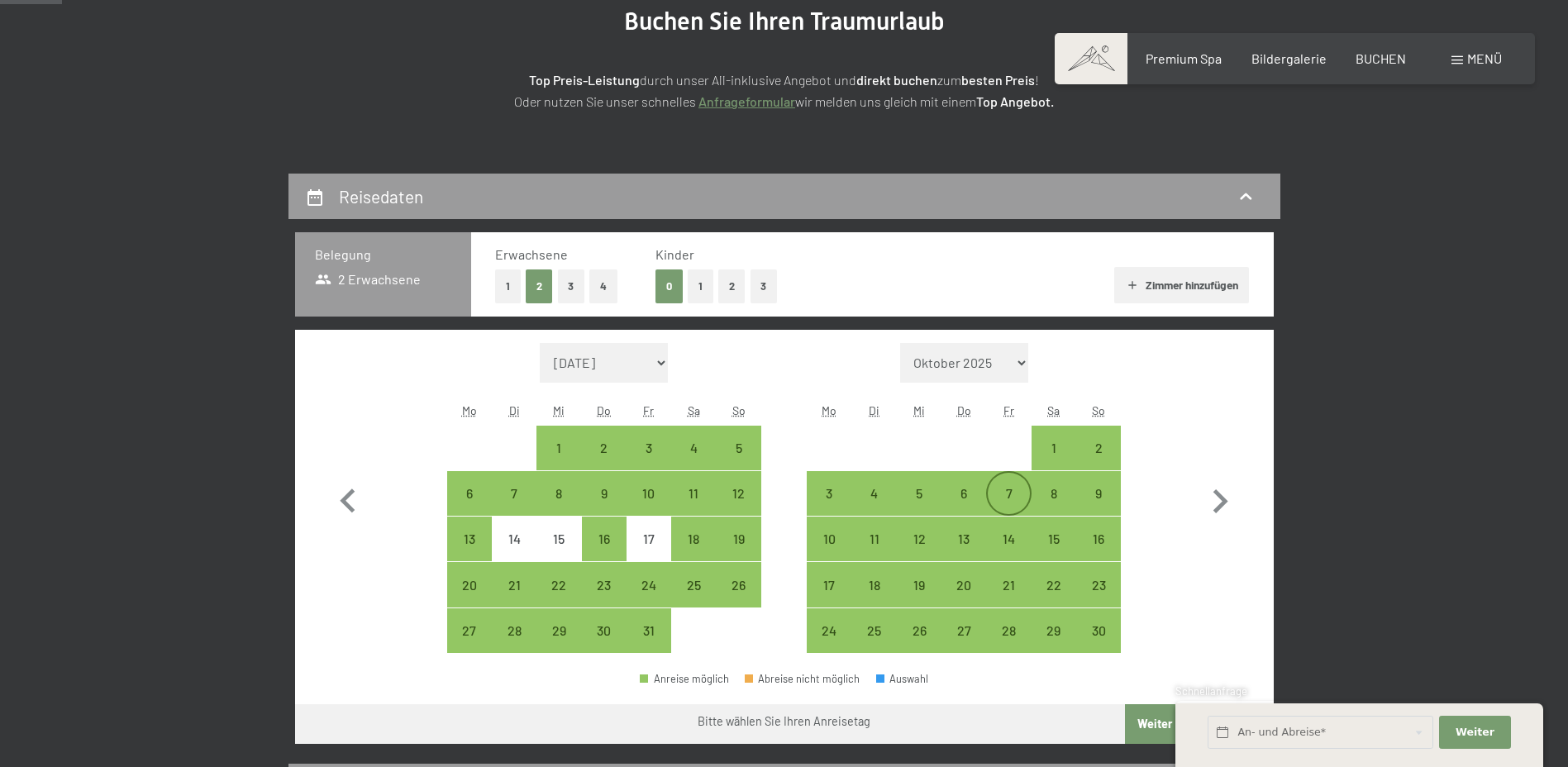
click at [1005, 484] on div "7" at bounding box center [1008, 493] width 42 height 42
select select "2025-10-01"
select select "2025-11-01"
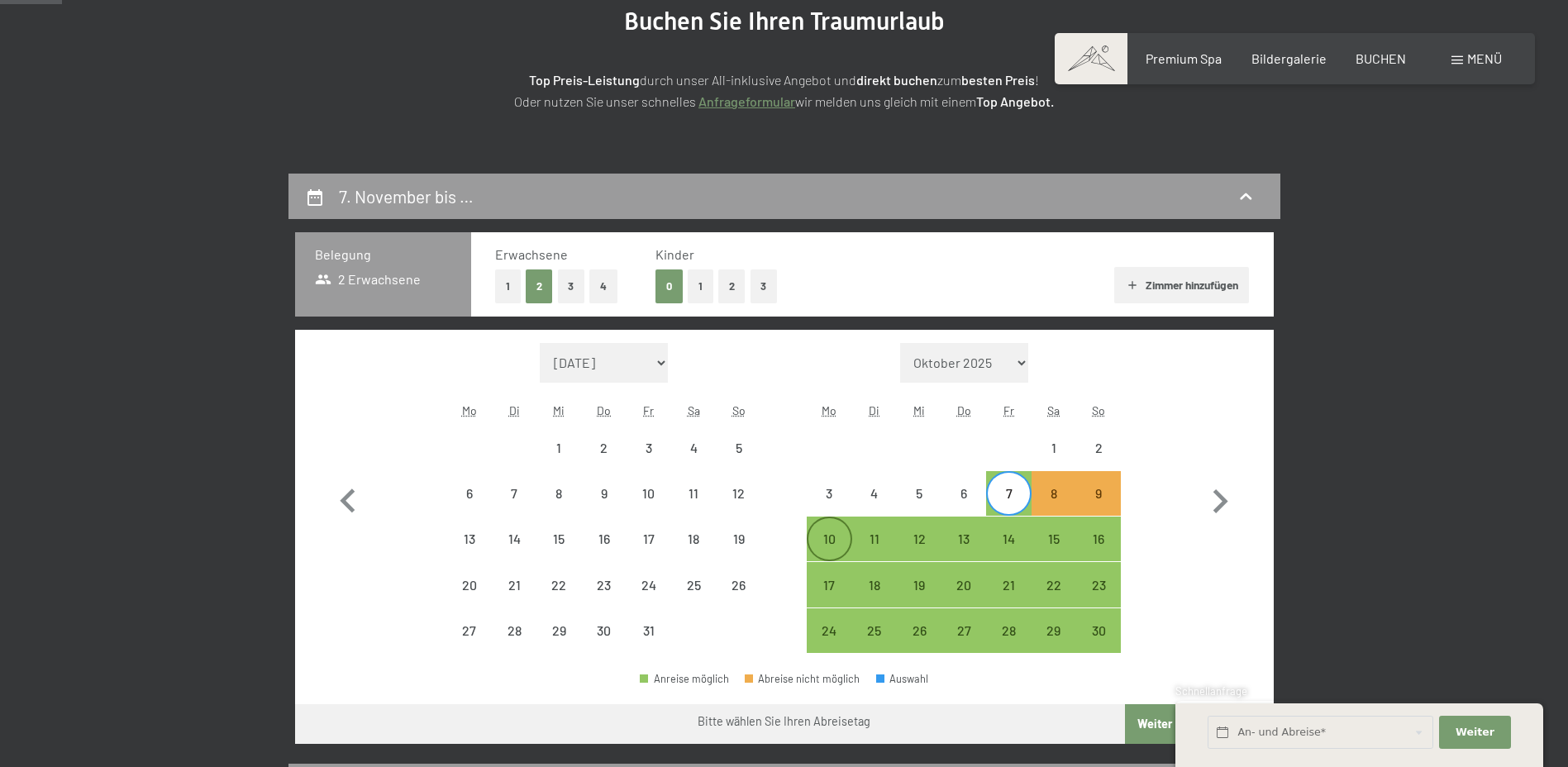
click at [830, 543] on div "10" at bounding box center [829, 552] width 42 height 42
select select "2025-10-01"
select select "2025-11-01"
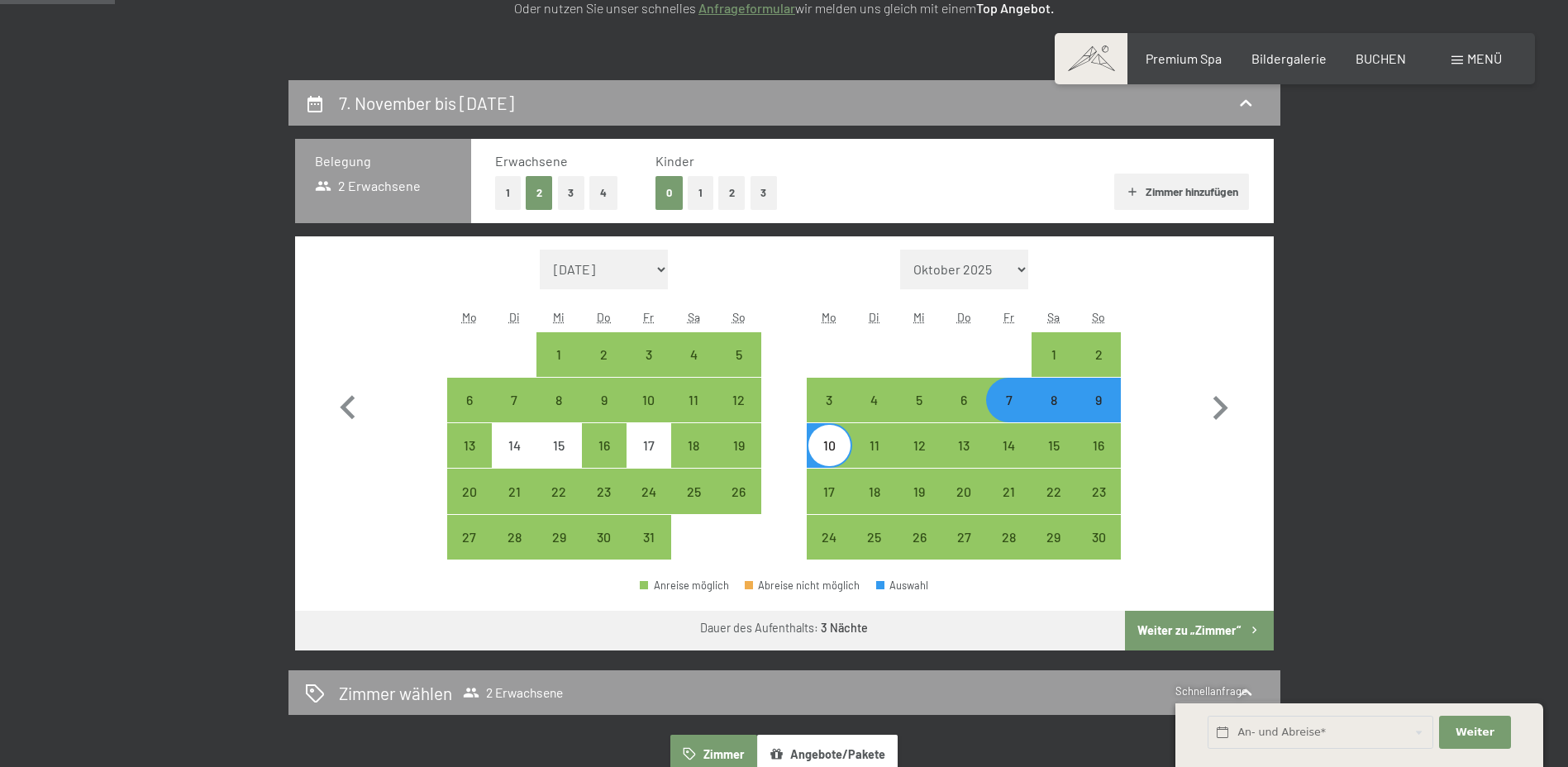
scroll to position [330, 0]
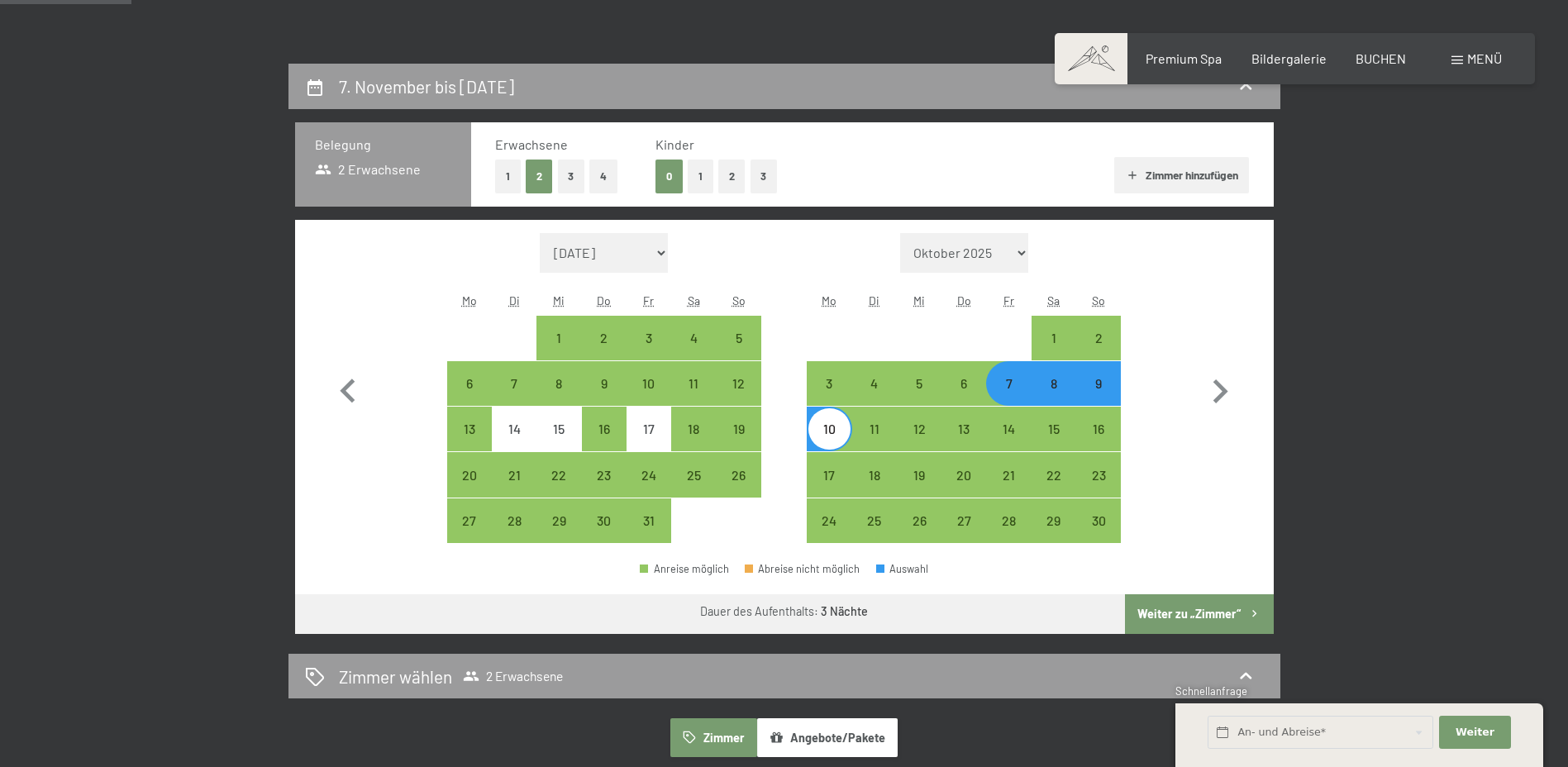
click at [1217, 605] on button "Weiter zu „Zimmer“" at bounding box center [1199, 613] width 148 height 40
select select "2025-10-01"
select select "2025-11-01"
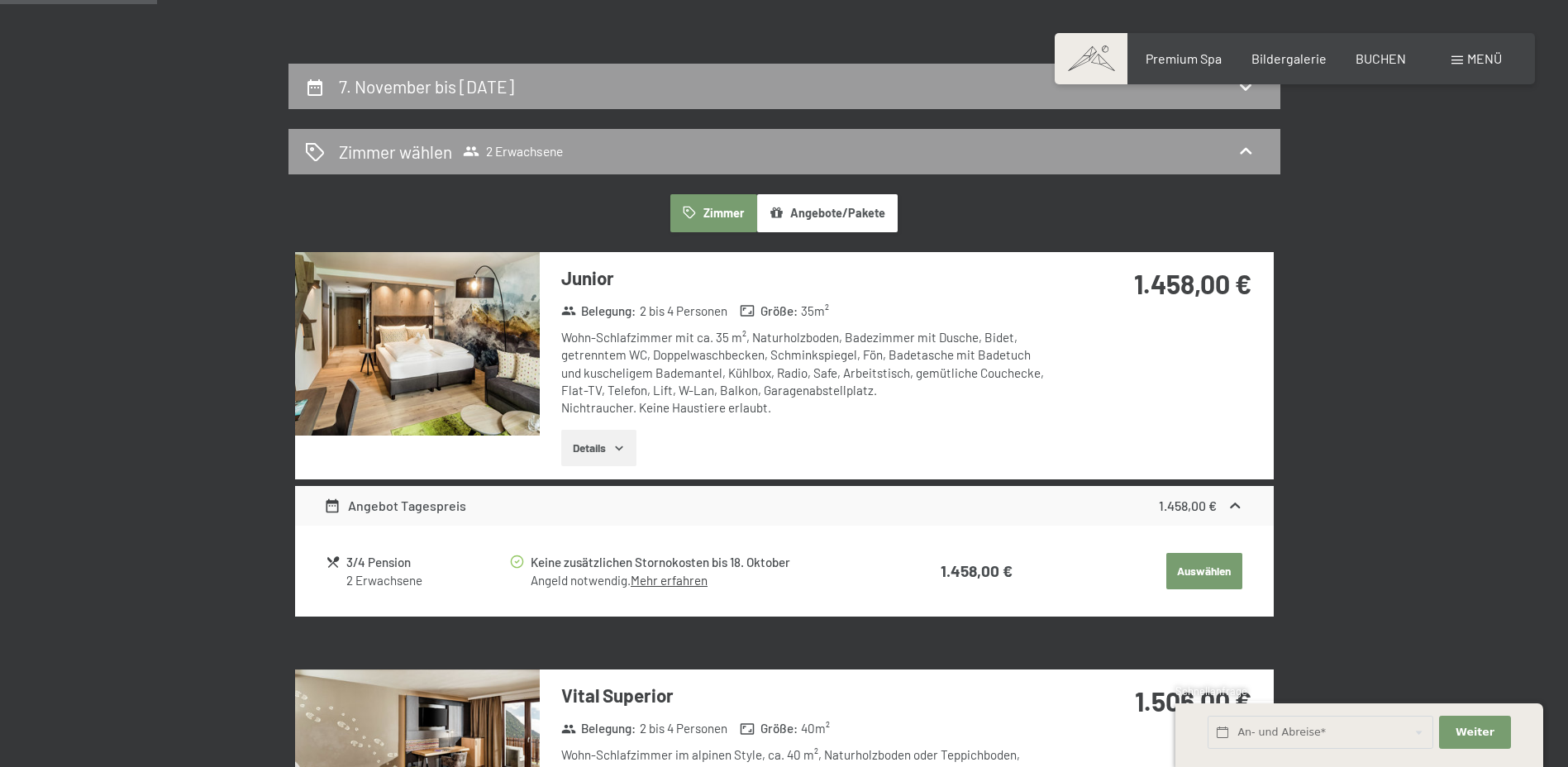
scroll to position [394, 0]
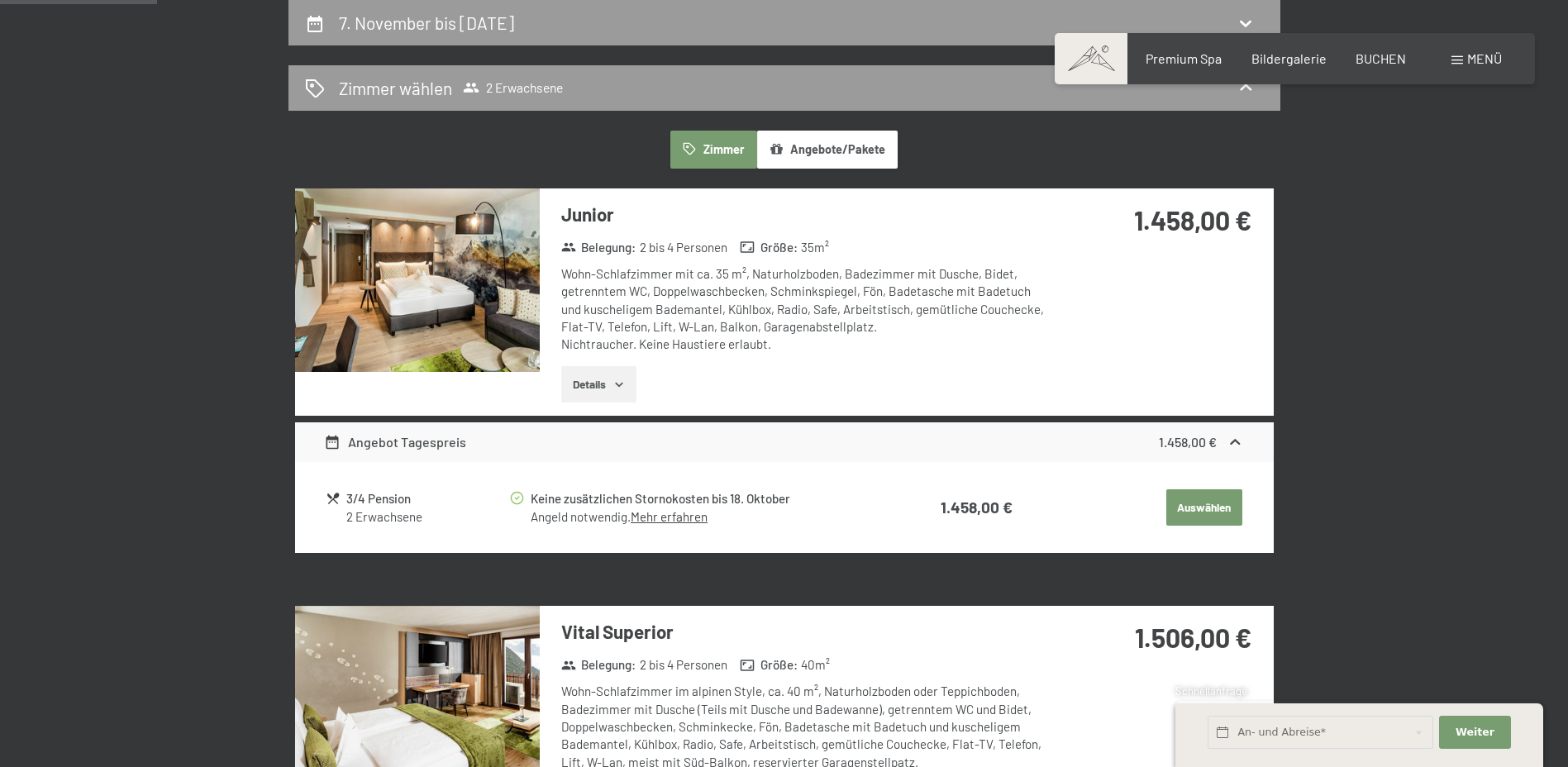
click at [641, 518] on link "Mehr erfahren" at bounding box center [669, 516] width 77 height 15
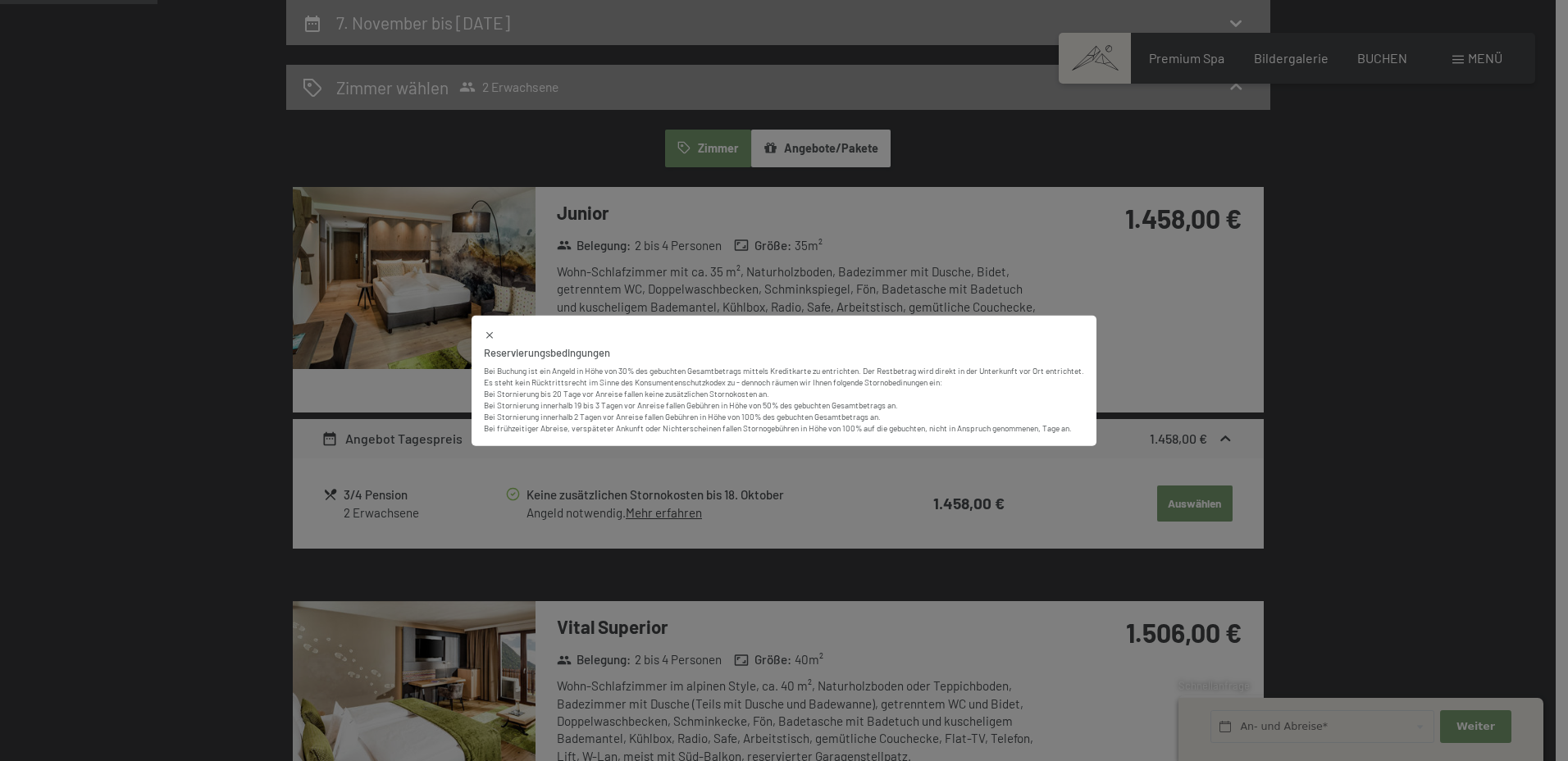
click at [1165, 357] on div "Reservierungsbedingungen Bei Buchung ist ein Angeld in Höhe von 30% des gebucht…" at bounding box center [784, 380] width 1568 height 761
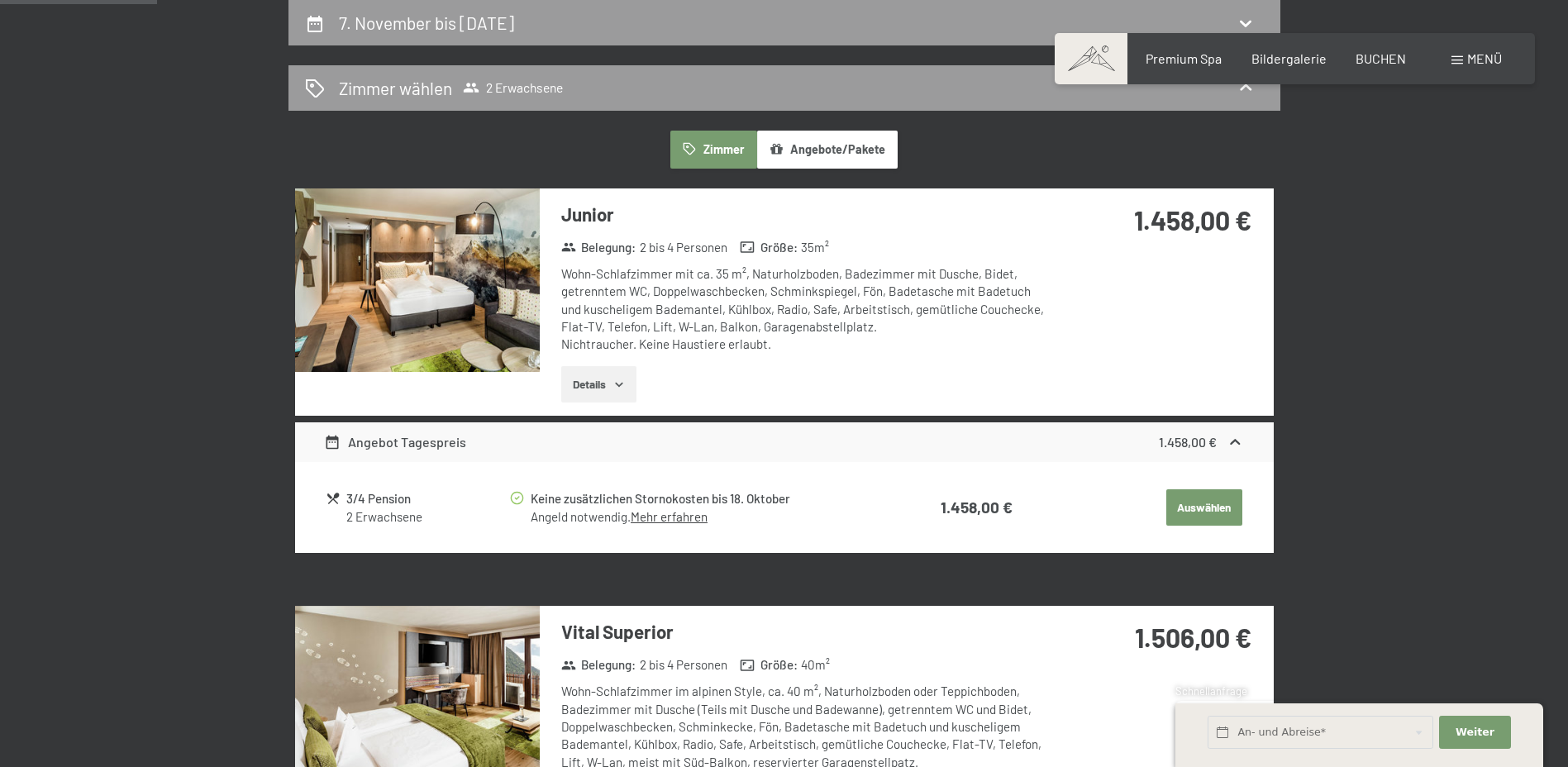
click at [623, 389] on icon "button" at bounding box center [619, 384] width 13 height 13
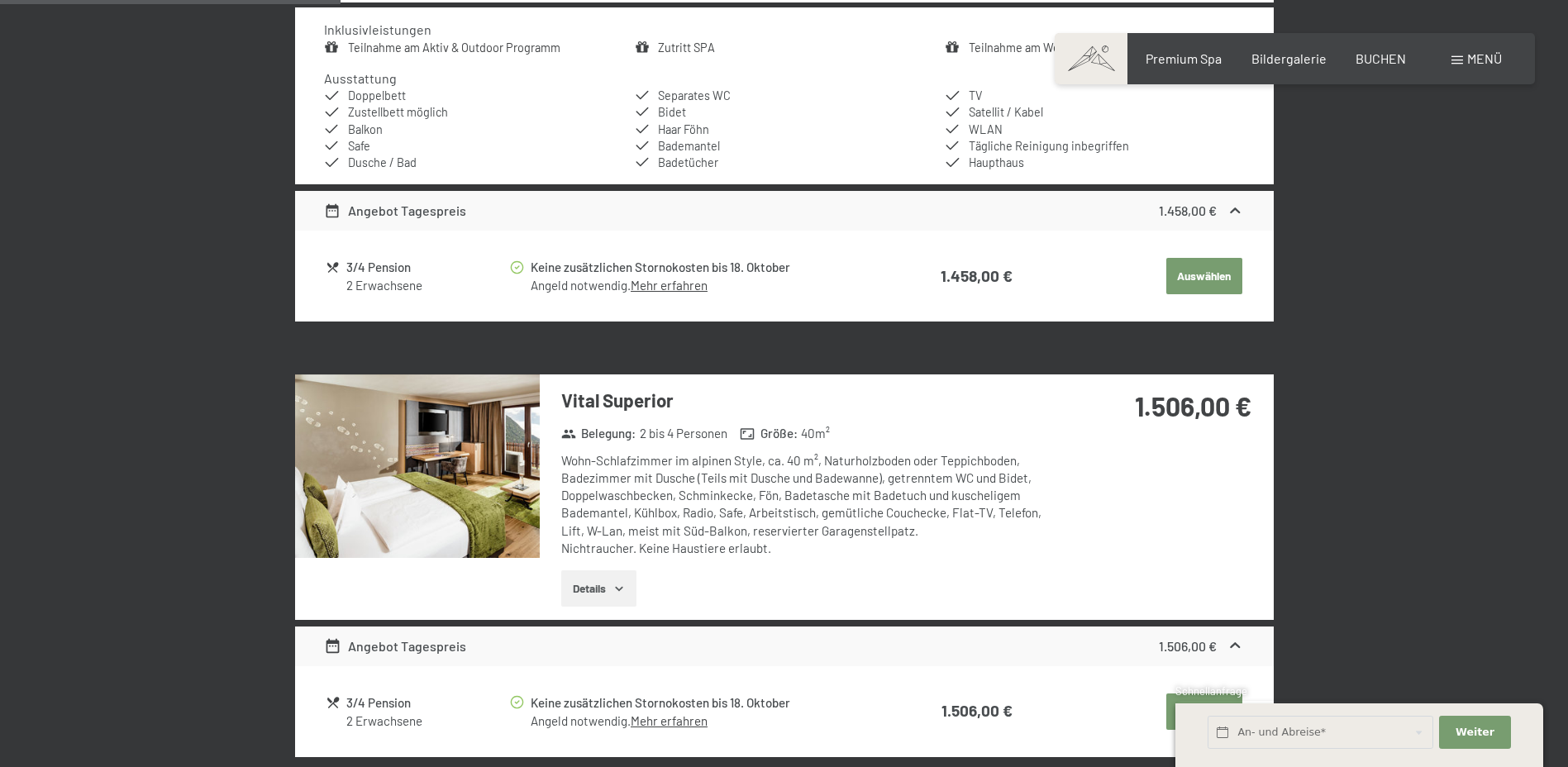
scroll to position [834, 0]
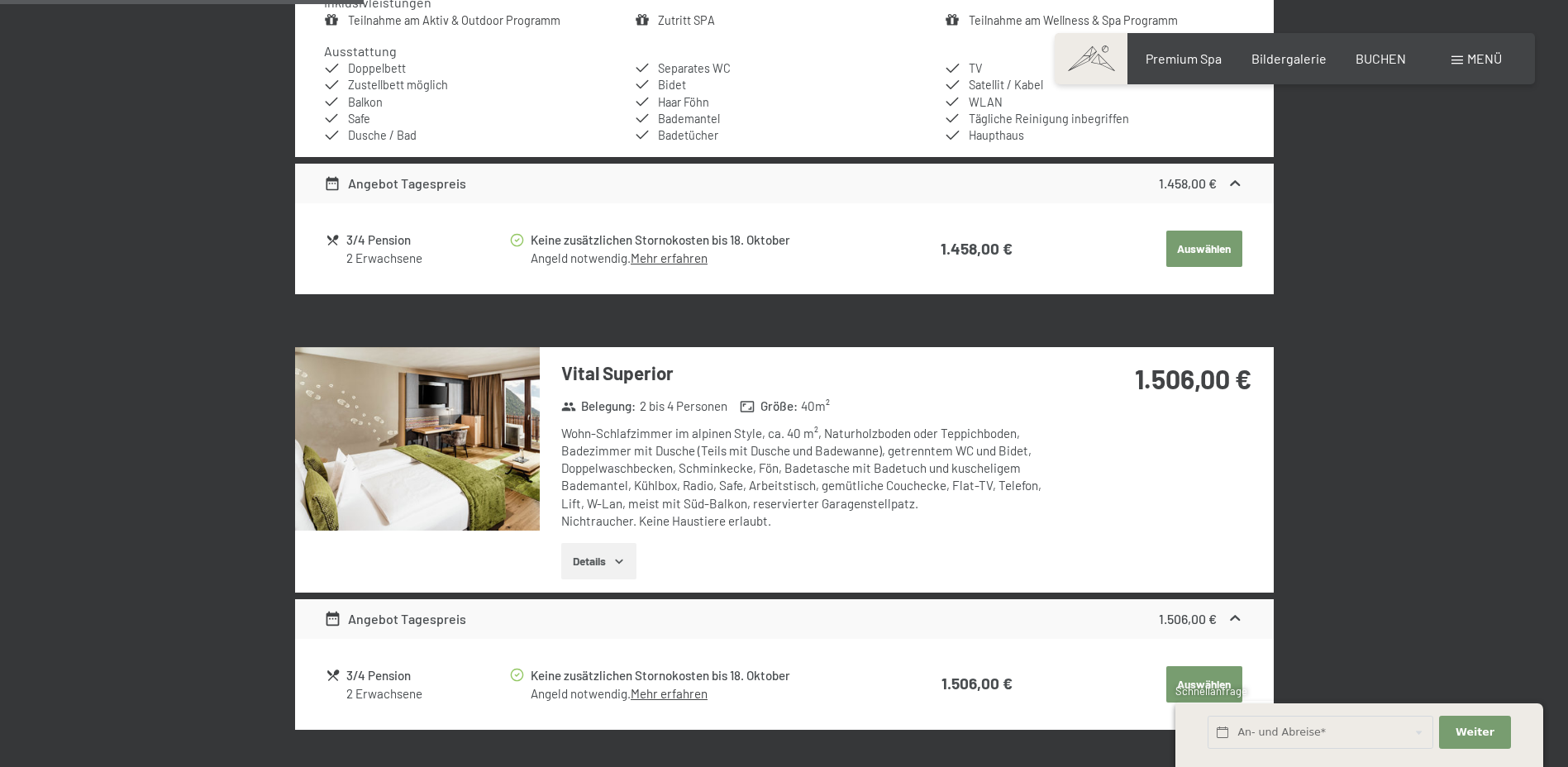
click at [579, 561] on button "Details" at bounding box center [598, 560] width 75 height 36
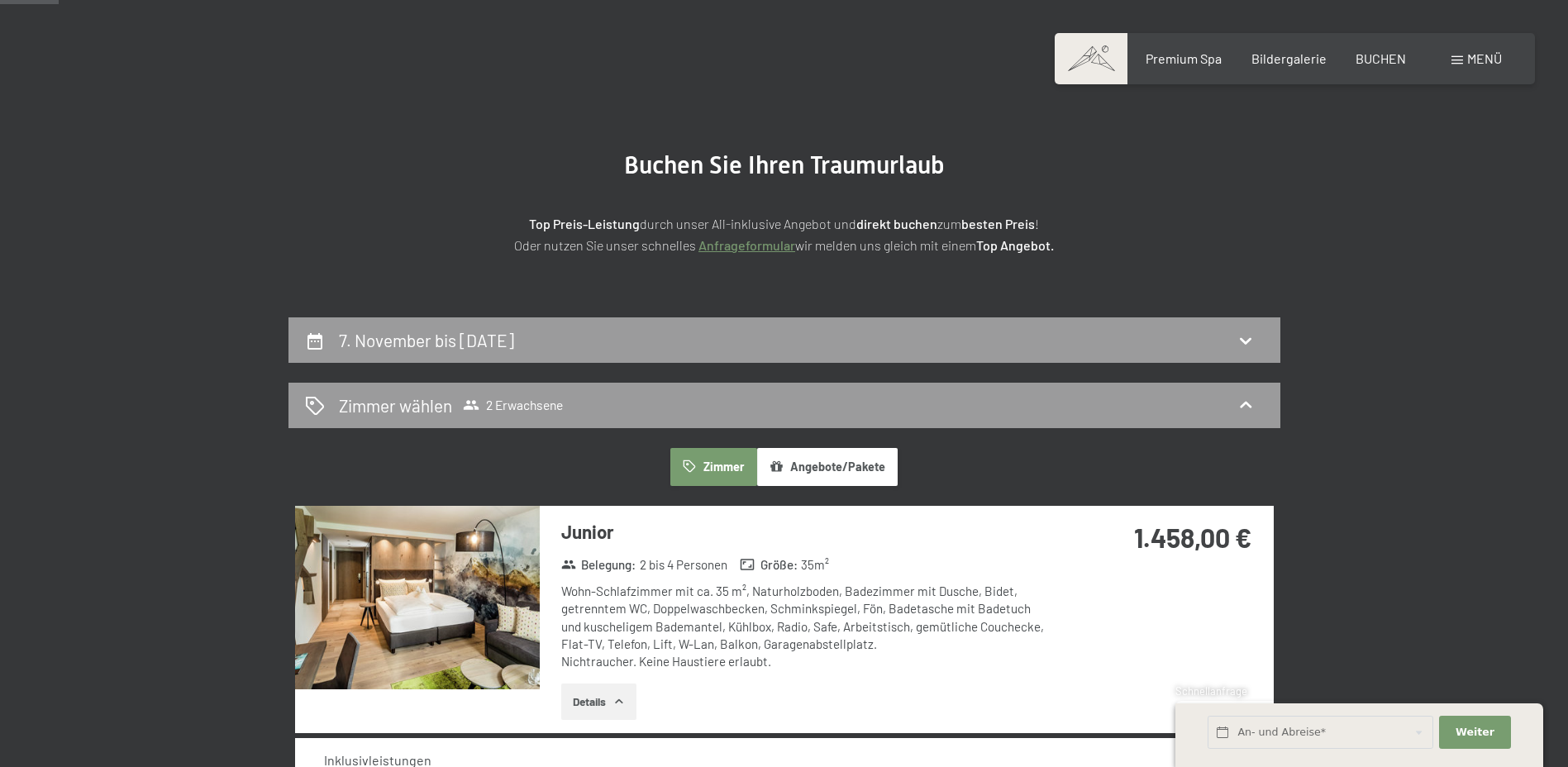
scroll to position [64, 0]
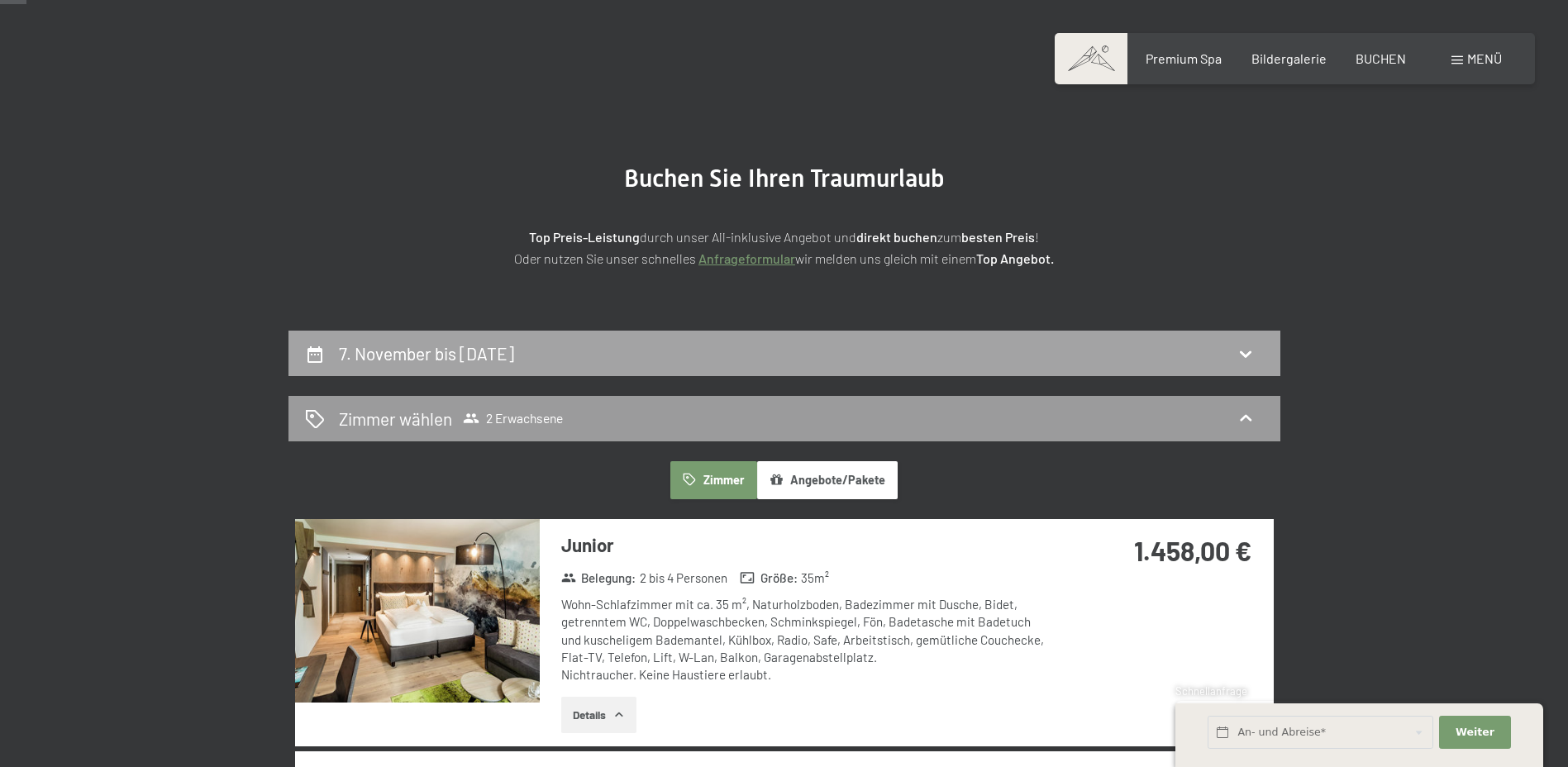
click at [1252, 359] on icon at bounding box center [1245, 353] width 19 height 19
select select "2025-10-01"
select select "2025-11-01"
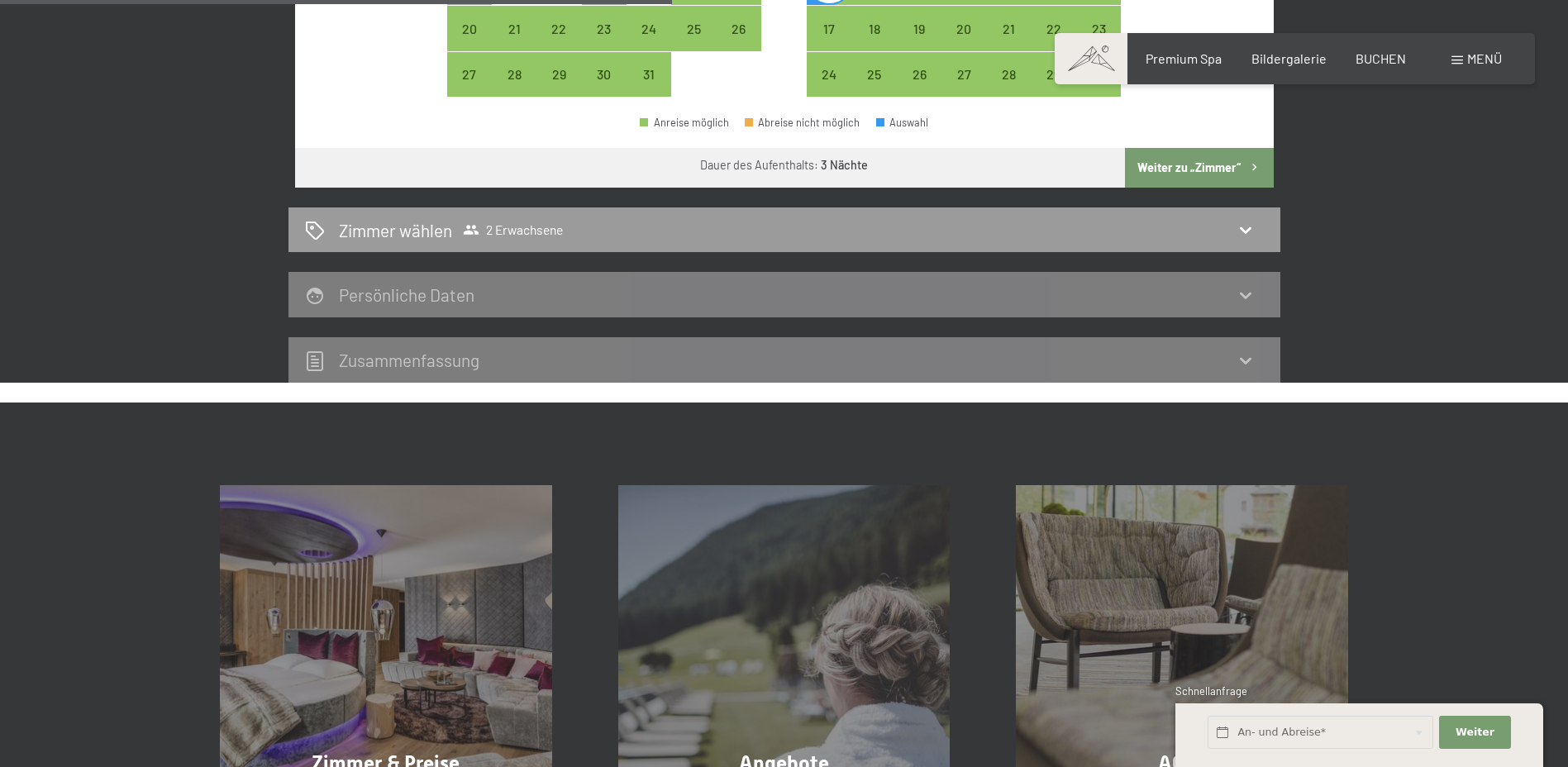
scroll to position [780, 0]
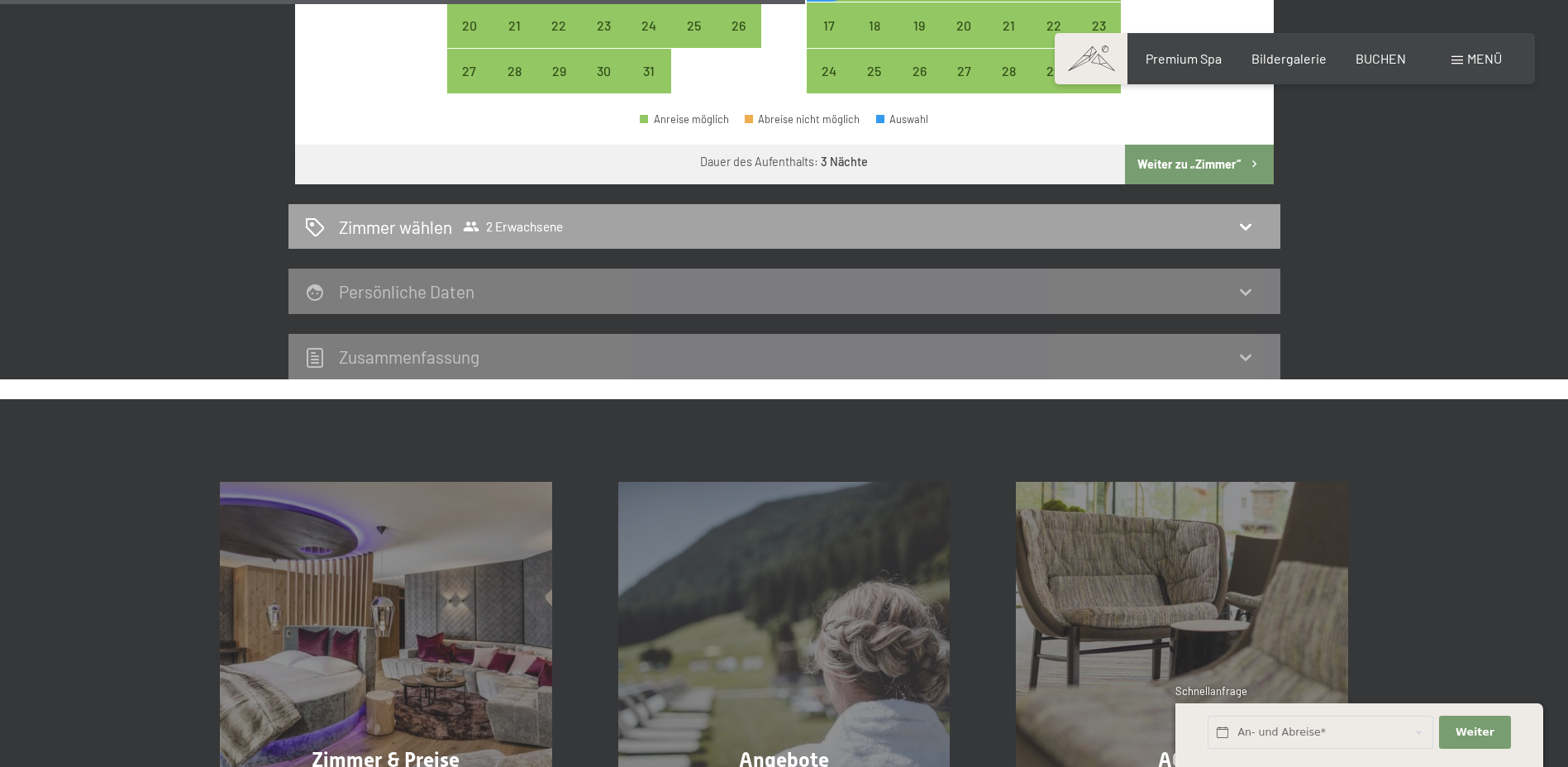
click at [1245, 228] on icon at bounding box center [1245, 226] width 19 height 19
select select "2025-10-01"
select select "2025-11-01"
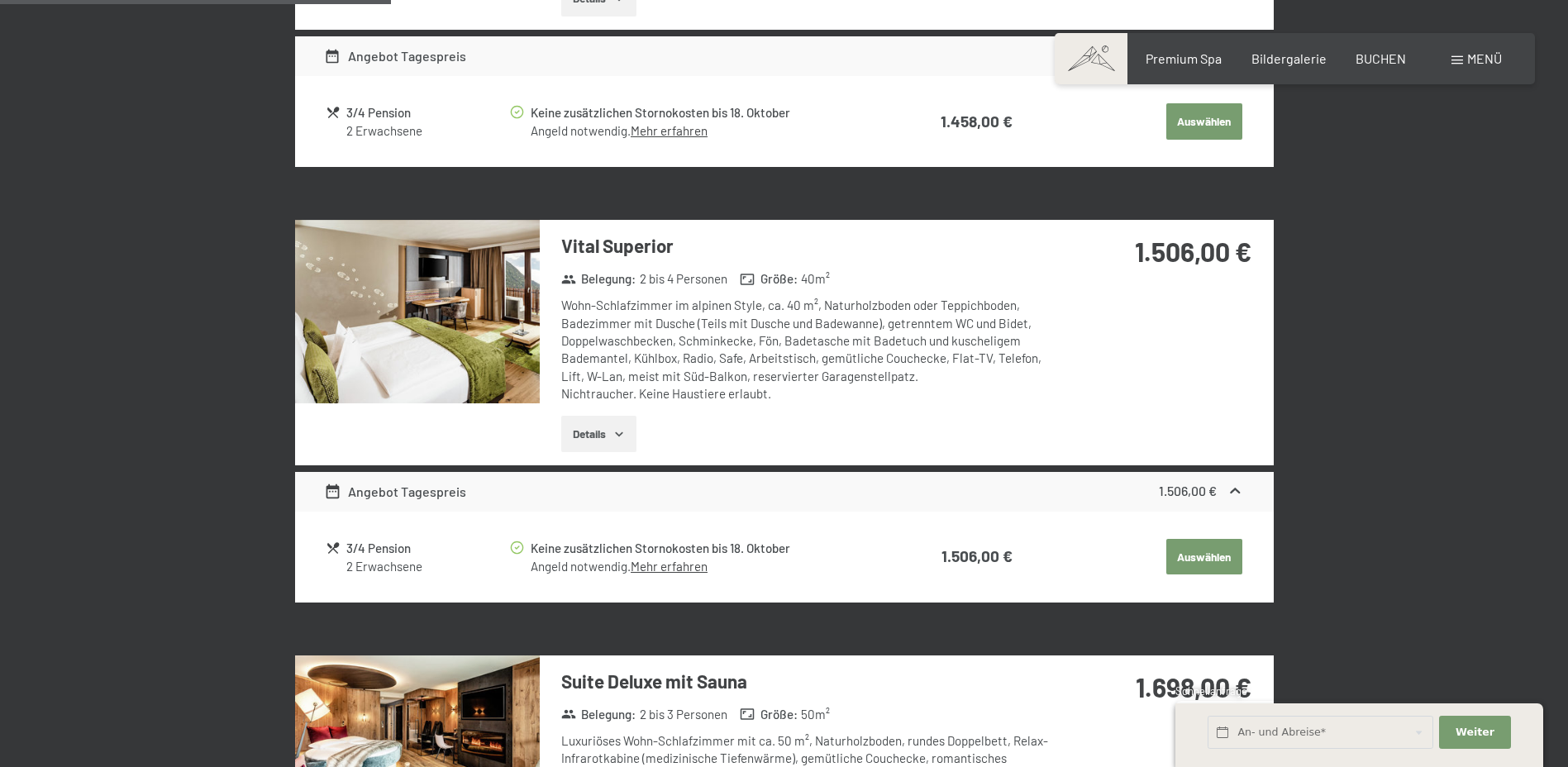
scroll to position [394, 0]
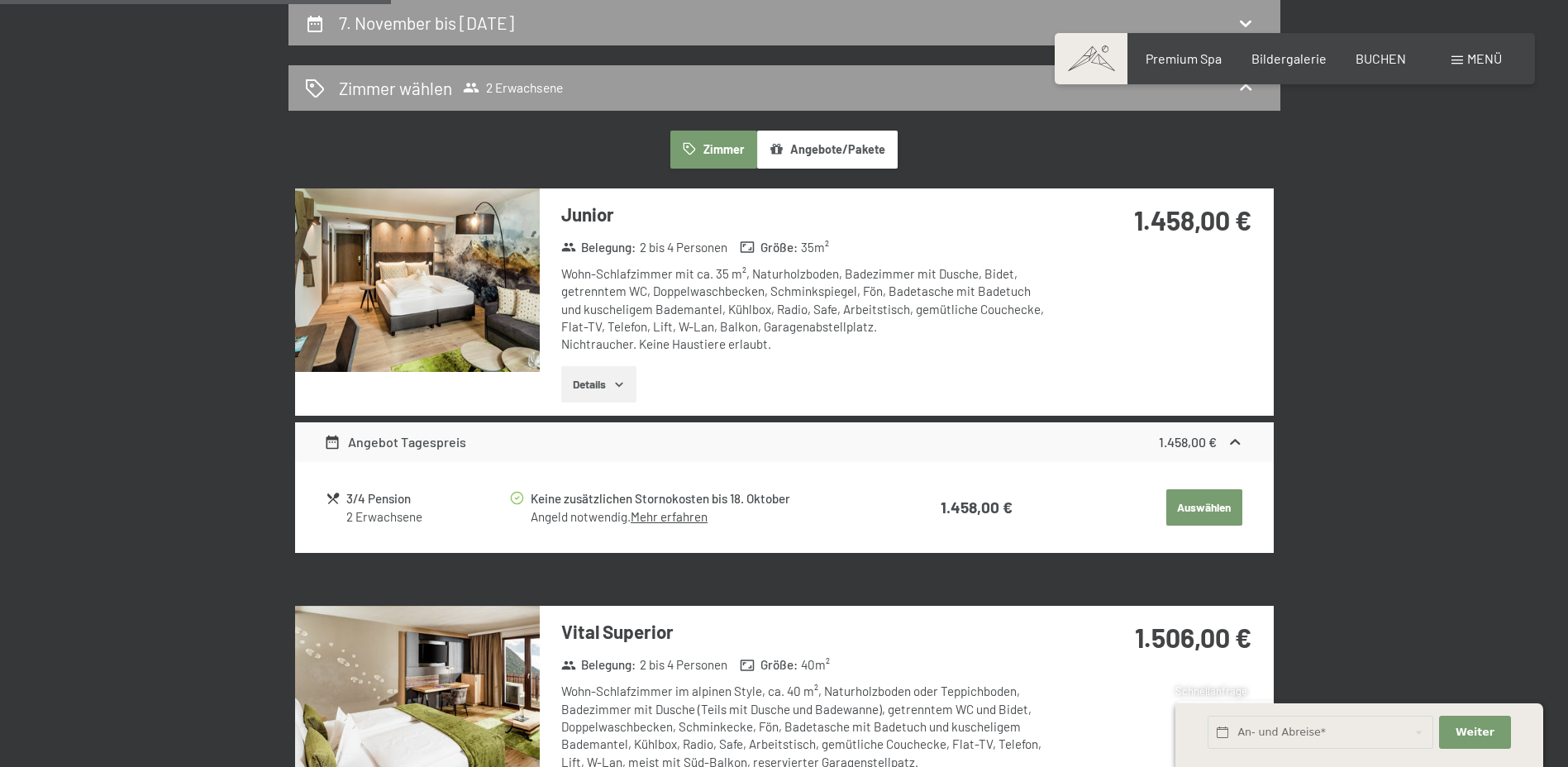
click at [843, 155] on button "Angebote/Pakete" at bounding box center [827, 149] width 141 height 38
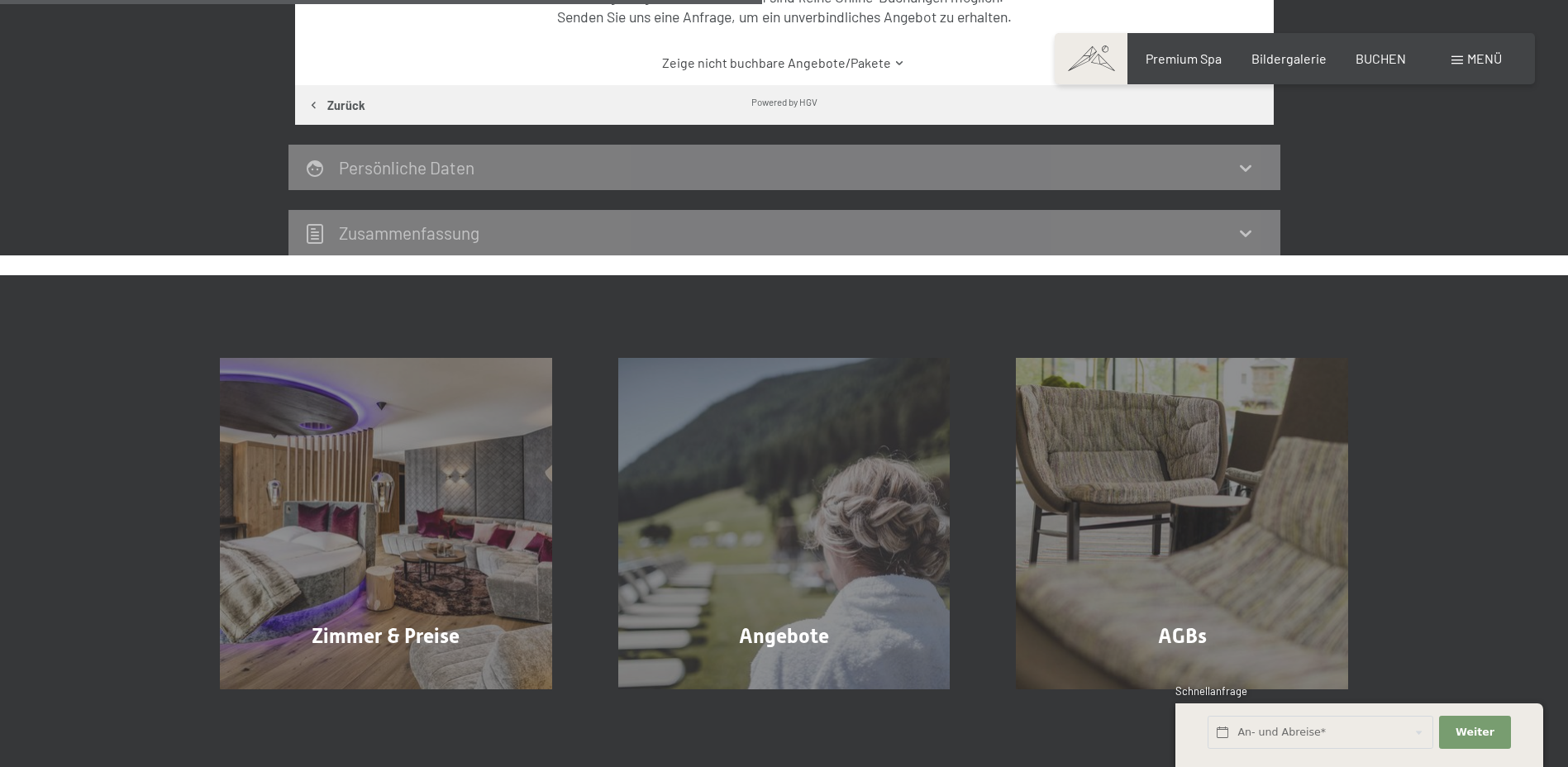
scroll to position [669, 0]
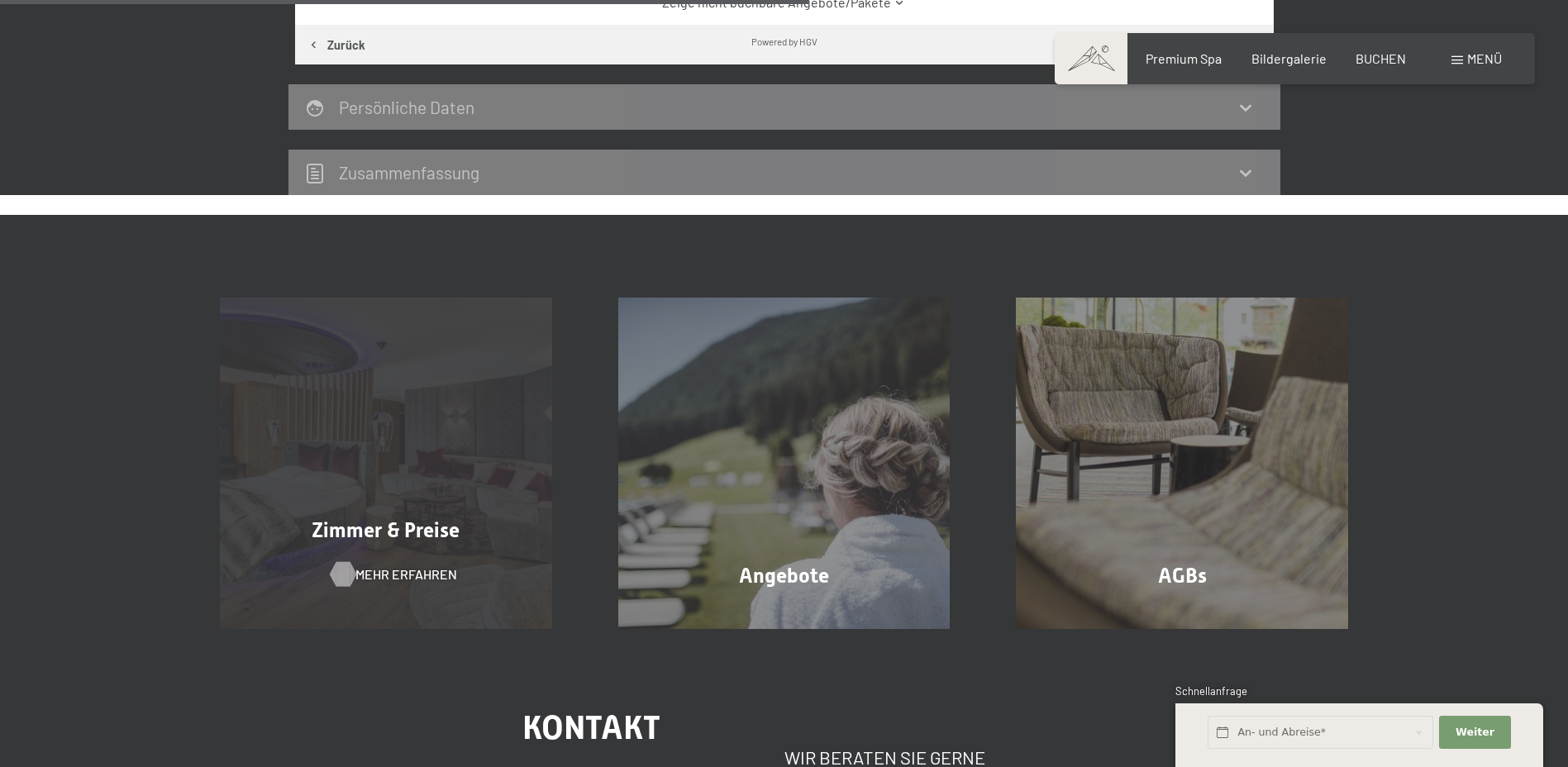
click at [401, 582] on span "Mehr erfahren" at bounding box center [406, 574] width 102 height 19
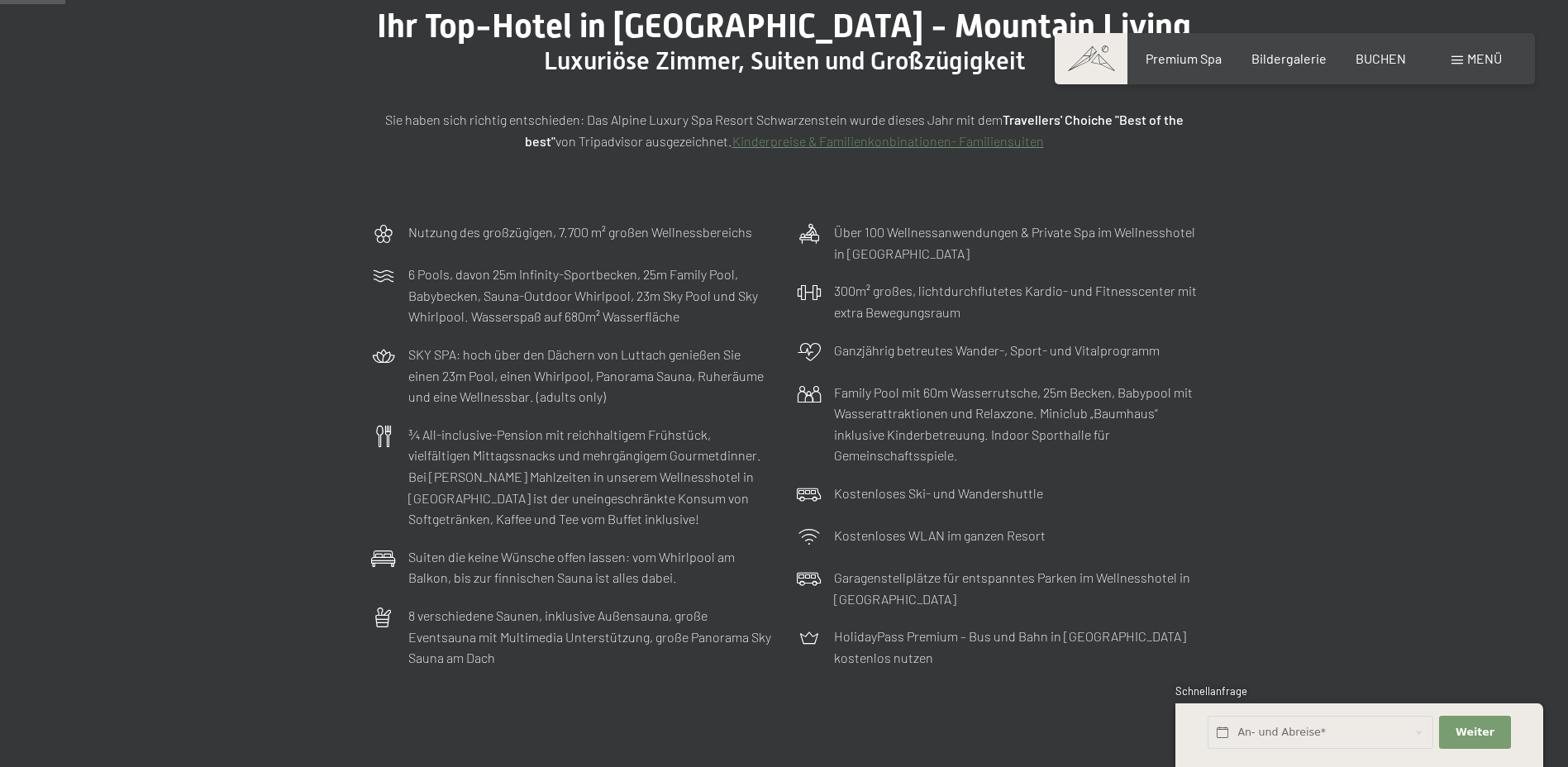
click at [809, 209] on div "Ihr Top-Hotel in [GEOGRAPHIC_DATA] - Mountain Living Luxuriöse [PERSON_NAME], S…" at bounding box center [784, 79] width 1568 height 269
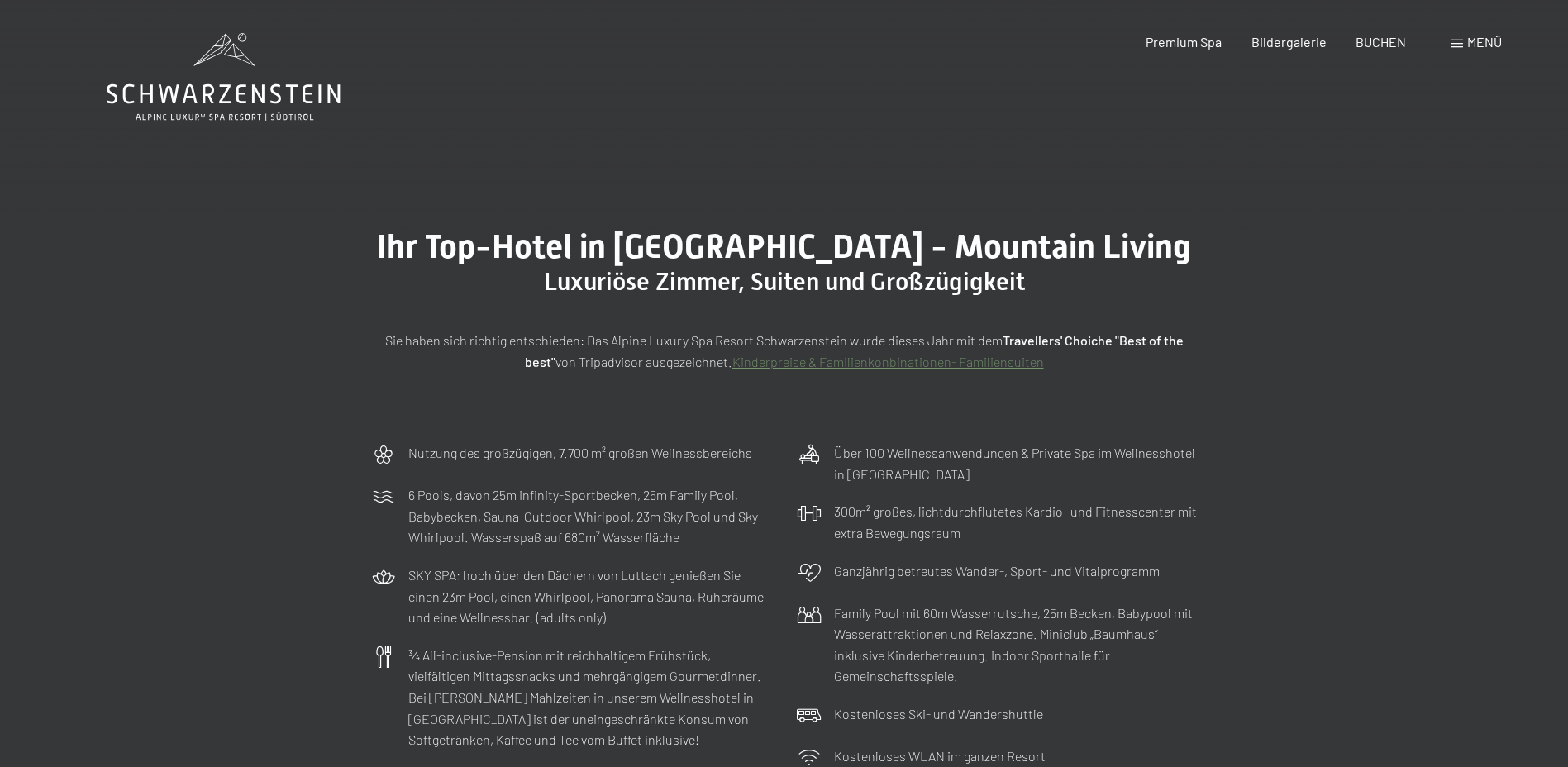
click at [251, 57] on icon at bounding box center [224, 77] width 234 height 88
